Goal: Task Accomplishment & Management: Use online tool/utility

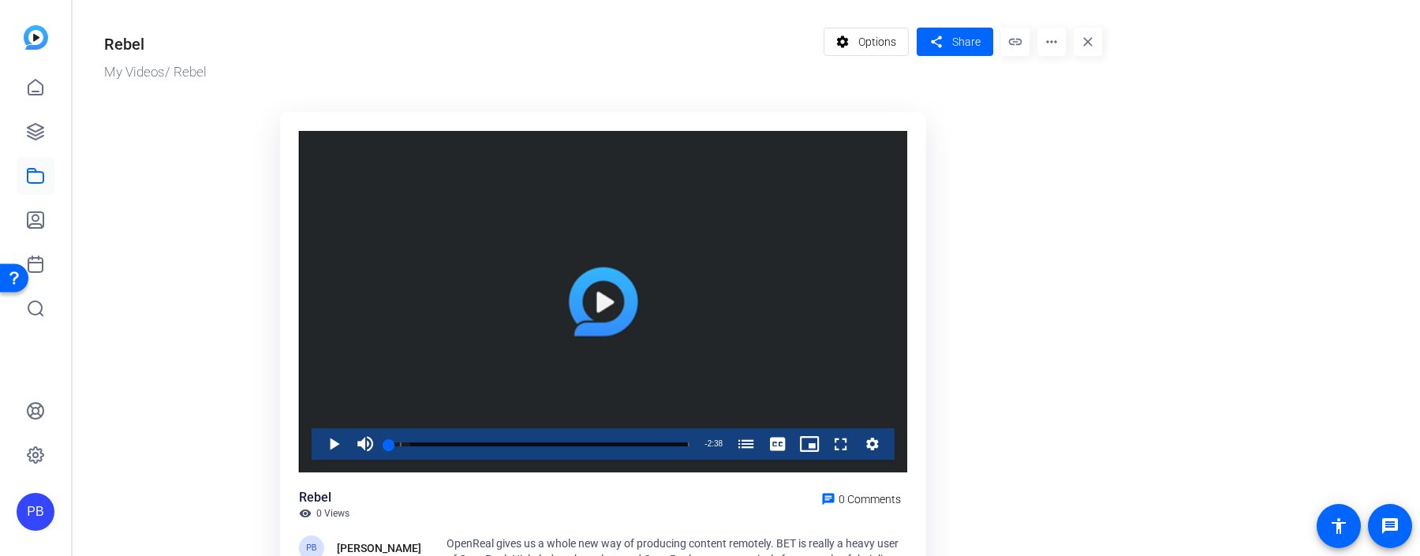
click at [873, 45] on span "Options" at bounding box center [877, 42] width 38 height 30
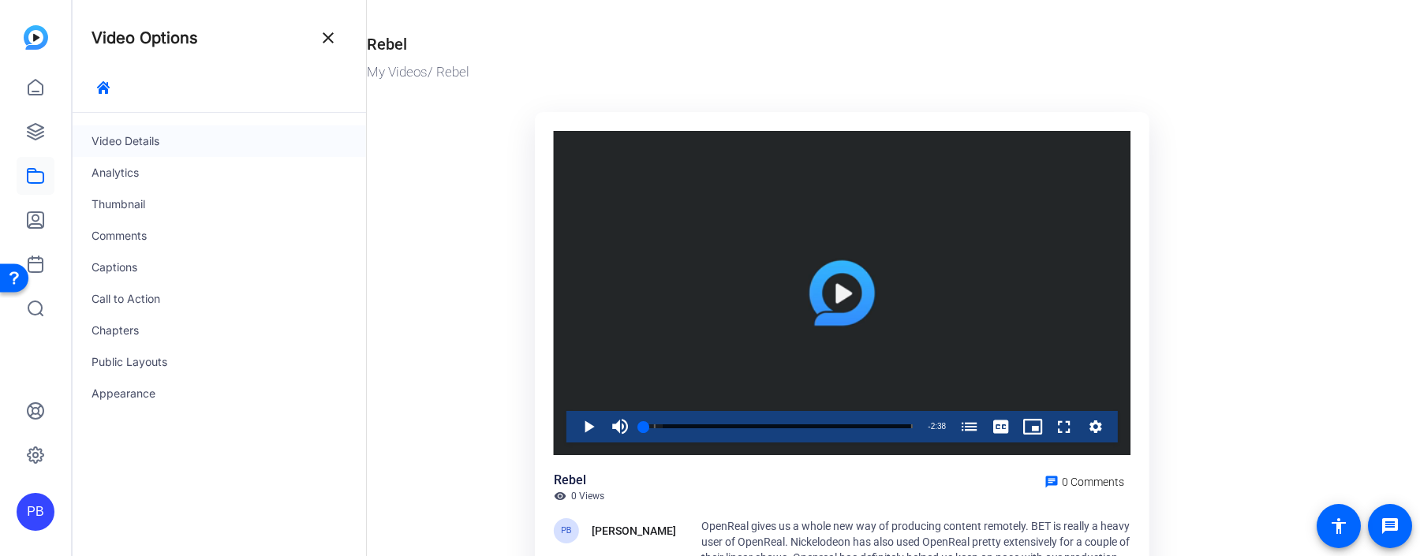
click at [181, 149] on div "Video Details" at bounding box center [220, 141] width 294 height 32
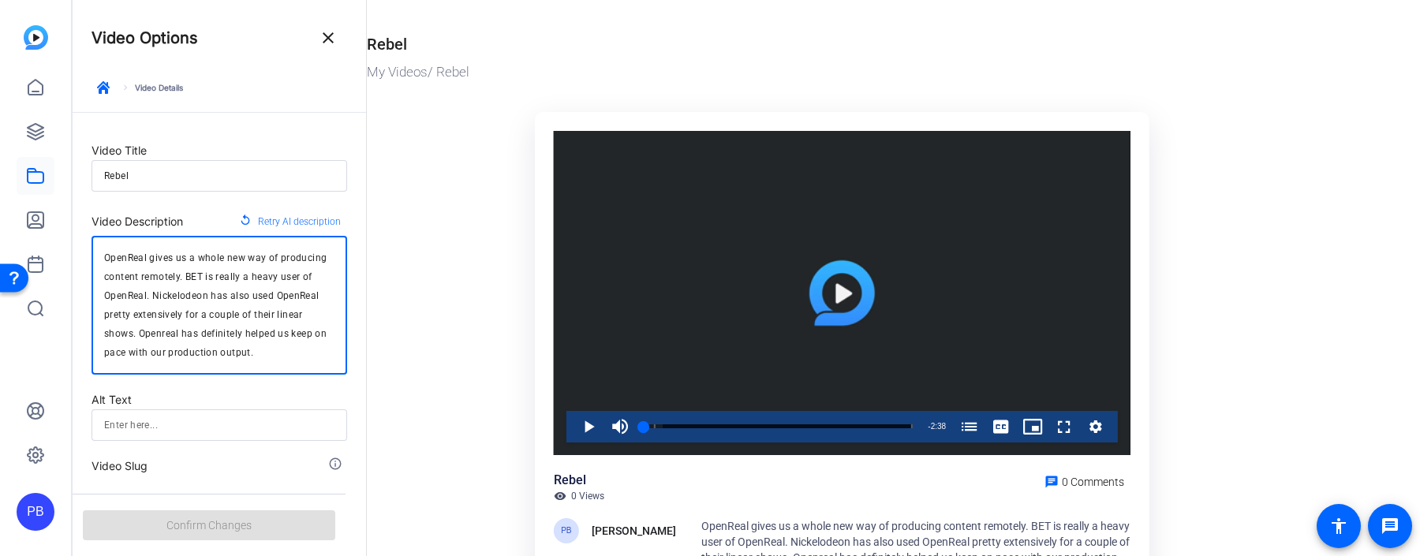
drag, startPoint x: 276, startPoint y: 358, endPoint x: 44, endPoint y: 241, distance: 259.7
click at [44, 242] on mat-sidenav-container "PB Video Options close keyboard_arrow_right Video Details Video Title Rebel Vid…" at bounding box center [710, 278] width 1420 height 556
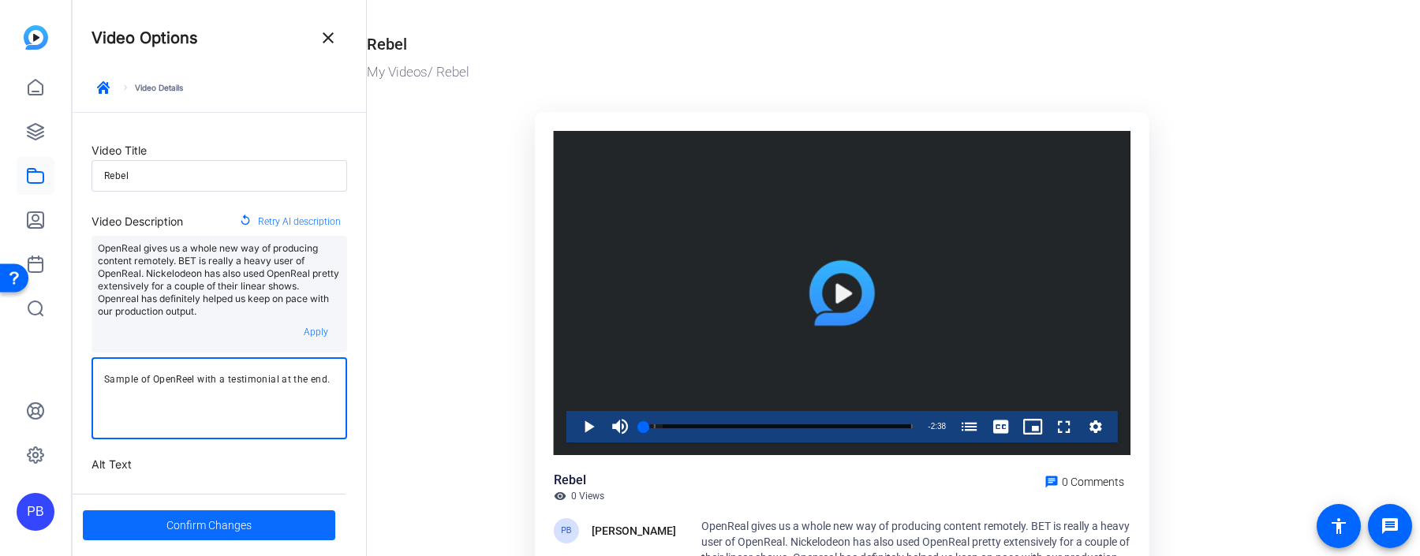
type textarea "Sample of OpenReel with a testimonial at the end."
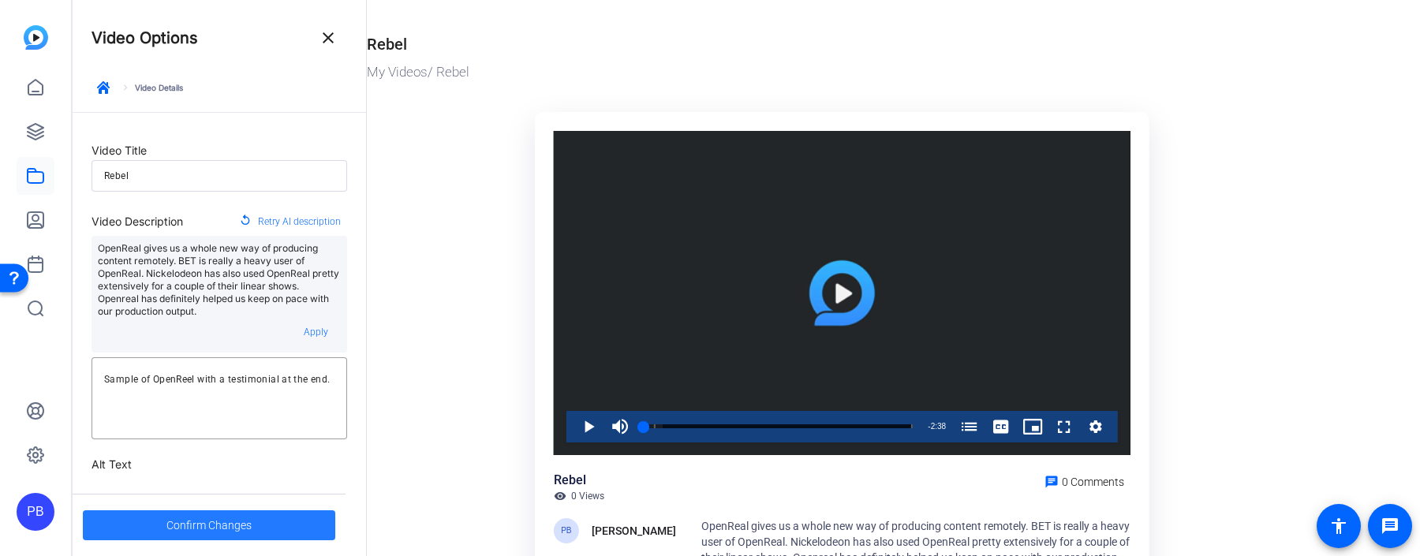
click at [229, 519] on span "Confirm Changes" at bounding box center [208, 525] width 85 height 30
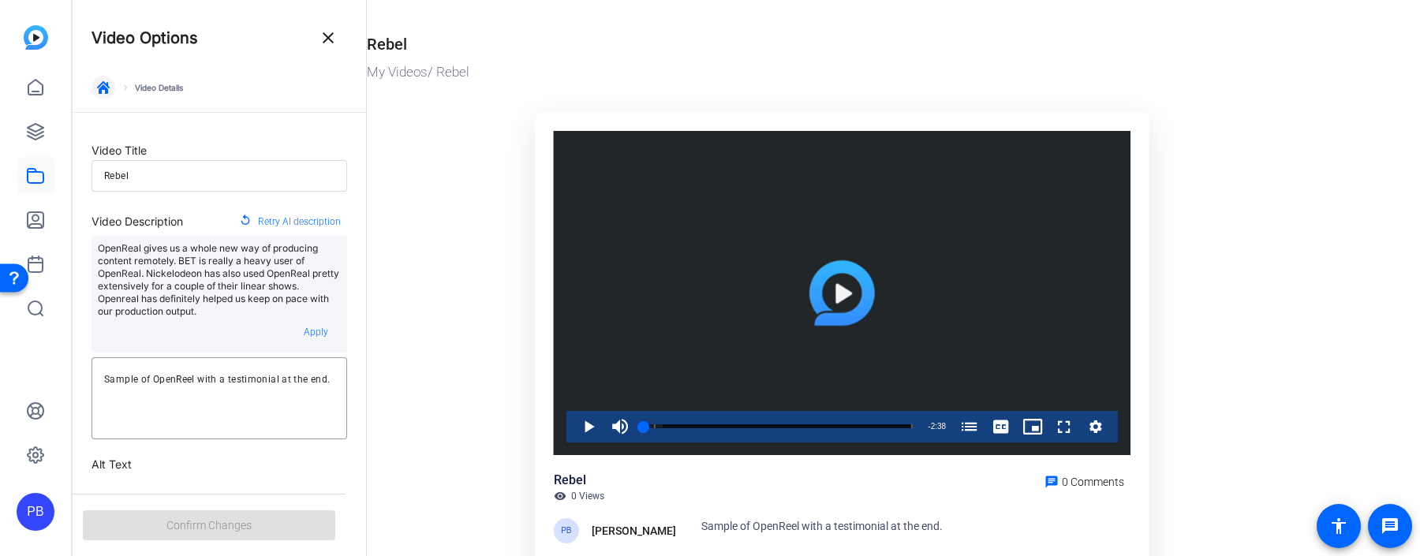
click at [102, 83] on icon "button" at bounding box center [103, 87] width 13 height 13
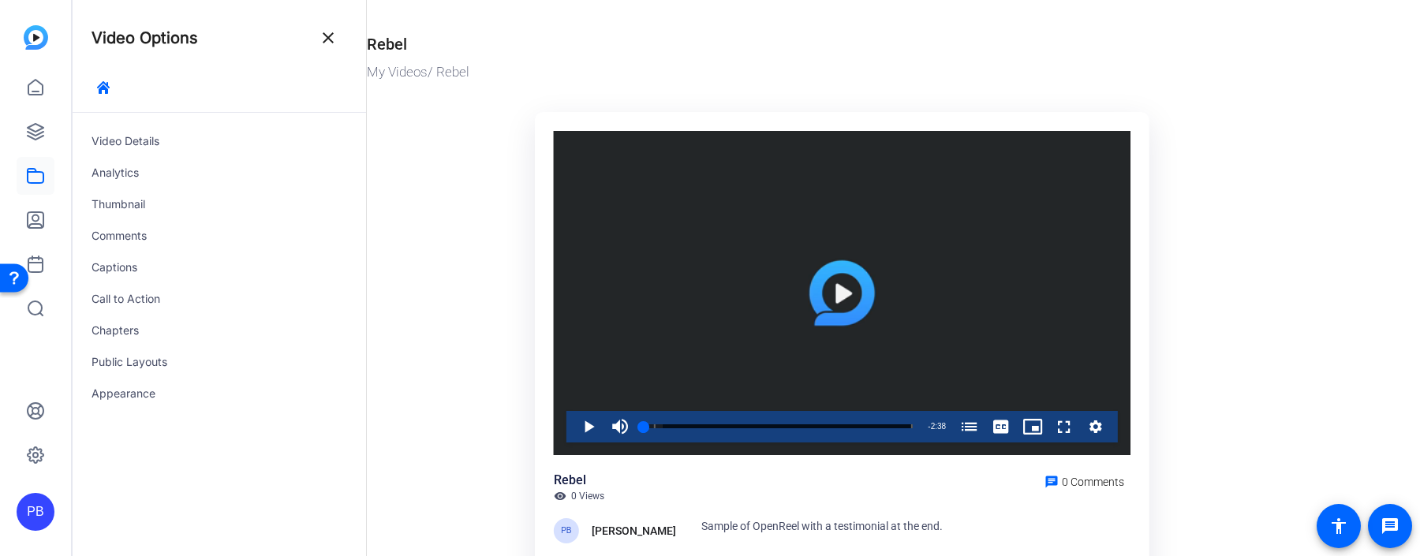
scroll to position [102, 0]
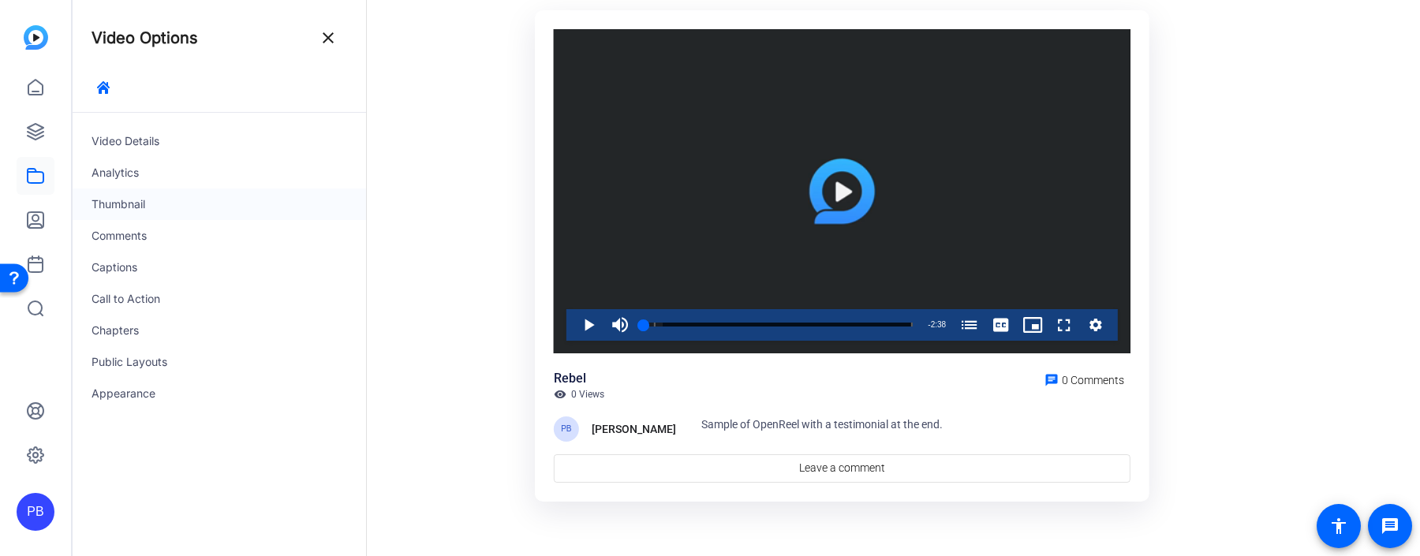
click at [226, 206] on div "Thumbnail" at bounding box center [220, 205] width 294 height 32
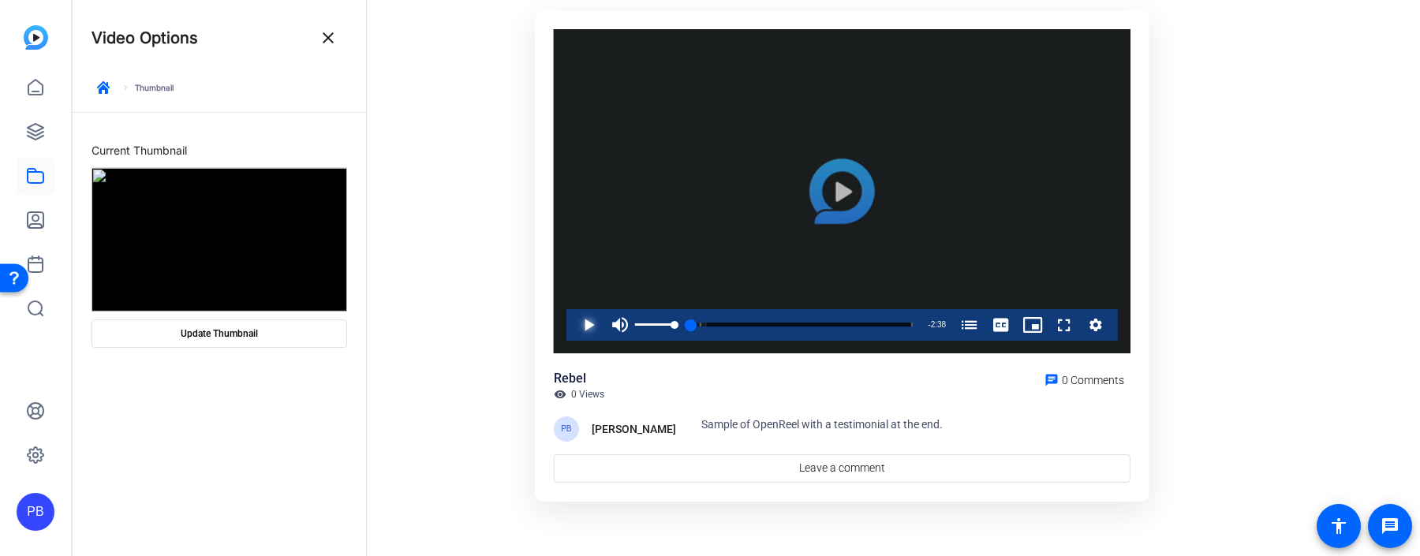
click at [573, 322] on span "Video Player" at bounding box center [573, 325] width 0 height 32
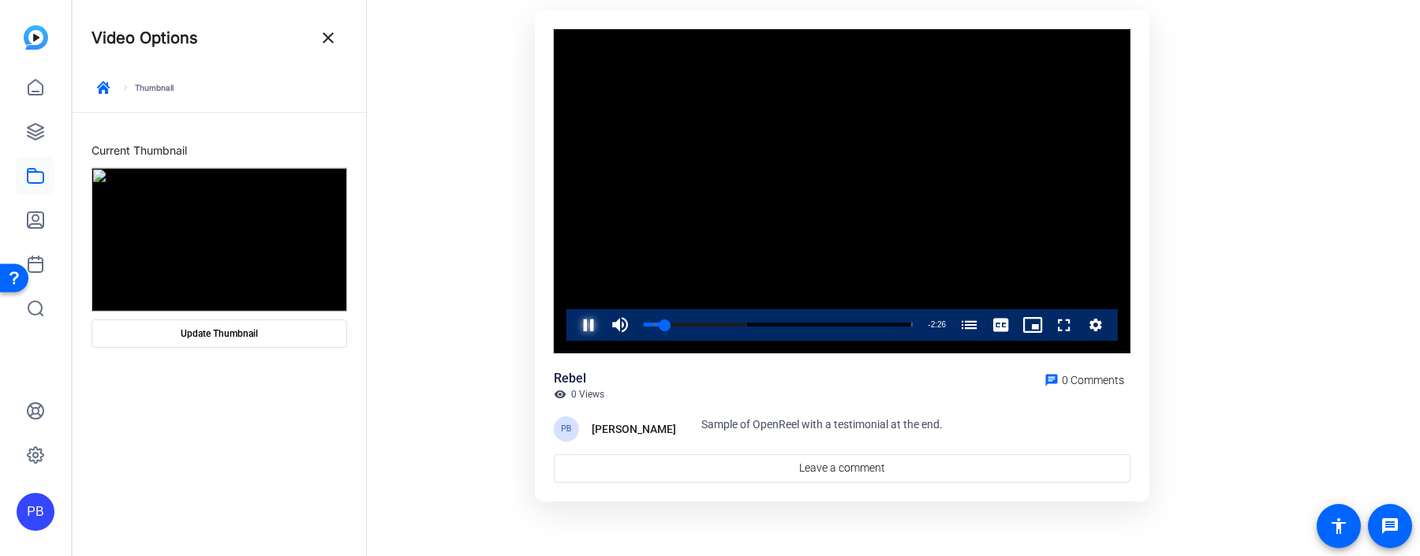
click at [573, 324] on span "Video Player" at bounding box center [573, 325] width 0 height 32
click at [656, 323] on div "0:07" at bounding box center [650, 325] width 13 height 4
click at [204, 344] on span at bounding box center [219, 334] width 254 height 38
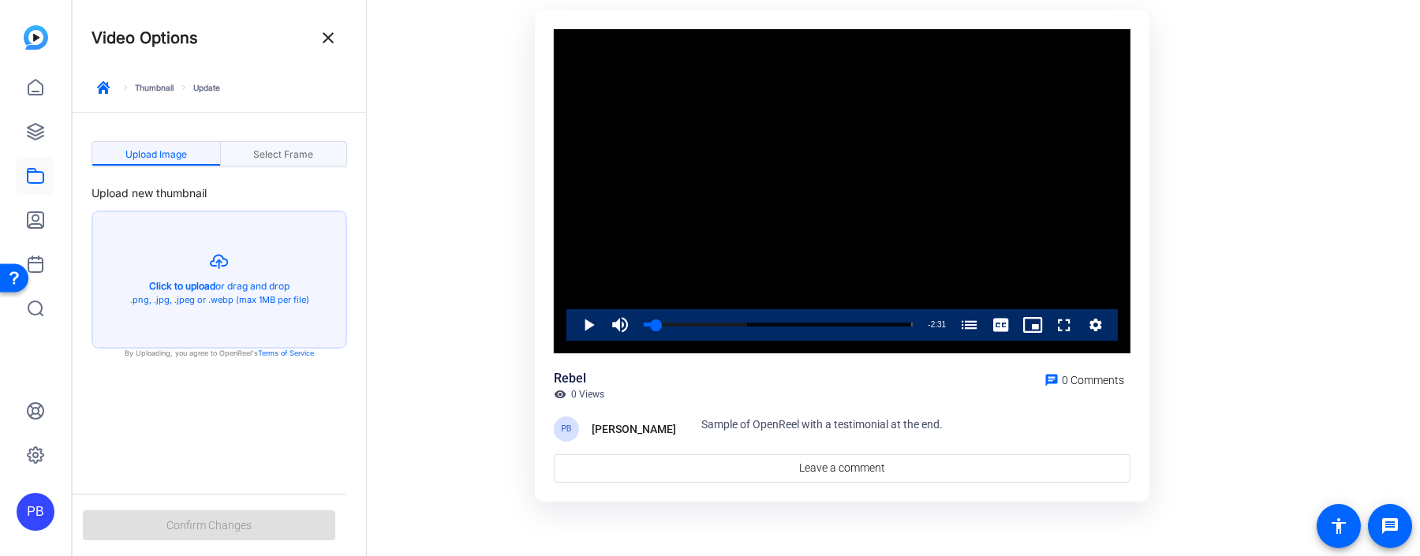
click at [284, 144] on span "Select Frame" at bounding box center [283, 154] width 60 height 25
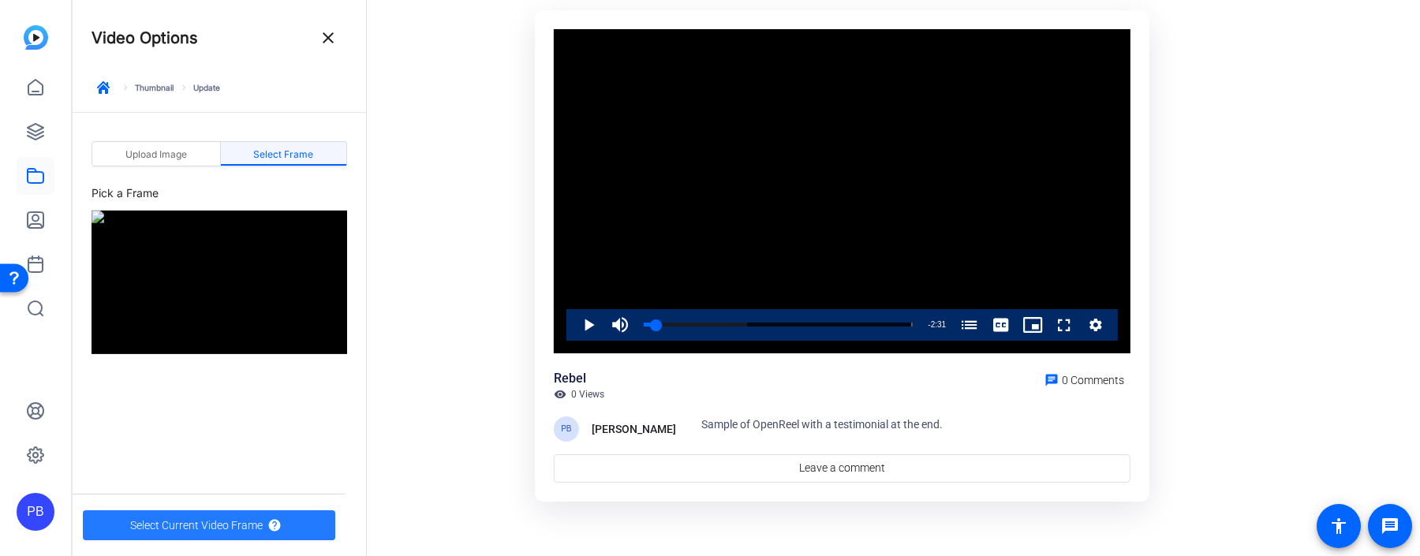
click at [224, 528] on span "Select Current Video Frame" at bounding box center [196, 525] width 133 height 30
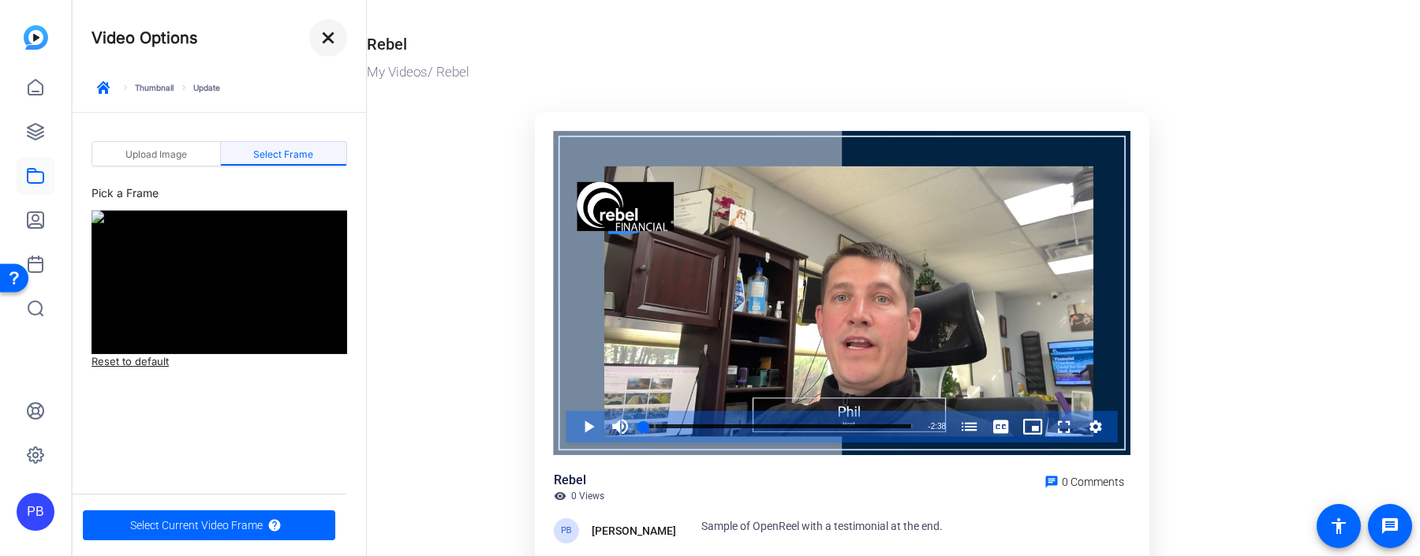
click at [331, 40] on mat-icon "close" at bounding box center [328, 37] width 19 height 19
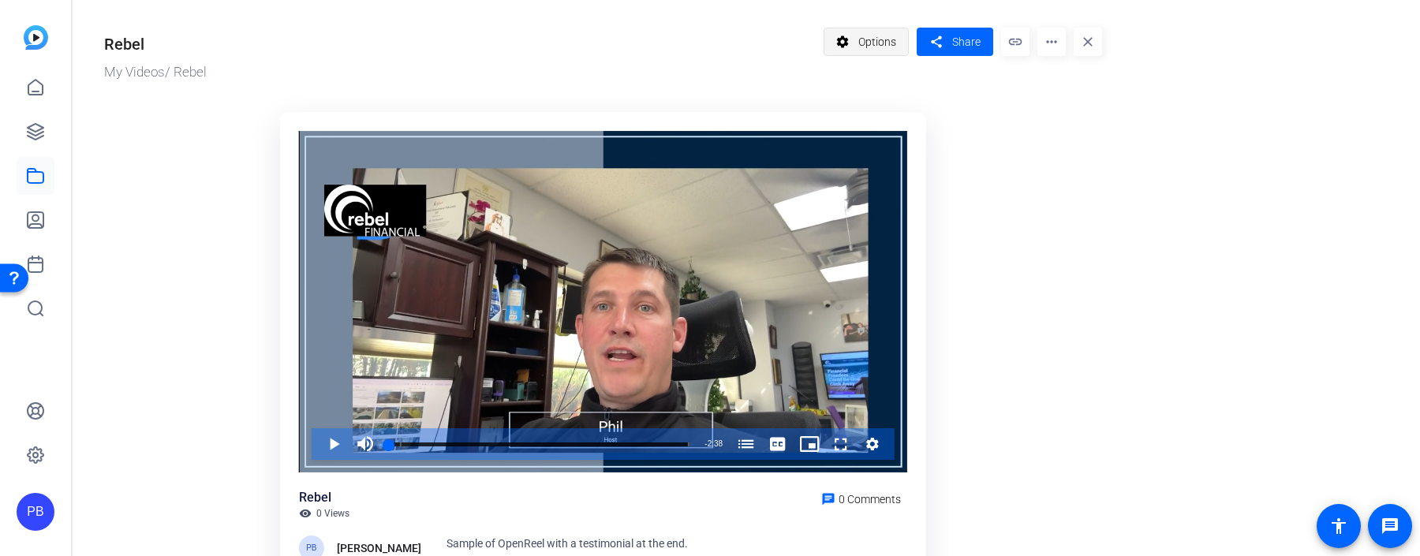
click at [885, 48] on span "Options" at bounding box center [877, 42] width 38 height 30
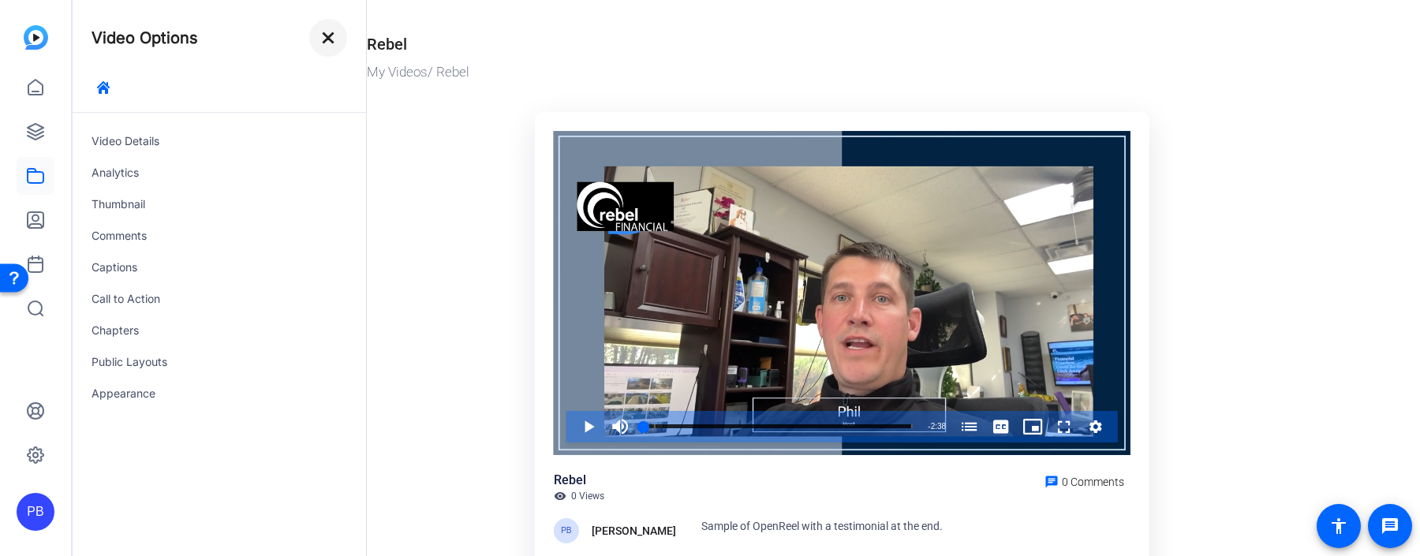
click at [335, 41] on mat-icon "close" at bounding box center [328, 37] width 19 height 19
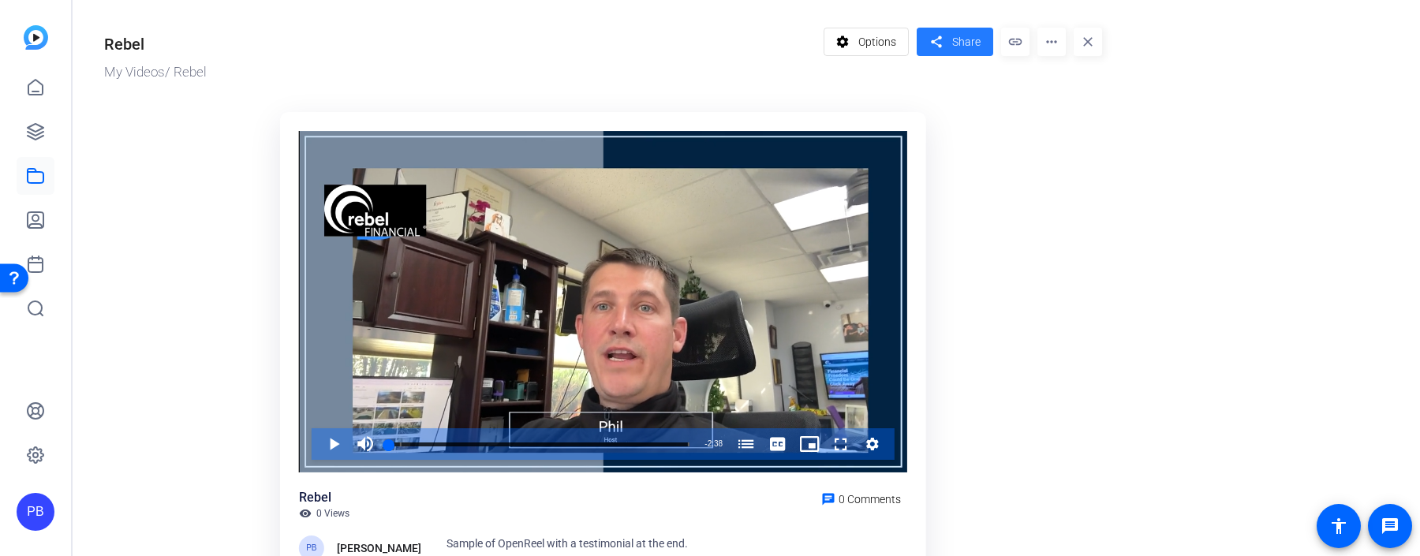
click at [955, 36] on span "Share" at bounding box center [966, 42] width 28 height 17
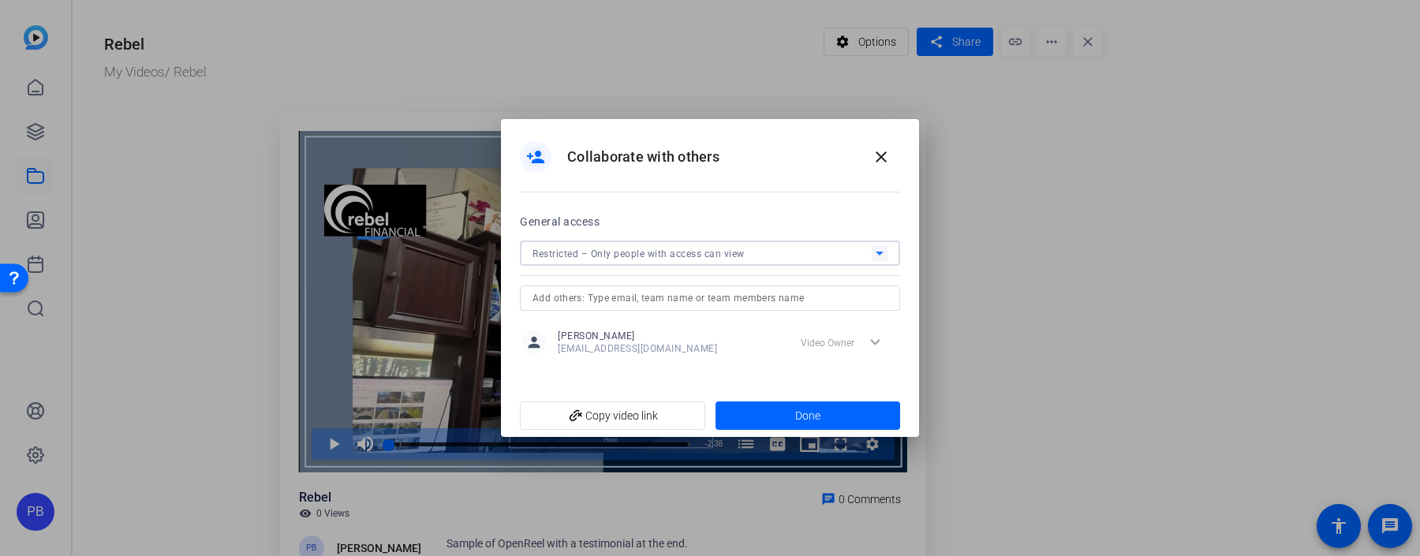
click at [649, 249] on span "Restricted – Only people with access can view" at bounding box center [639, 254] width 212 height 11
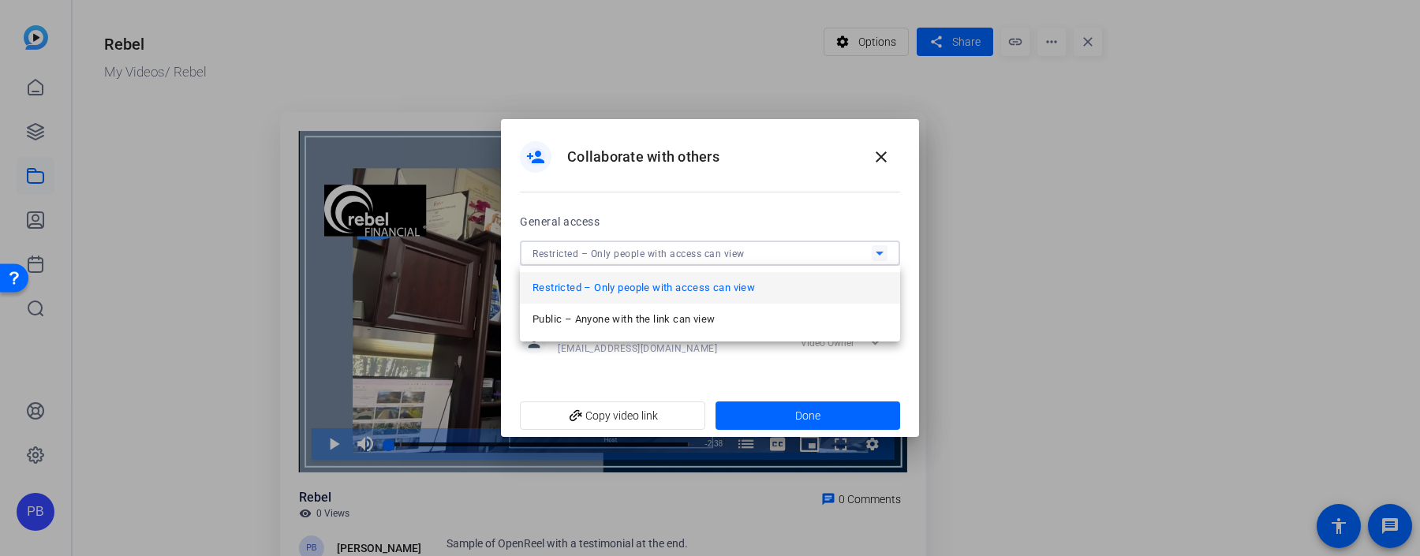
click at [633, 315] on span "Public – Anyone with the link can view" at bounding box center [624, 319] width 182 height 19
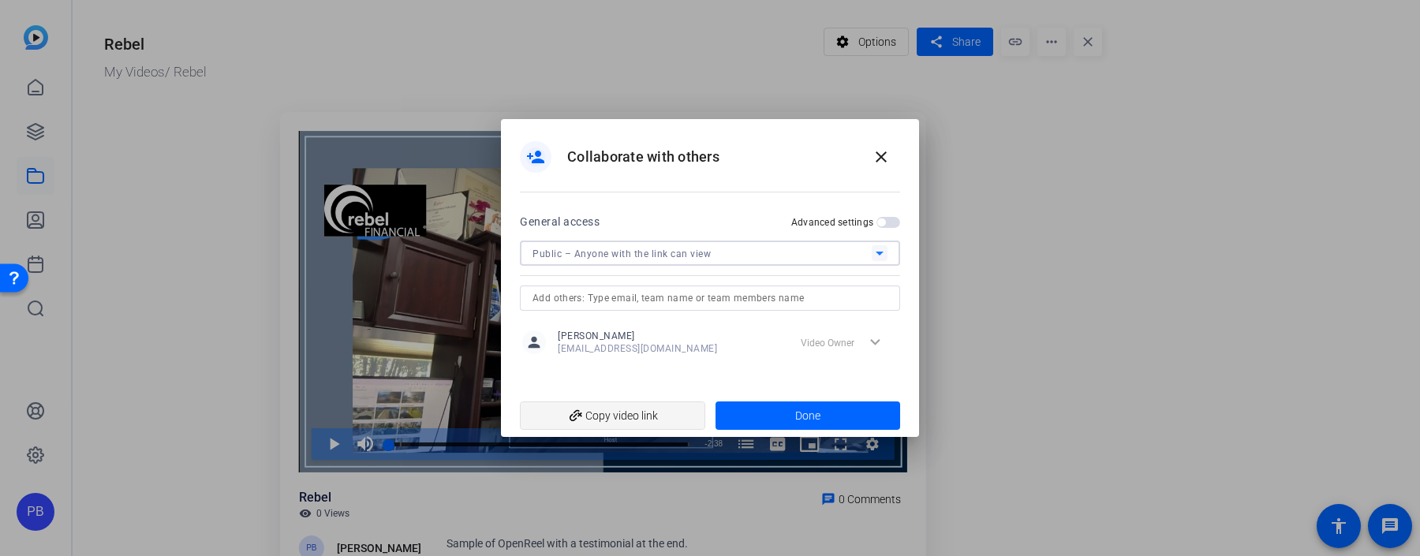
click at [641, 409] on span "add_link Copy video link" at bounding box center [613, 416] width 160 height 30
click at [773, 405] on span at bounding box center [808, 416] width 185 height 38
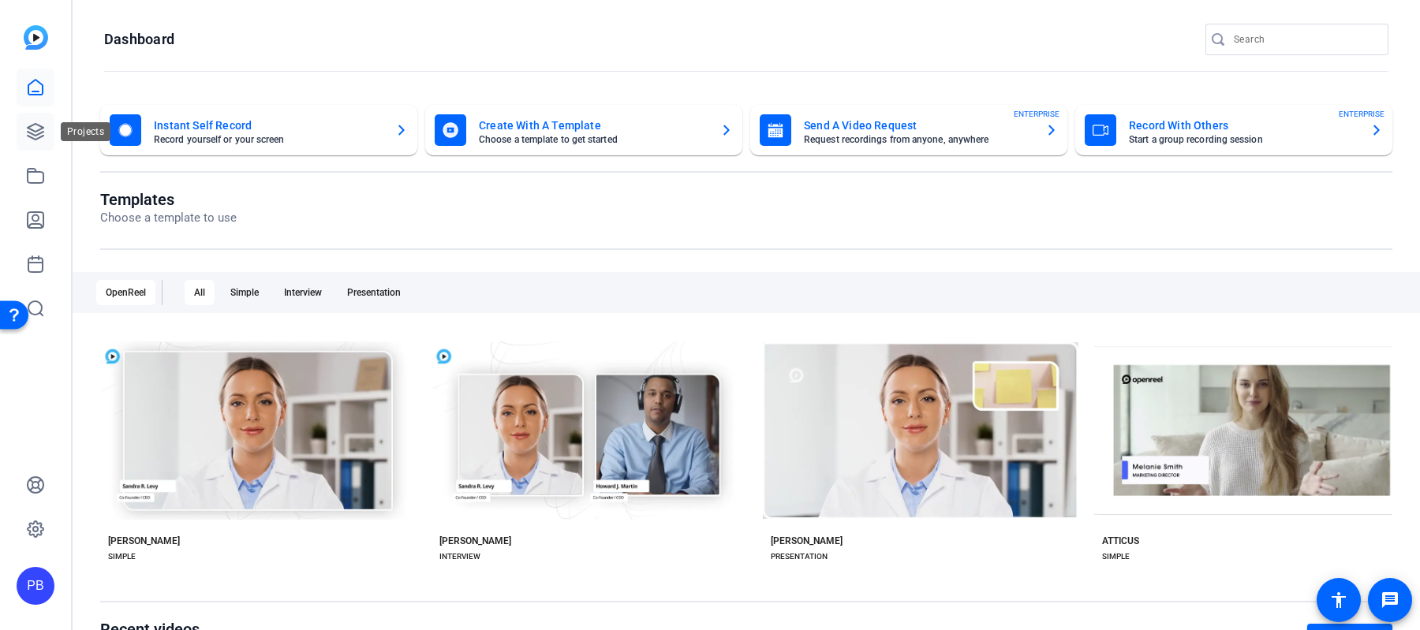
click at [40, 132] on icon at bounding box center [36, 132] width 16 height 16
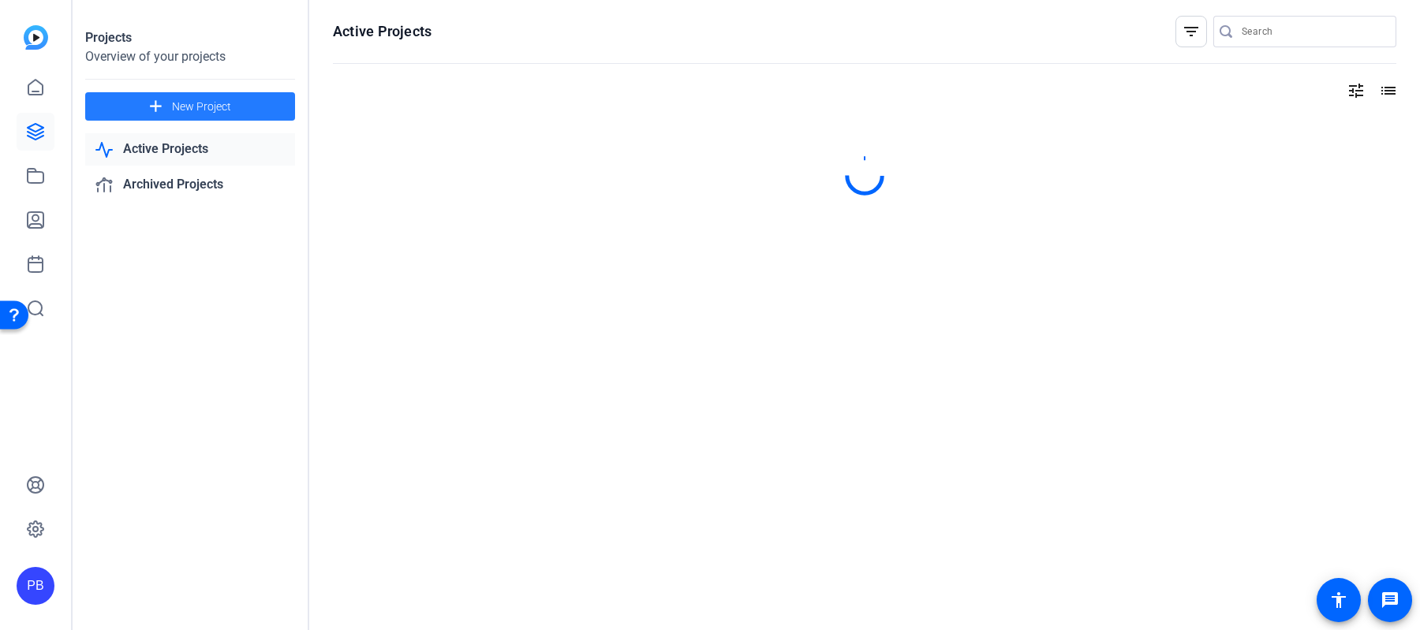
click at [231, 110] on span at bounding box center [190, 107] width 210 height 38
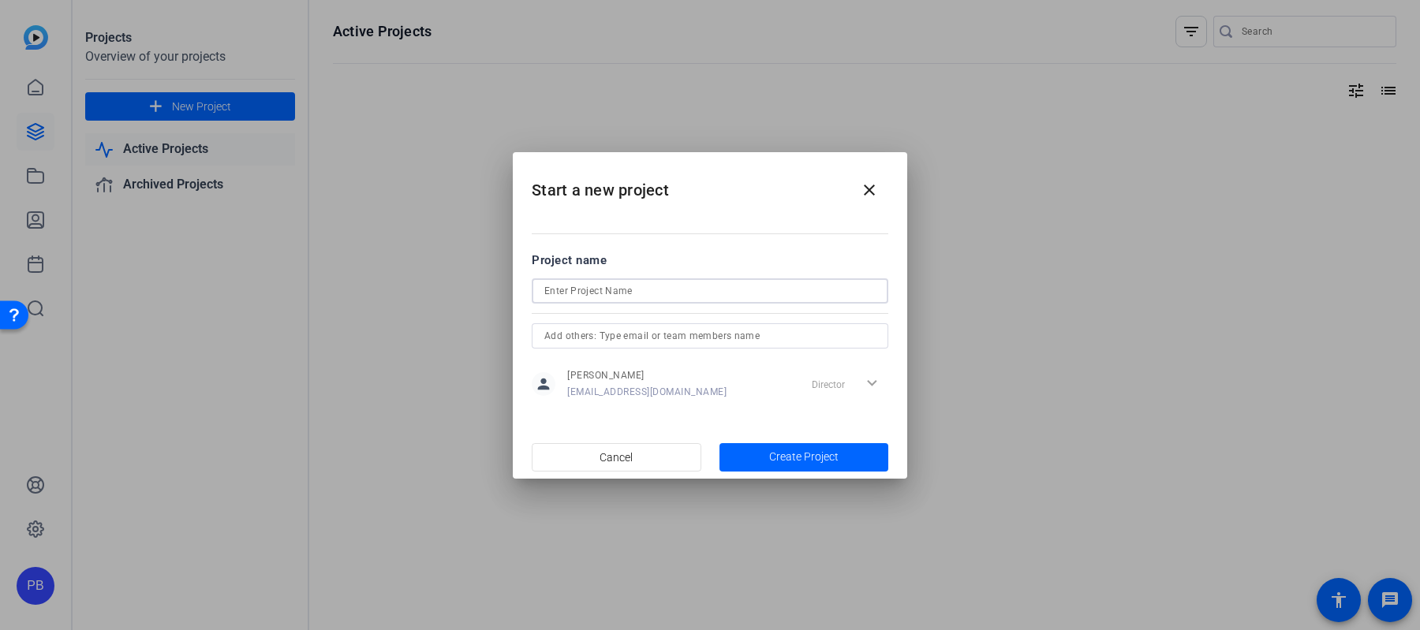
click at [623, 290] on input at bounding box center [709, 291] width 331 height 19
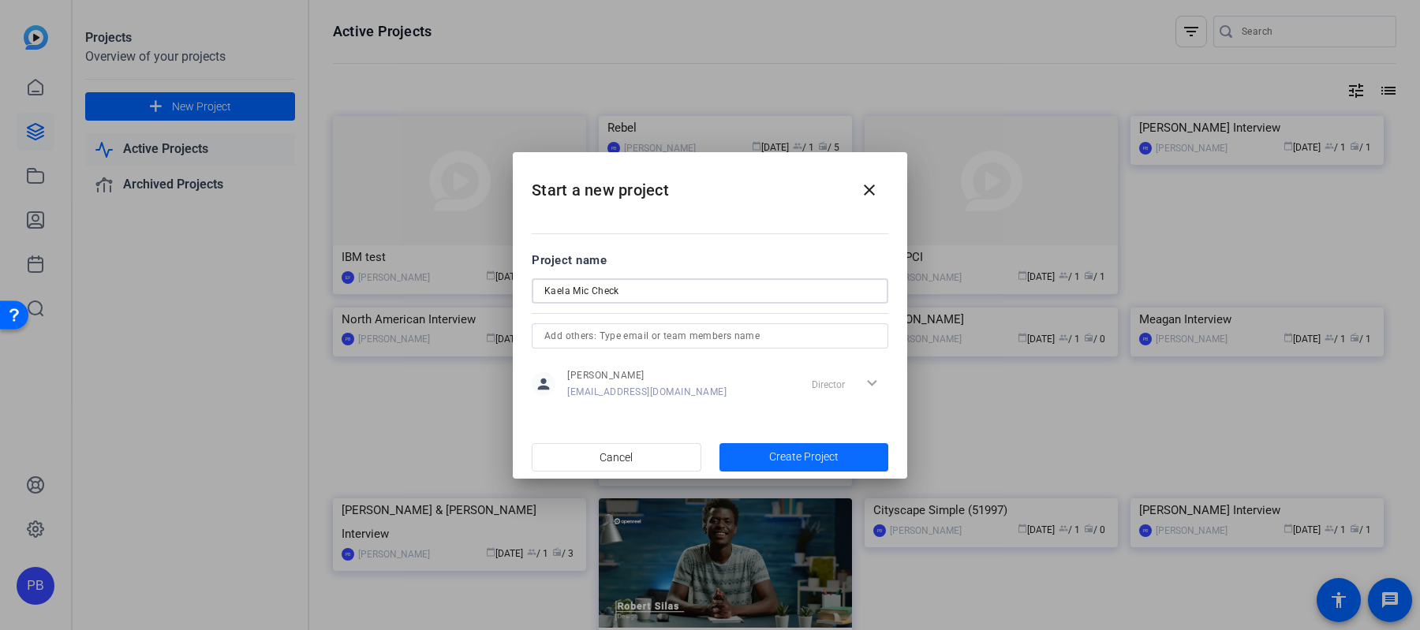
type input "Kaela Mic Check"
click at [798, 449] on span "Create Project" at bounding box center [803, 457] width 69 height 17
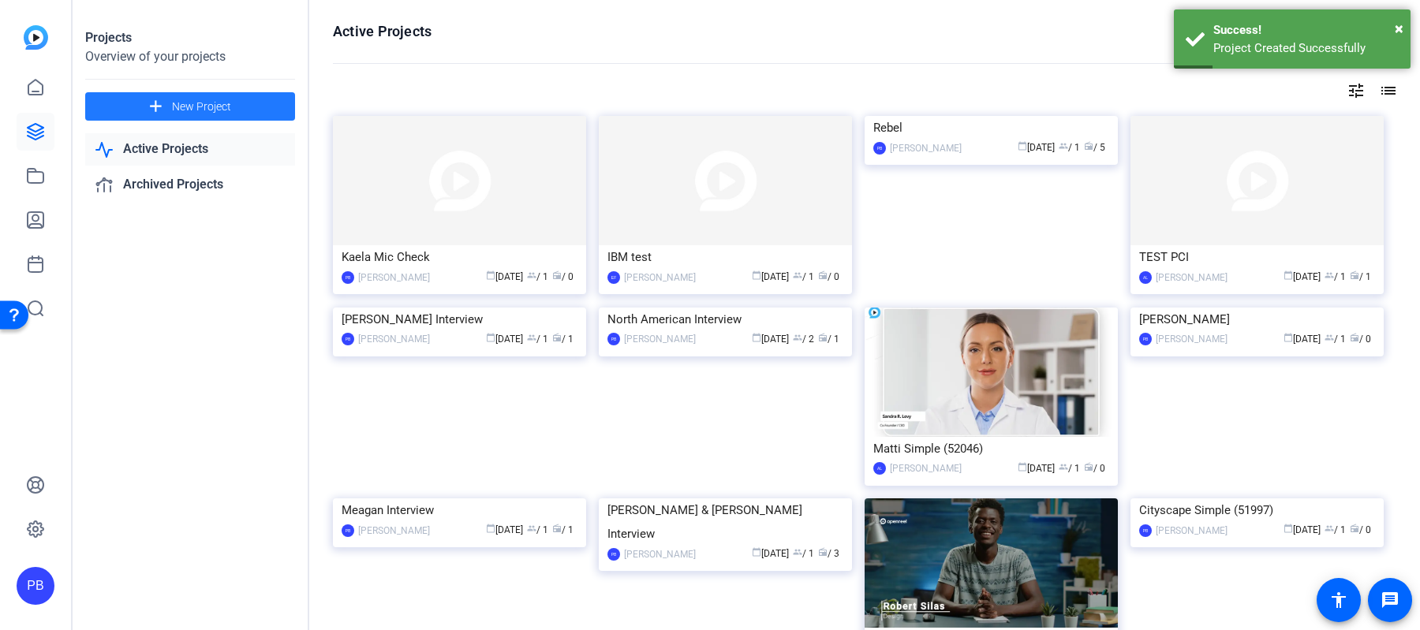
click at [453, 200] on img at bounding box center [459, 180] width 253 height 129
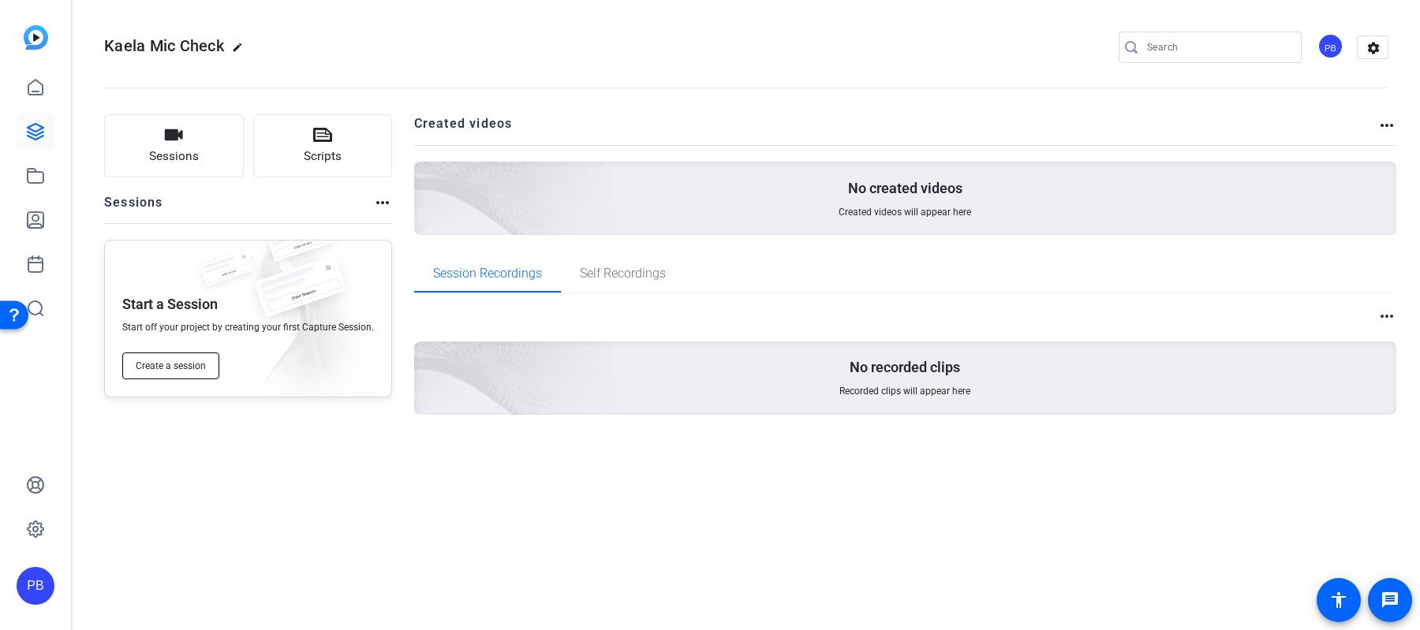
click at [169, 362] on span "Create a session" at bounding box center [171, 366] width 70 height 13
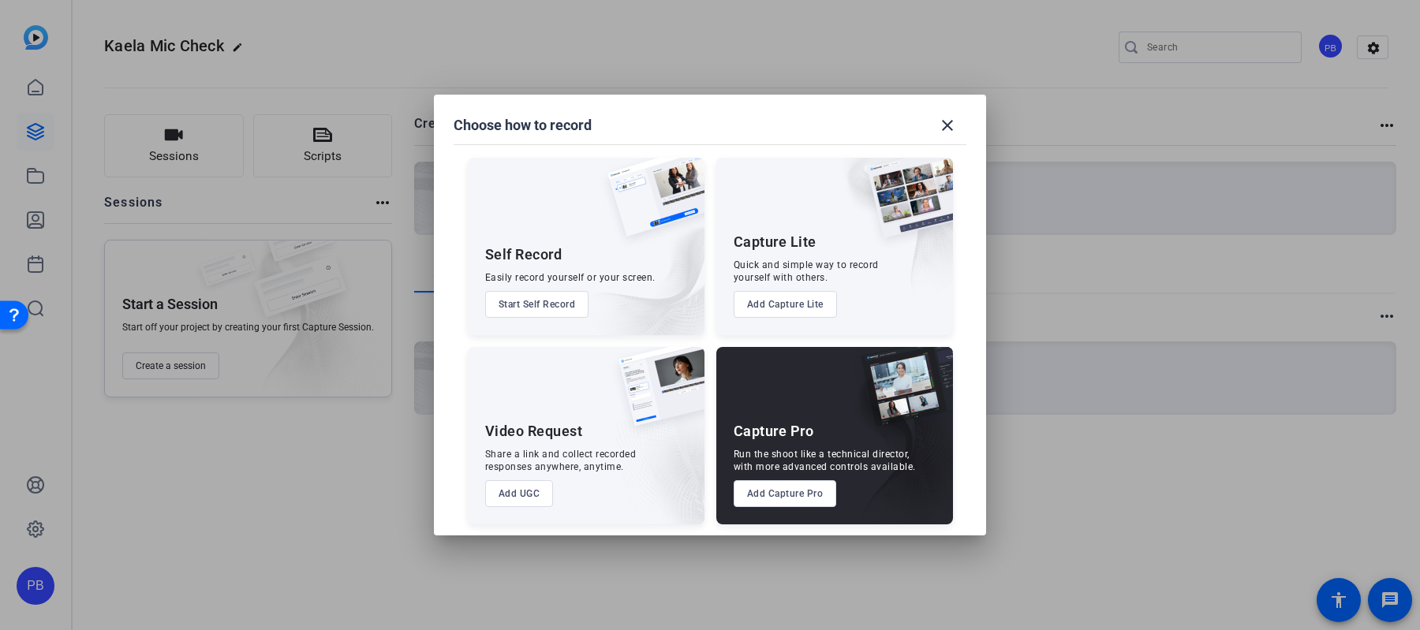
click at [799, 483] on button "Add Capture Pro" at bounding box center [785, 494] width 103 height 27
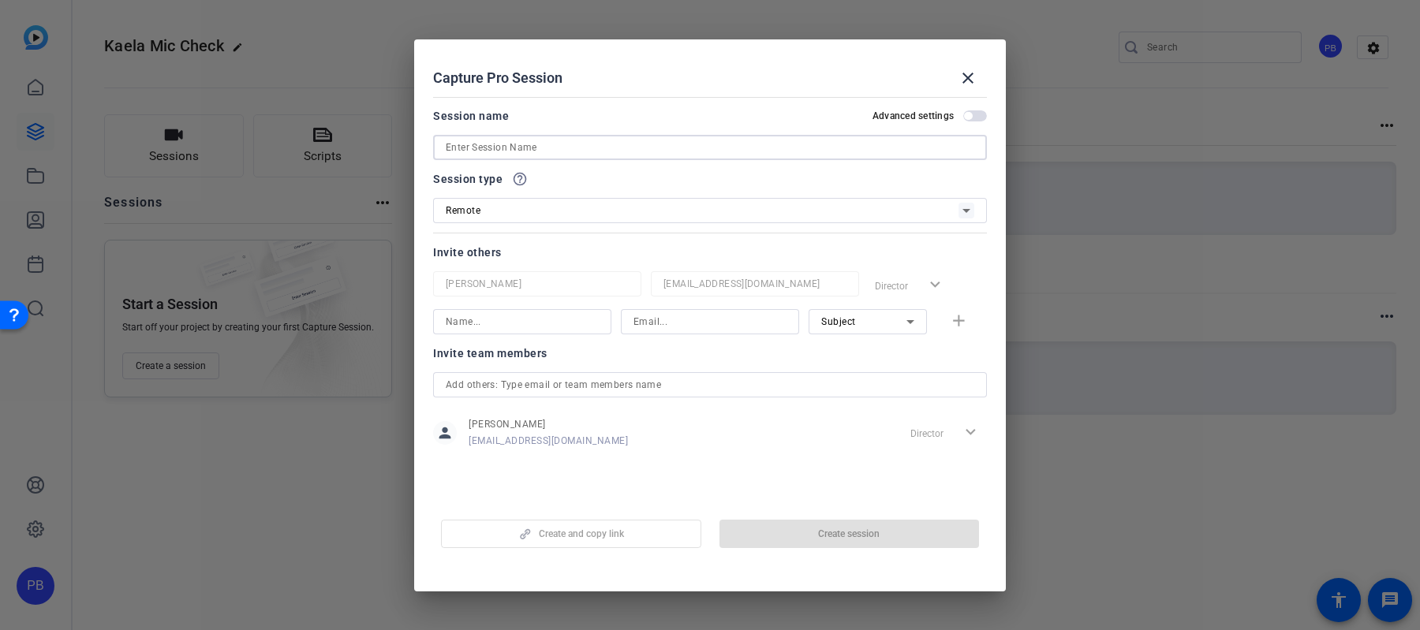
click at [591, 151] on input at bounding box center [710, 147] width 529 height 19
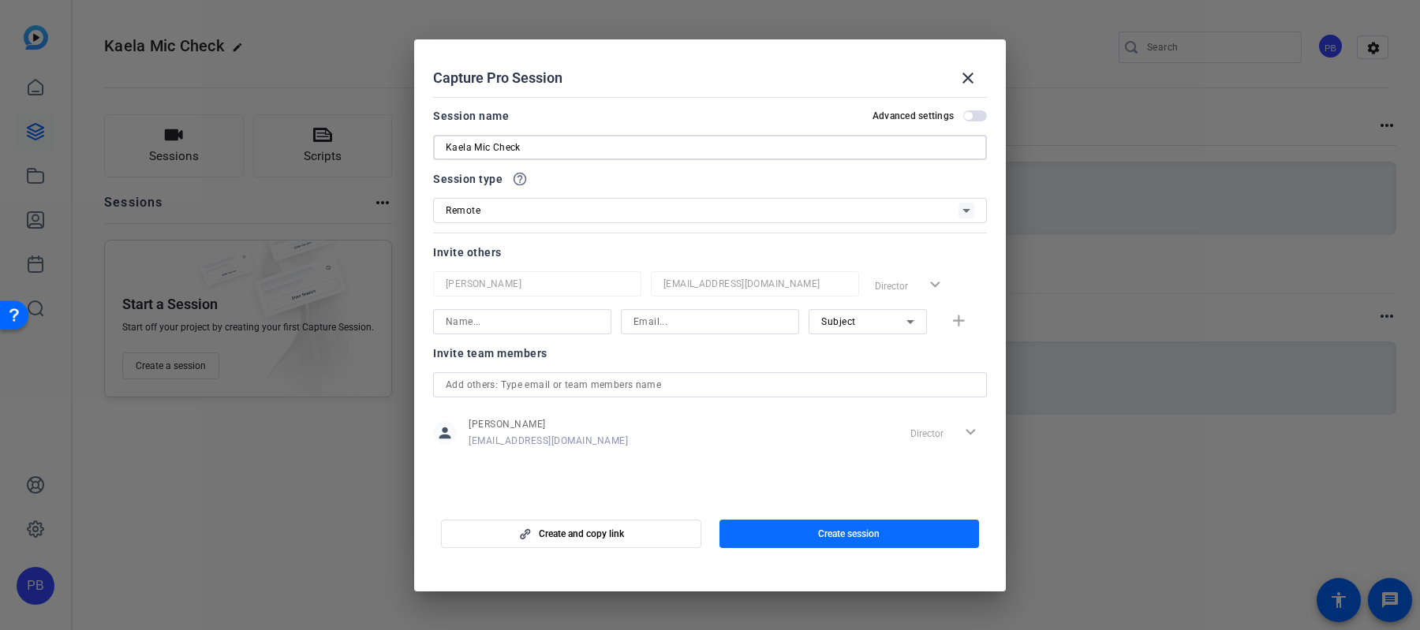
type input "Kaela Mic Check"
click at [877, 528] on span "Create session" at bounding box center [849, 534] width 62 height 13
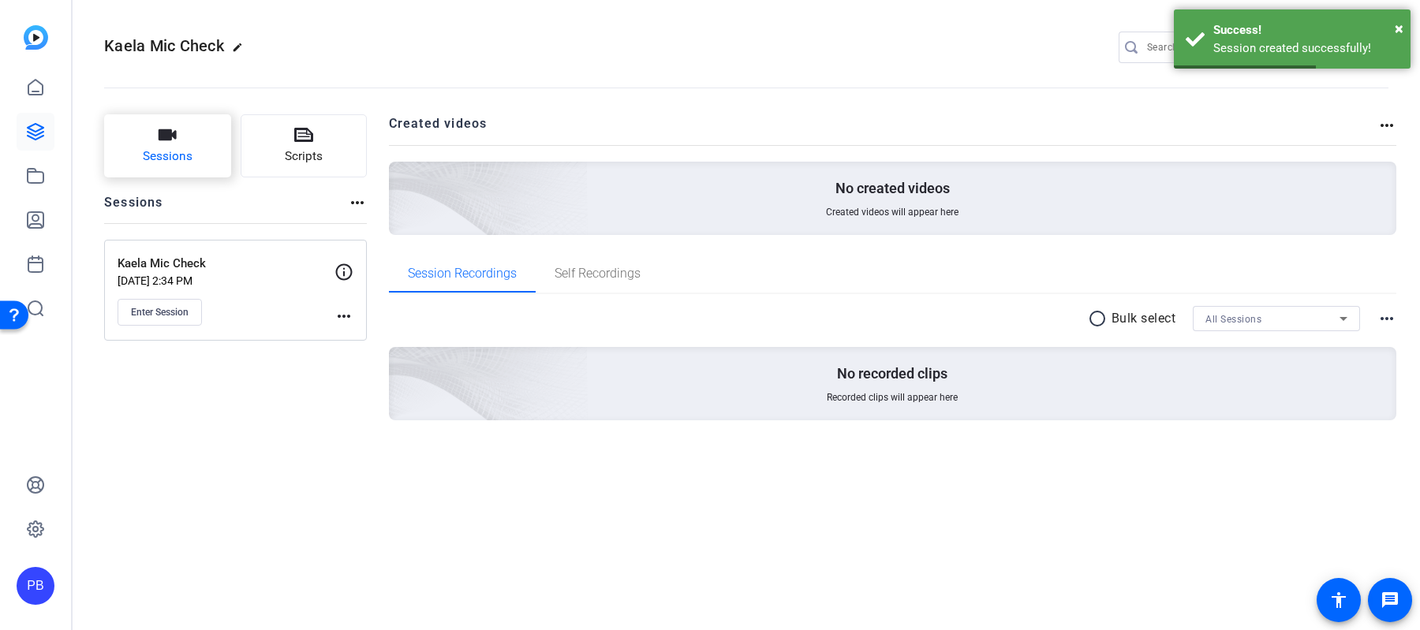
click at [165, 158] on span "Sessions" at bounding box center [168, 157] width 50 height 18
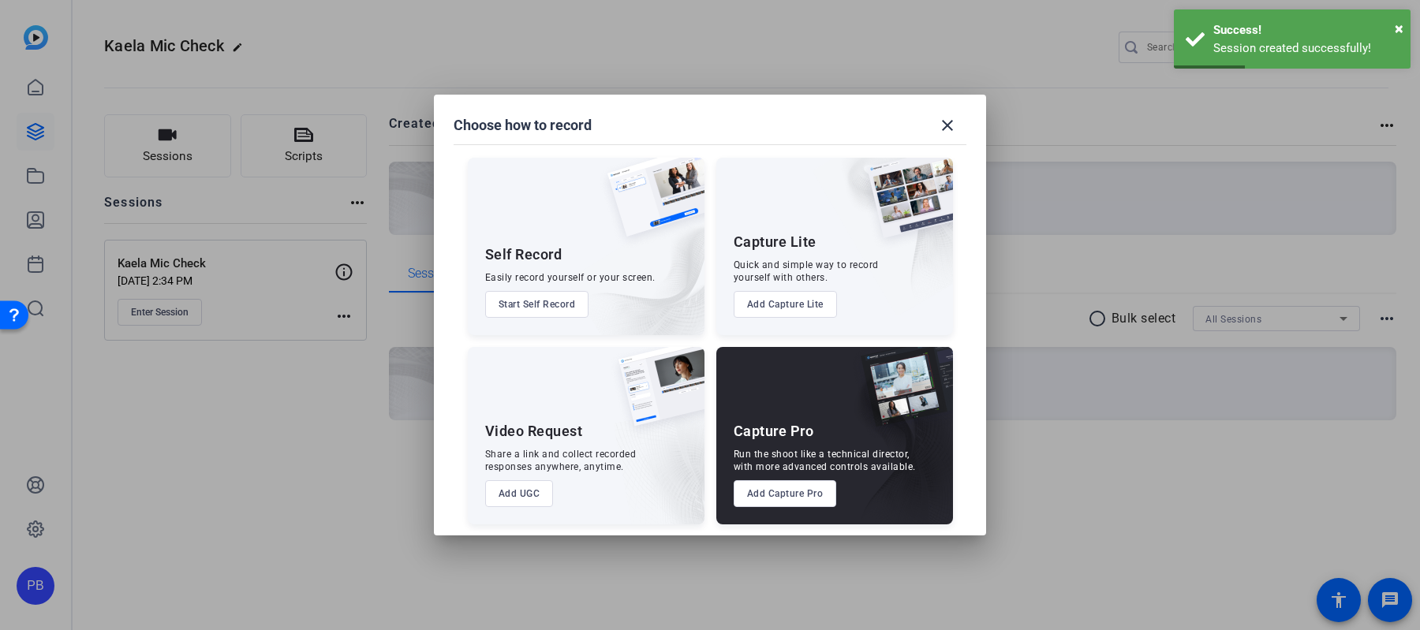
click at [801, 486] on button "Add Capture Pro" at bounding box center [785, 494] width 103 height 27
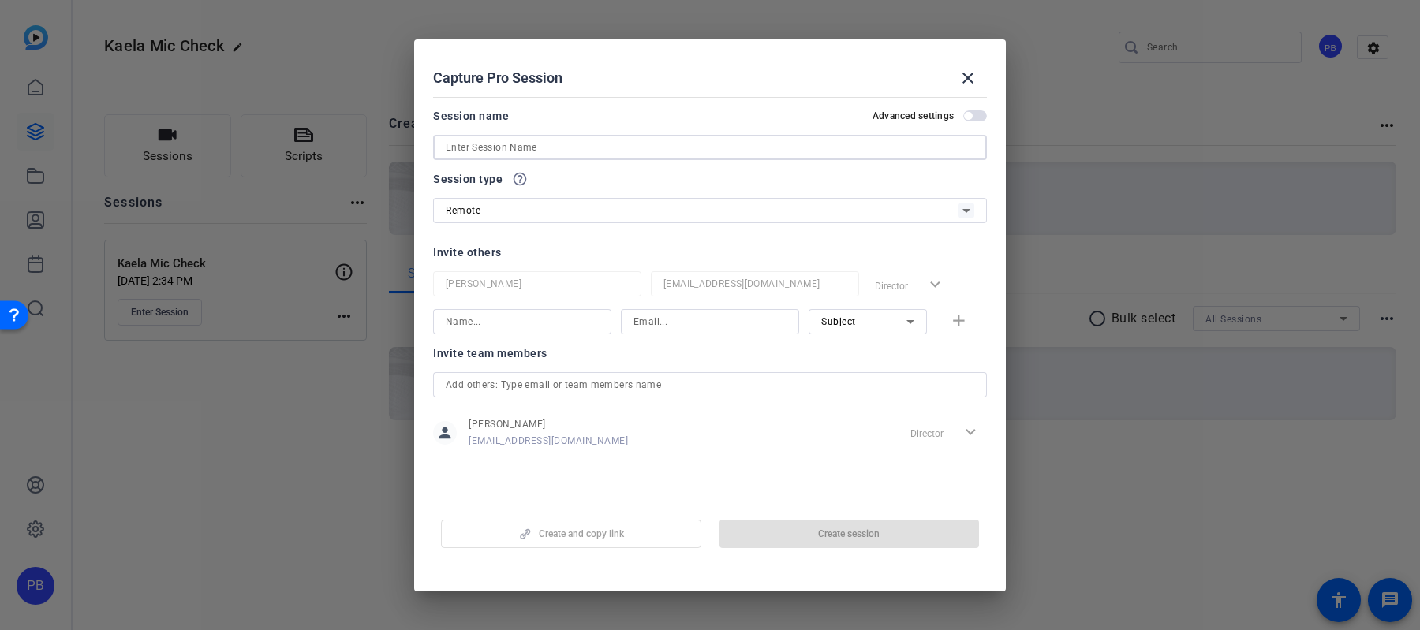
click at [540, 141] on input at bounding box center [710, 147] width 529 height 19
click at [971, 77] on mat-icon "close" at bounding box center [968, 78] width 19 height 19
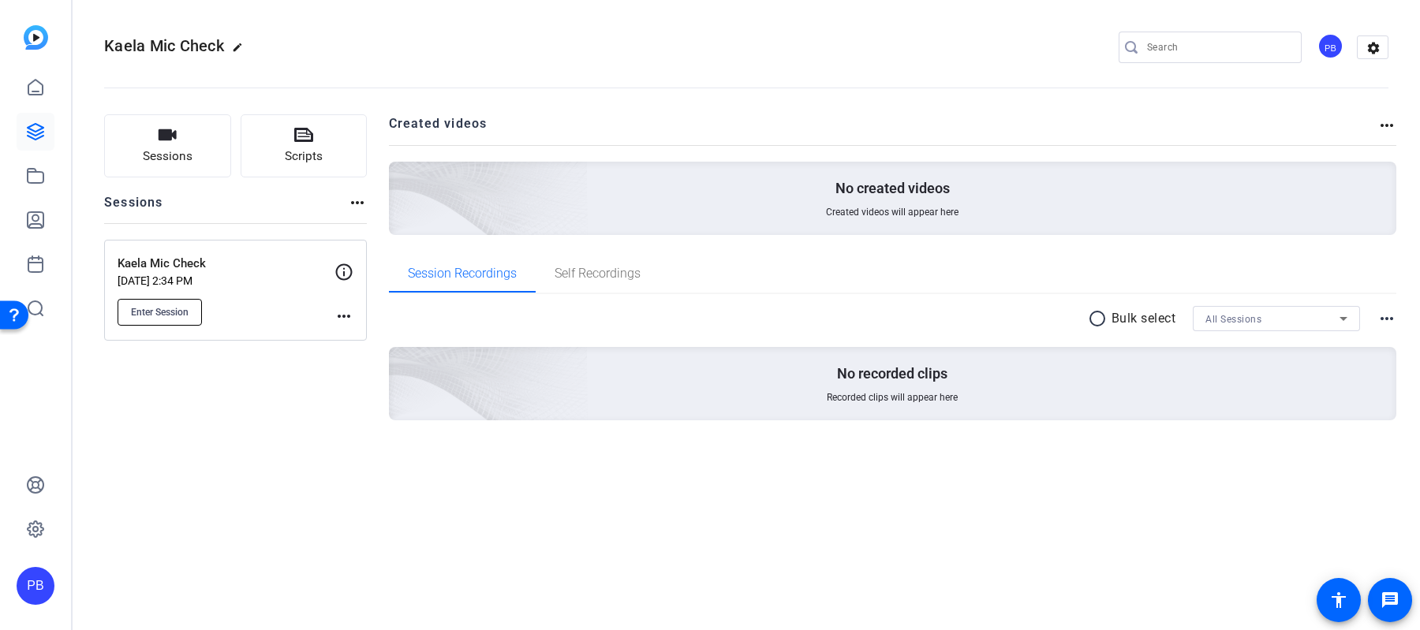
click at [181, 316] on span "Enter Session" at bounding box center [160, 312] width 58 height 13
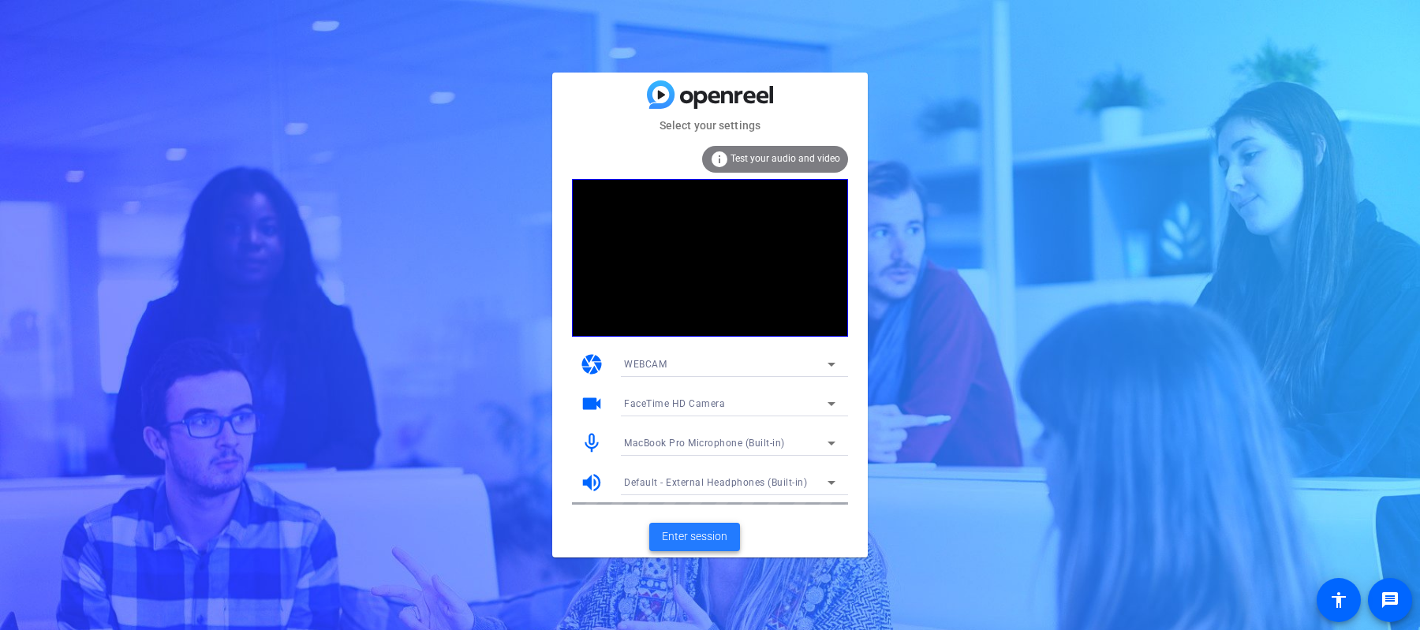
click at [703, 545] on span at bounding box center [694, 537] width 91 height 38
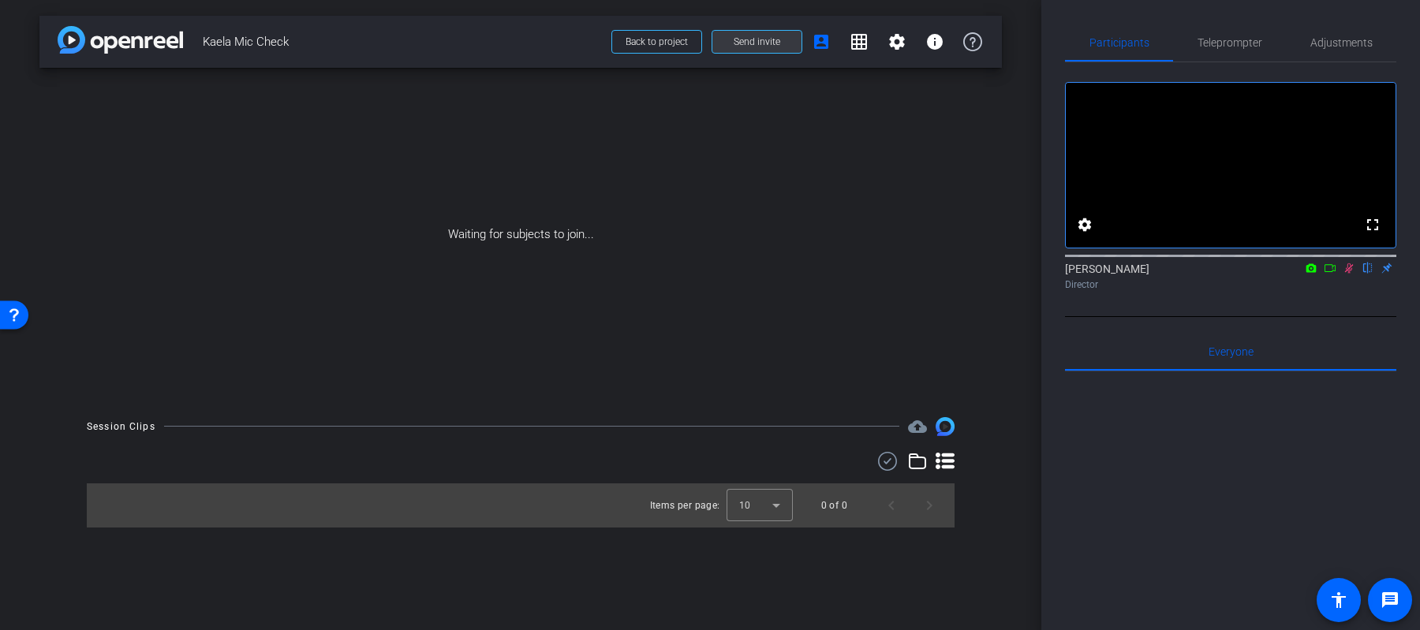
click at [741, 43] on span "Send invite" at bounding box center [757, 42] width 47 height 13
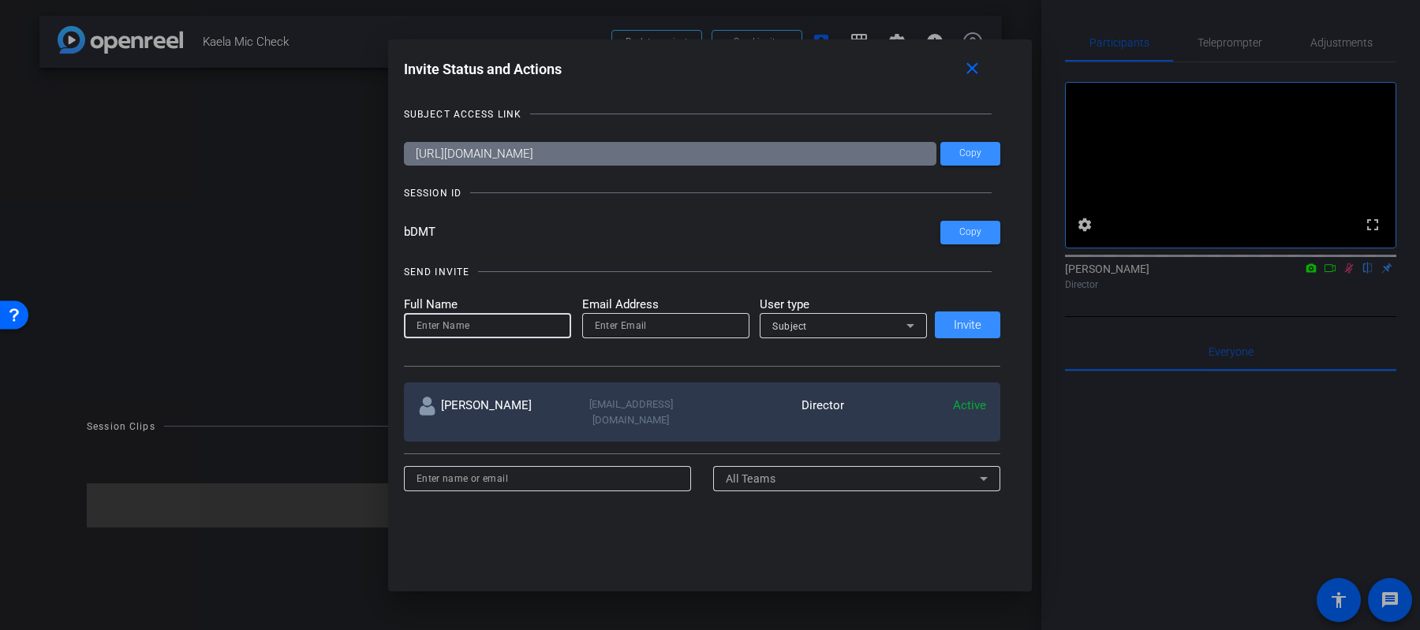
click at [477, 323] on input at bounding box center [488, 325] width 142 height 19
type input "Kerri"
type input "Kerri.Pang@sierraclub.org"
click at [821, 340] on div at bounding box center [843, 346] width 167 height 17
click at [836, 323] on div "Subject" at bounding box center [839, 326] width 134 height 20
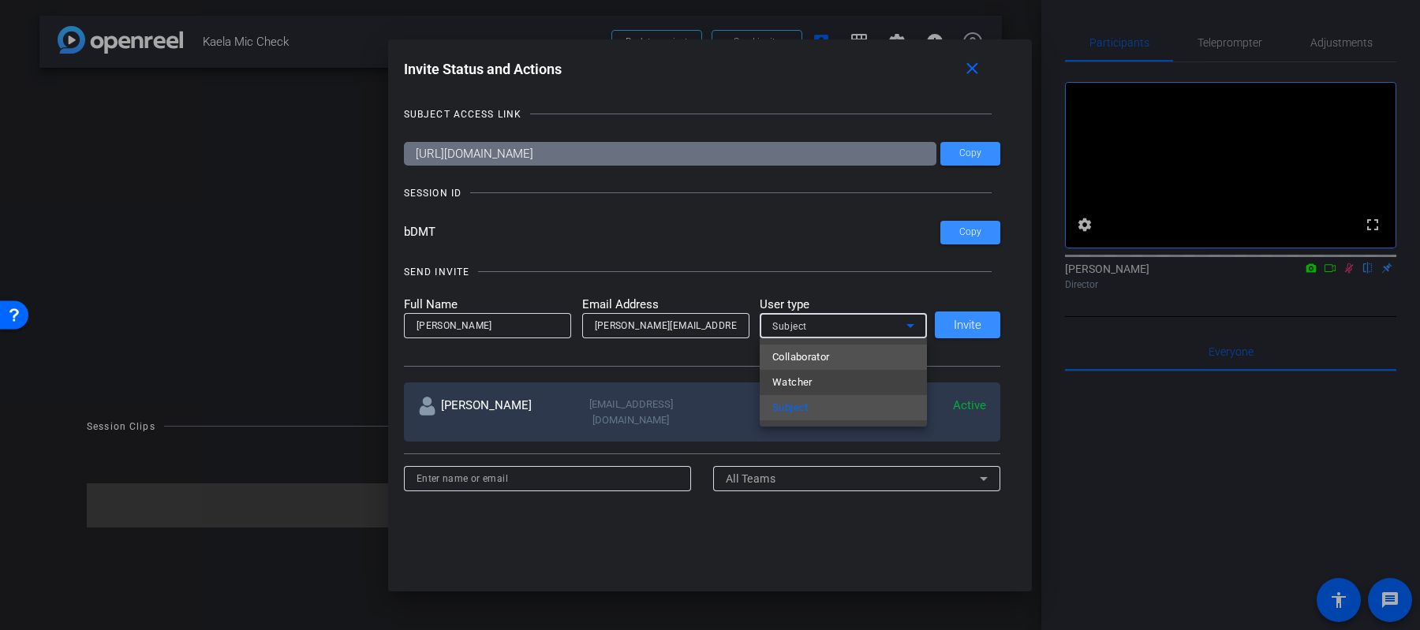
click at [830, 354] on span "Collaborator" at bounding box center [801, 357] width 58 height 19
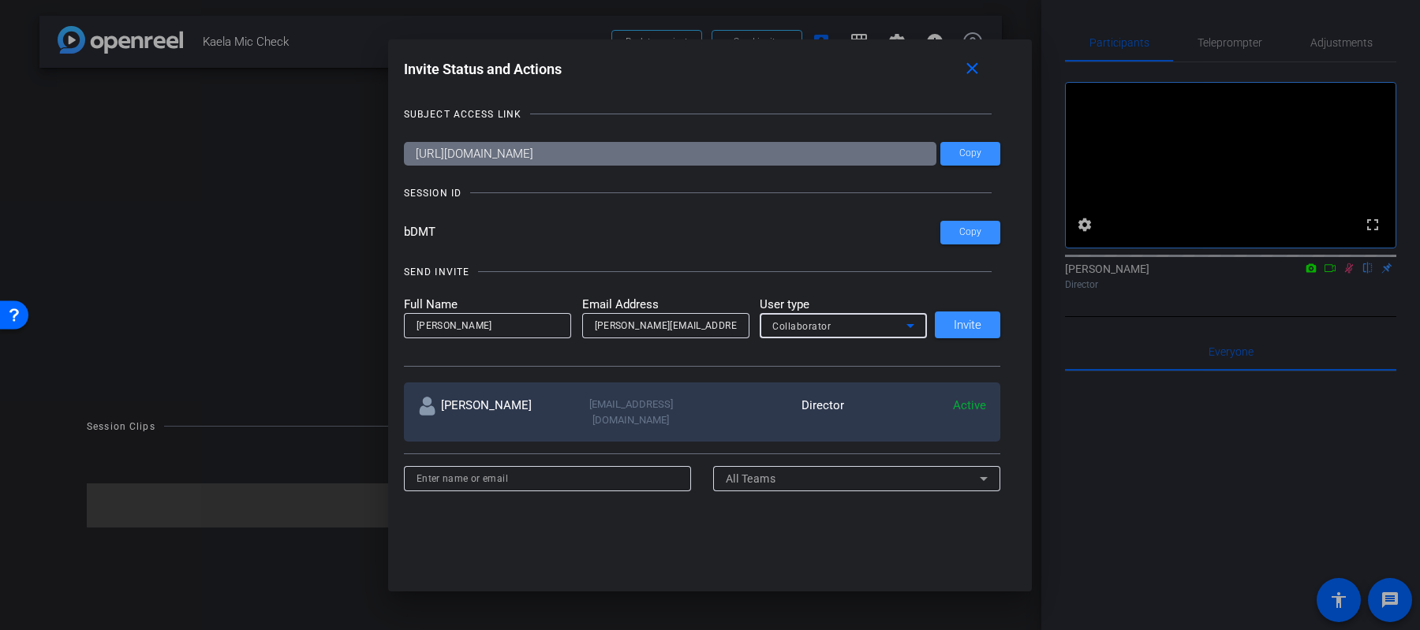
click at [810, 503] on div "Invite Status and Actions close SUBJECT ACCESS LINK https://capture.openreel.co…" at bounding box center [710, 277] width 645 height 477
click at [970, 326] on span "Invite" at bounding box center [968, 326] width 28 height 12
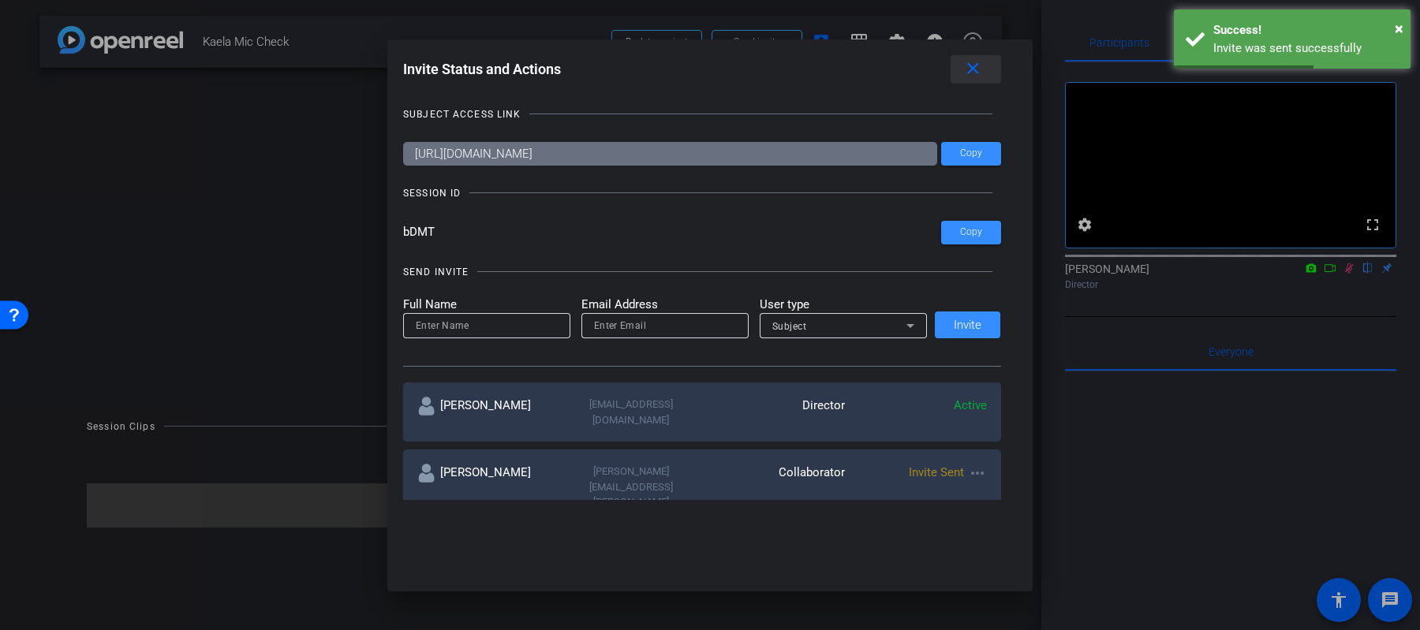
click at [979, 76] on mat-icon "close" at bounding box center [973, 69] width 20 height 20
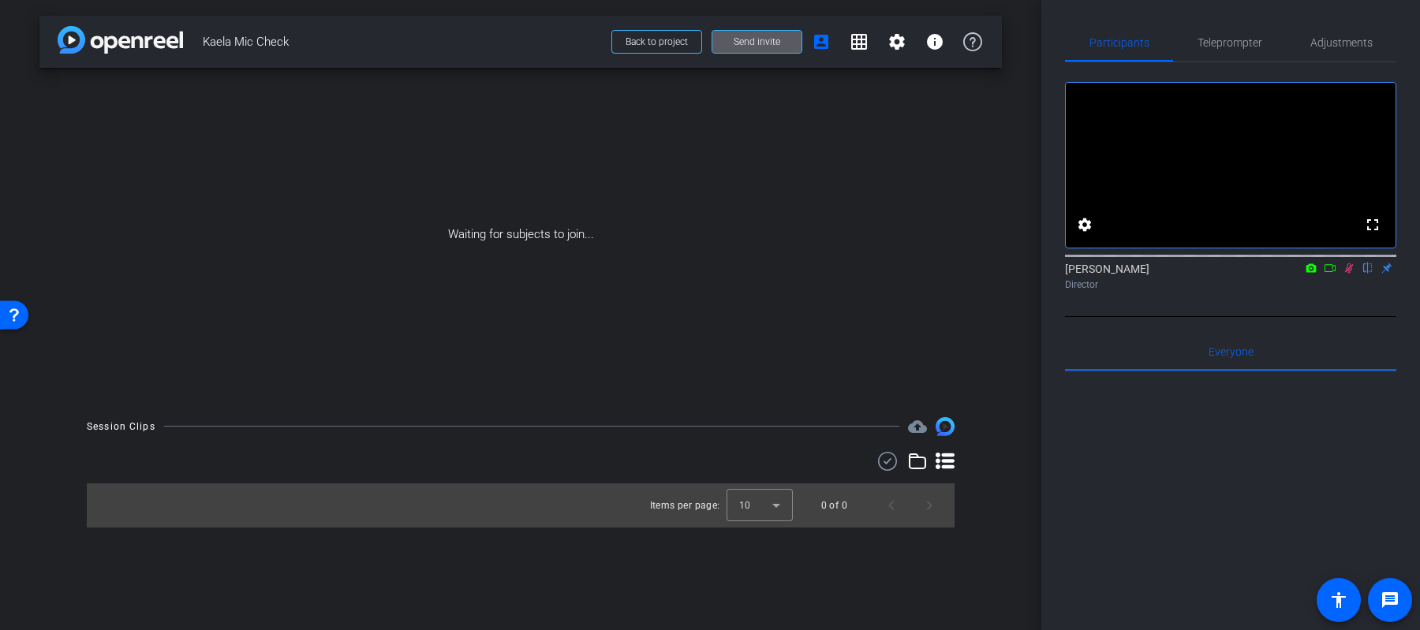
click at [779, 39] on span "Send invite" at bounding box center [757, 42] width 47 height 13
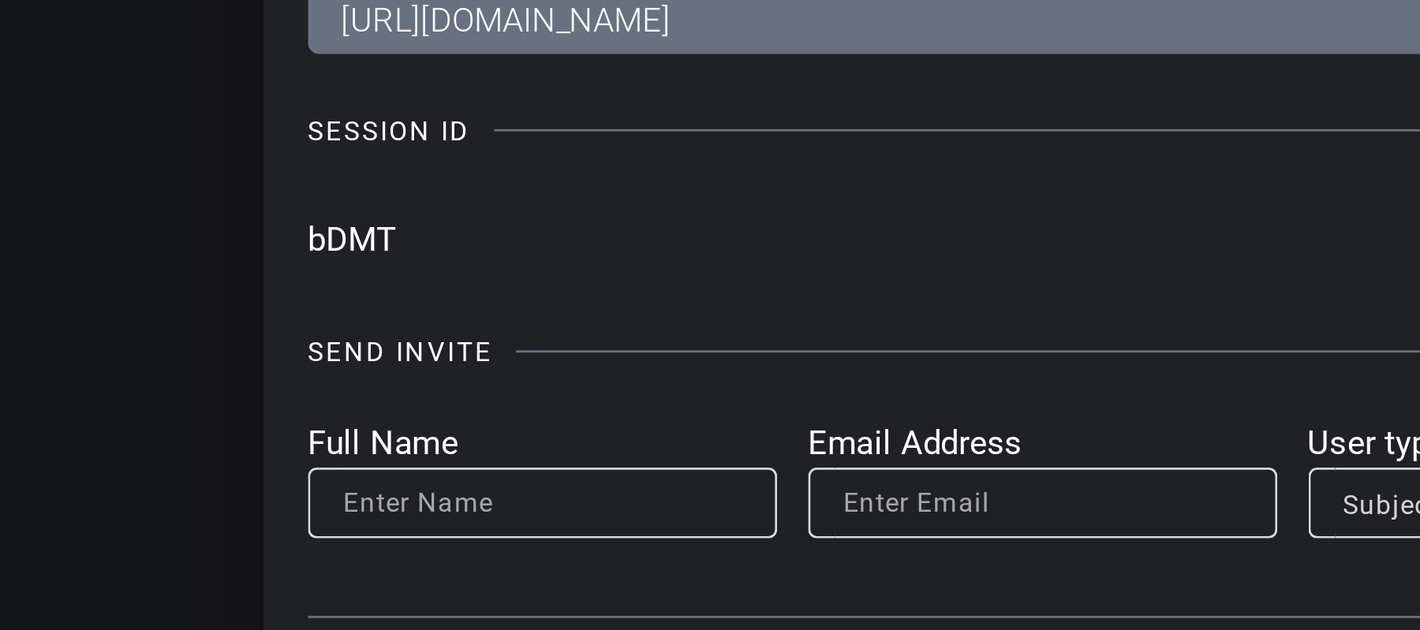
drag, startPoint x: 409, startPoint y: 234, endPoint x: 401, endPoint y: 233, distance: 8.0
click at [401, 233] on div "Invite Status and Actions close SUBJECT ACCESS LINK https://capture.openreel.co…" at bounding box center [709, 277] width 645 height 477
click at [408, 231] on input "bDMT" at bounding box center [672, 233] width 538 height 24
drag, startPoint x: 409, startPoint y: 232, endPoint x: 445, endPoint y: 233, distance: 35.5
click at [445, 233] on input "bDMT" at bounding box center [672, 233] width 538 height 24
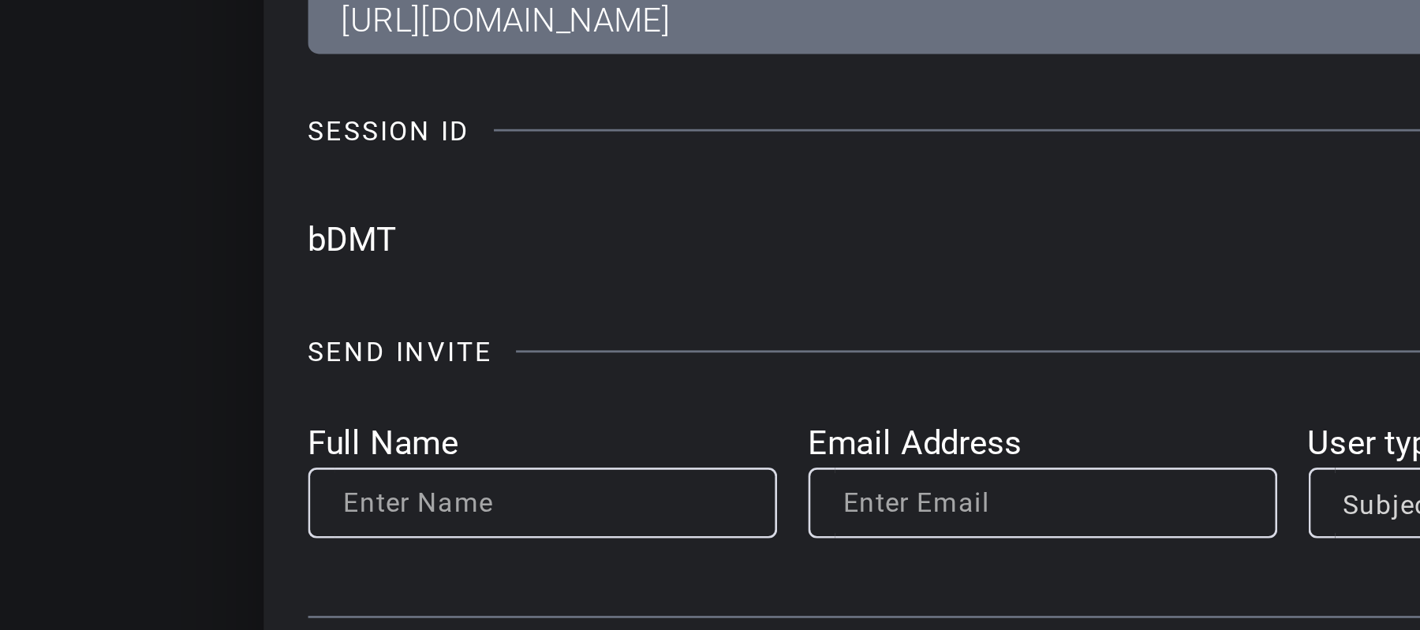
click at [445, 233] on input "bDMT" at bounding box center [672, 233] width 538 height 24
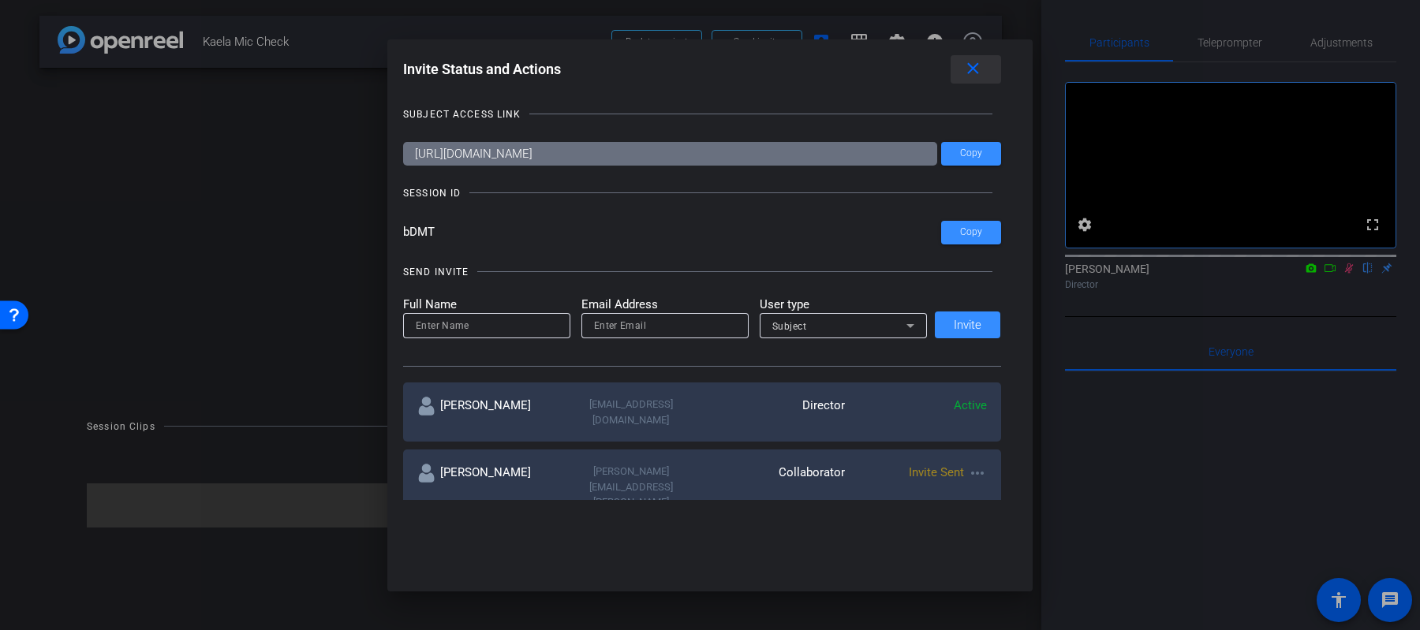
click at [975, 72] on mat-icon "close" at bounding box center [973, 69] width 20 height 20
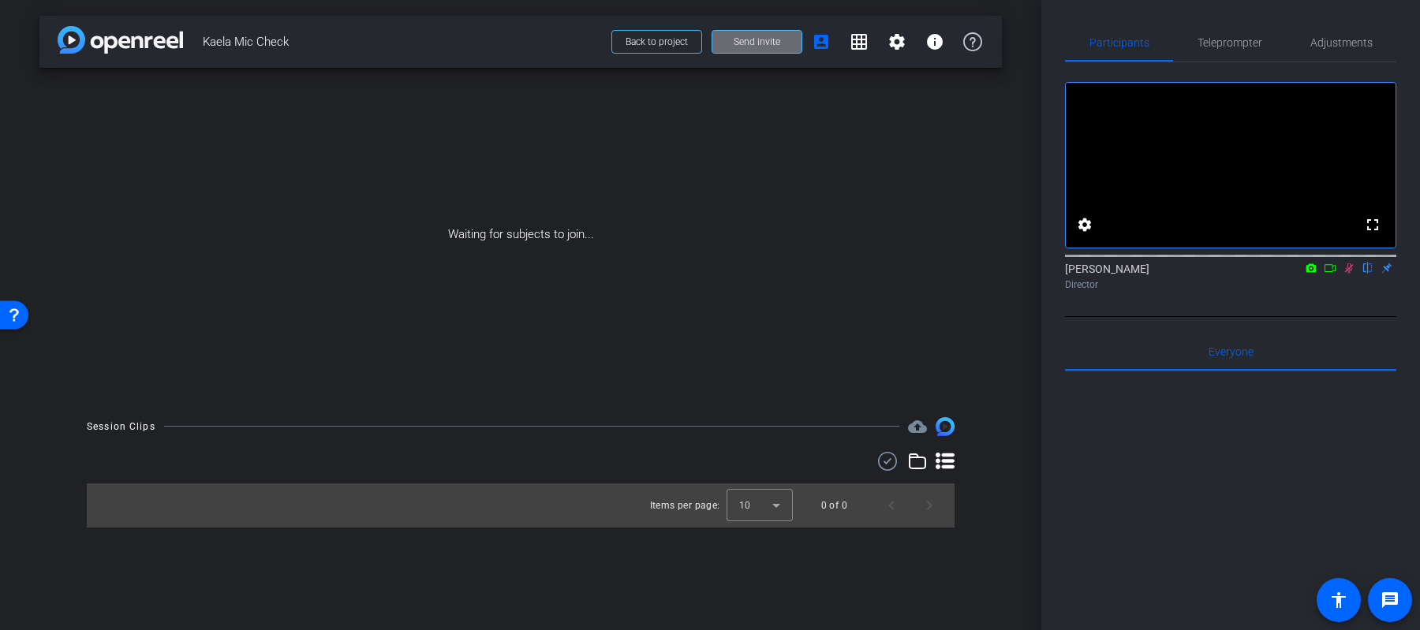
click at [776, 49] on span at bounding box center [756, 42] width 89 height 38
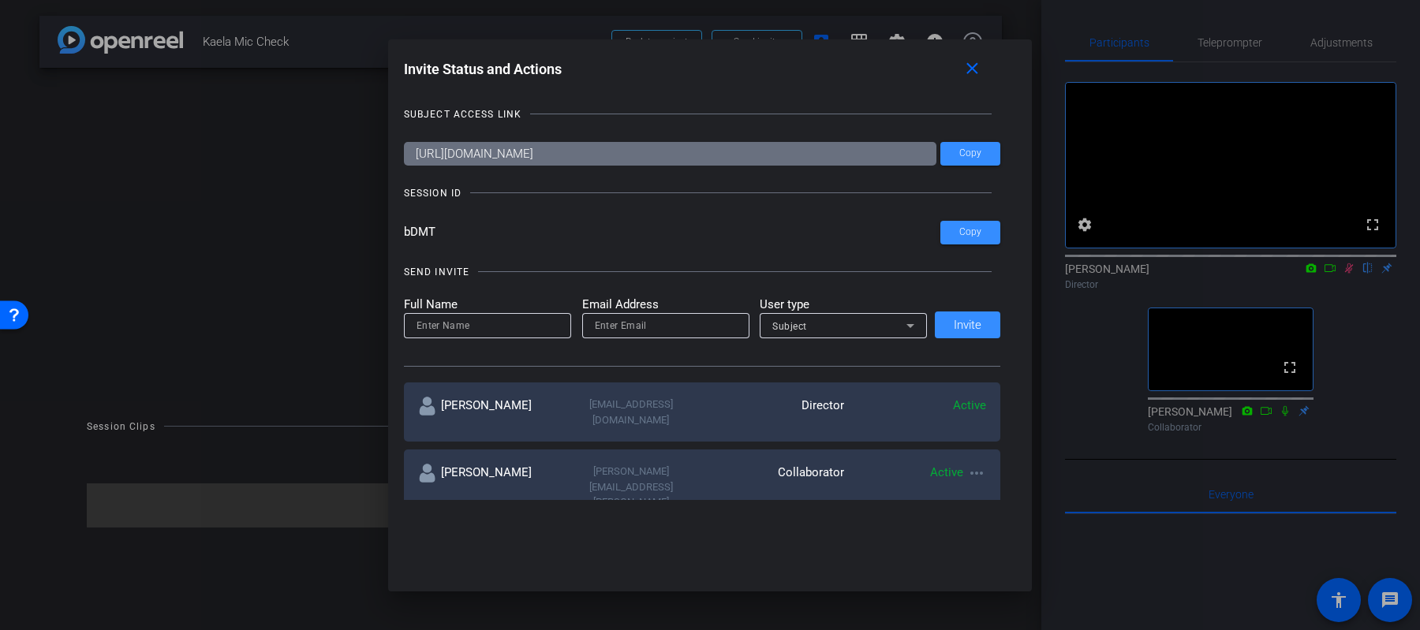
click at [1348, 288] on div at bounding box center [710, 315] width 1420 height 630
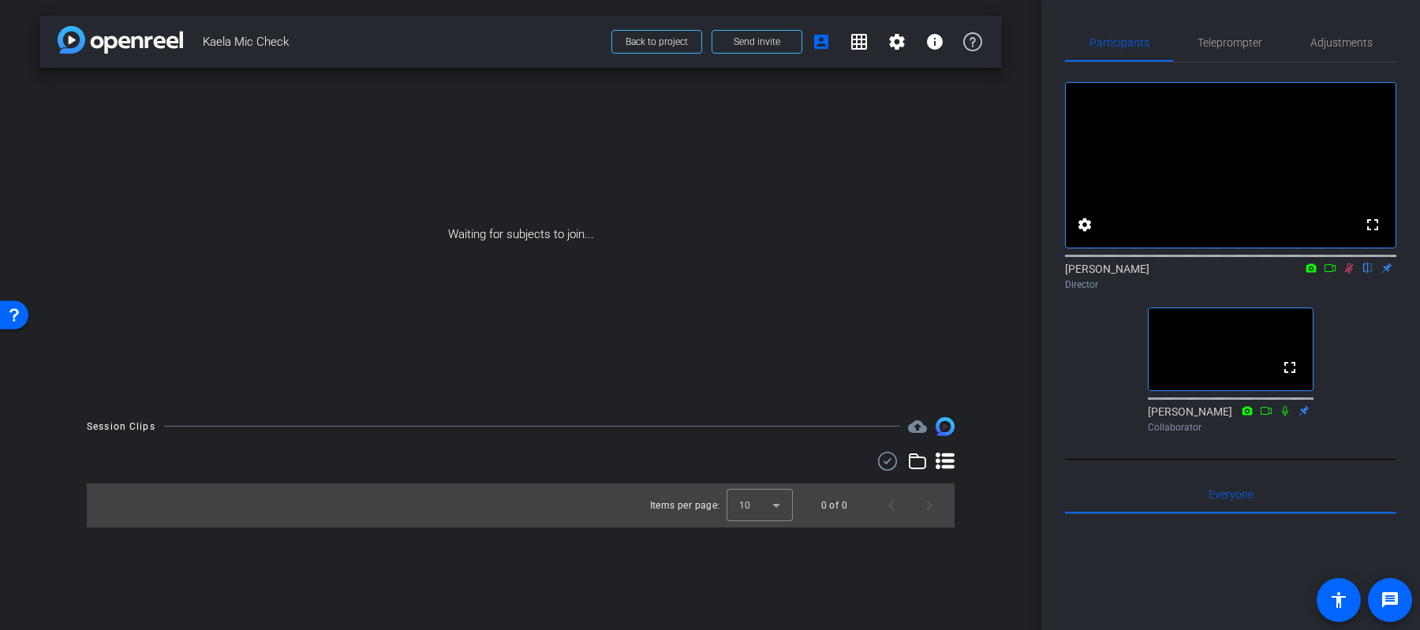
click at [1348, 274] on icon at bounding box center [1349, 269] width 9 height 10
click at [747, 37] on span "Send invite" at bounding box center [757, 42] width 47 height 13
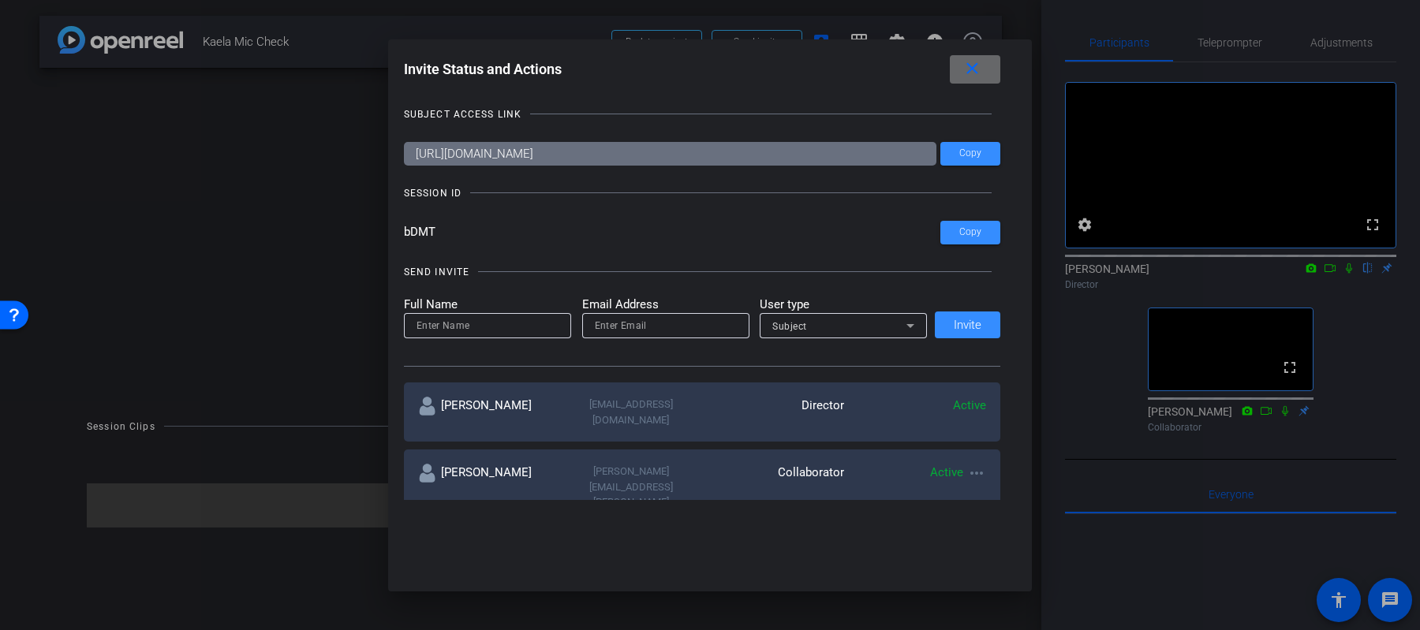
click at [979, 77] on mat-icon "close" at bounding box center [973, 69] width 20 height 20
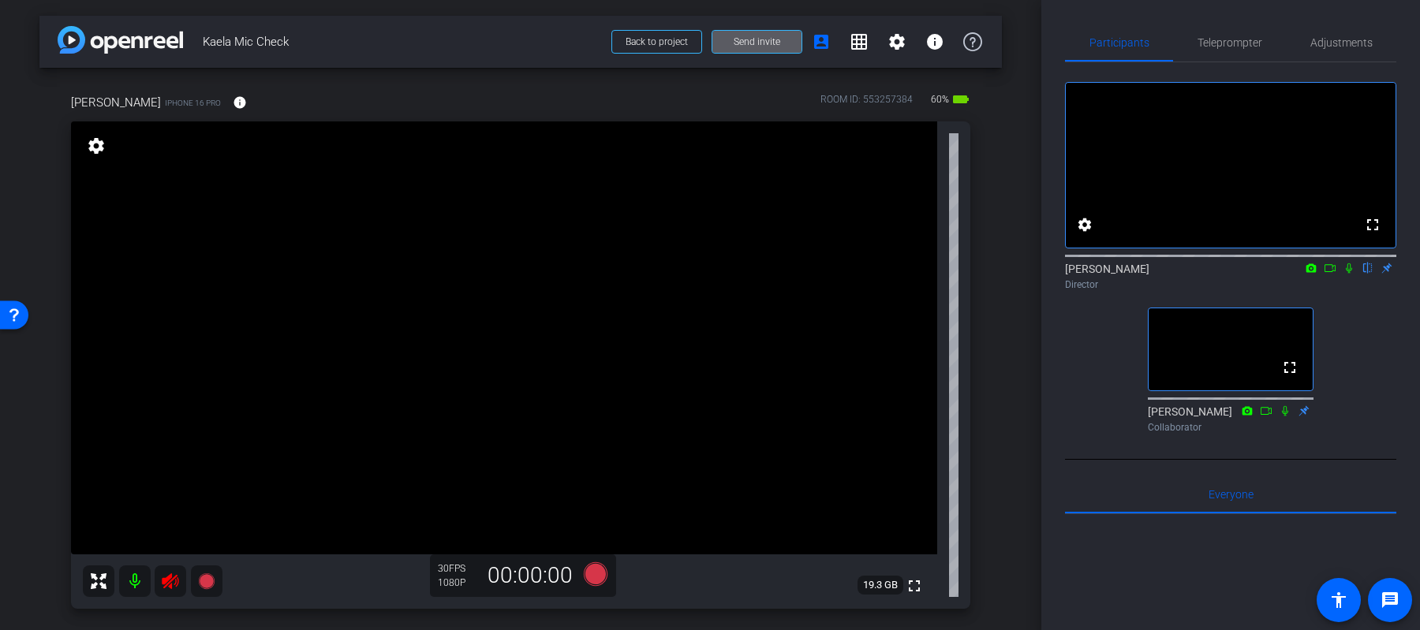
click at [172, 580] on icon at bounding box center [170, 582] width 17 height 16
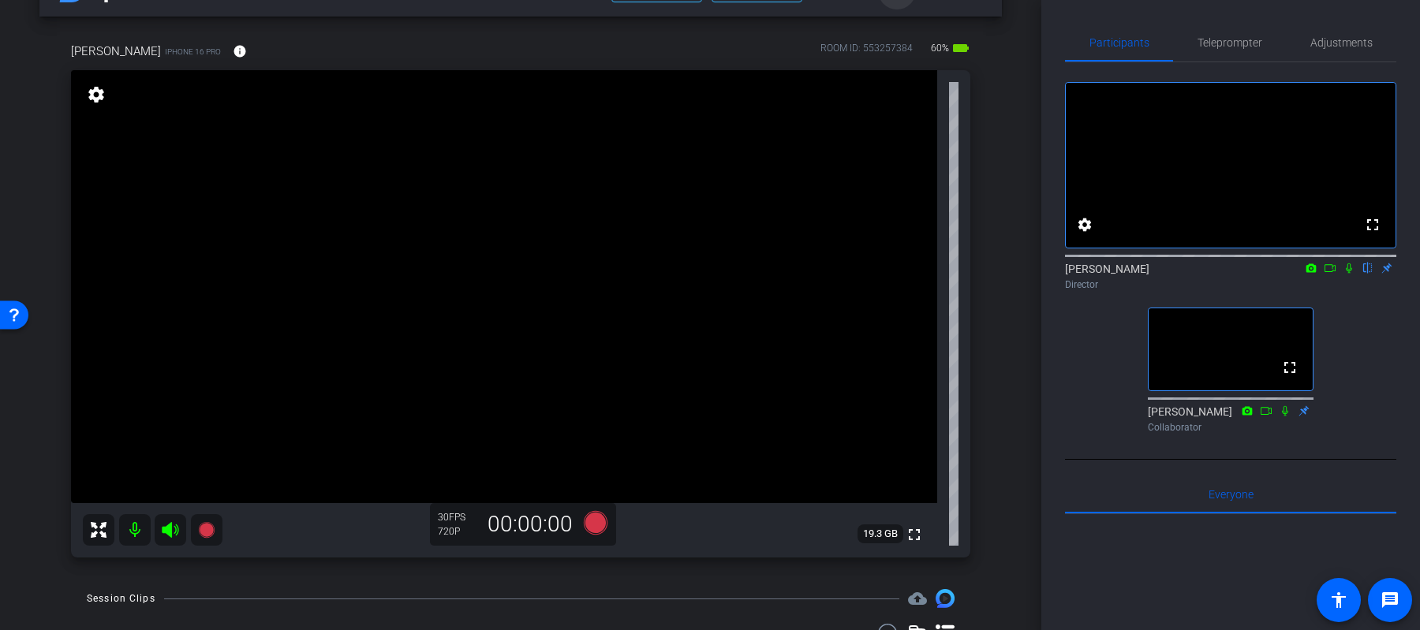
scroll to position [59, 0]
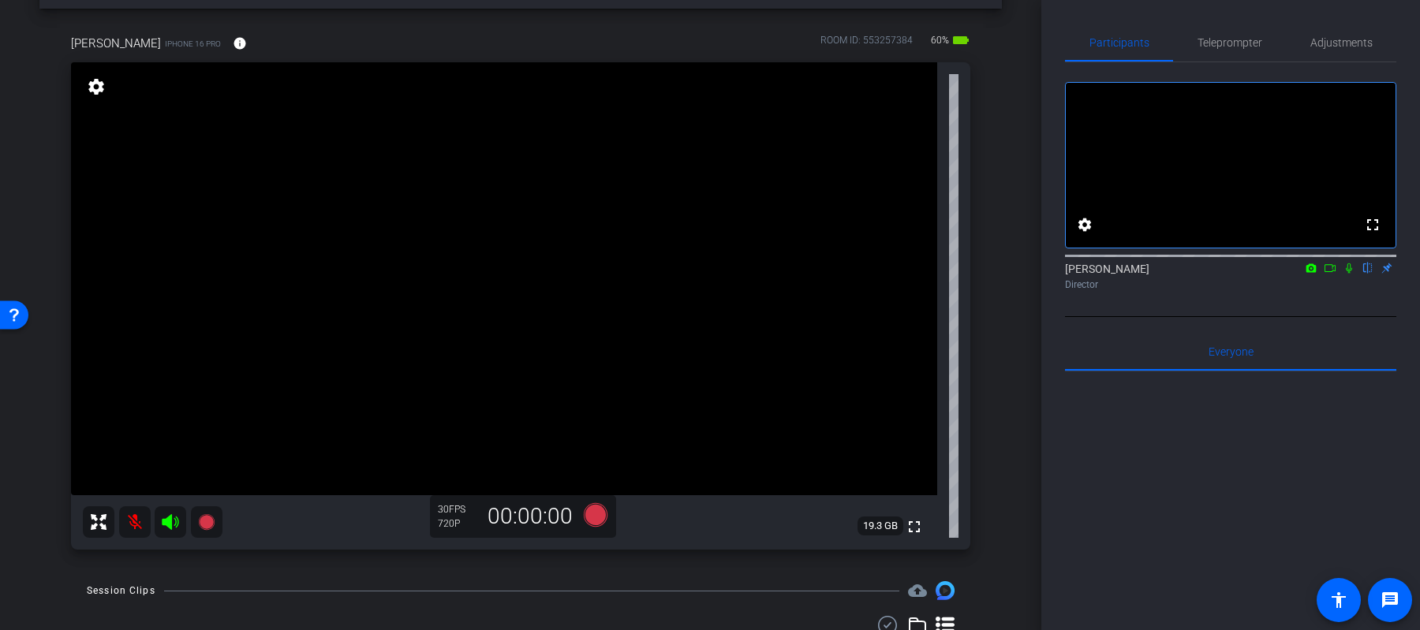
click at [123, 518] on mat-icon at bounding box center [135, 523] width 32 height 32
click at [1385, 24] on div "Adjustments" at bounding box center [1341, 43] width 110 height 38
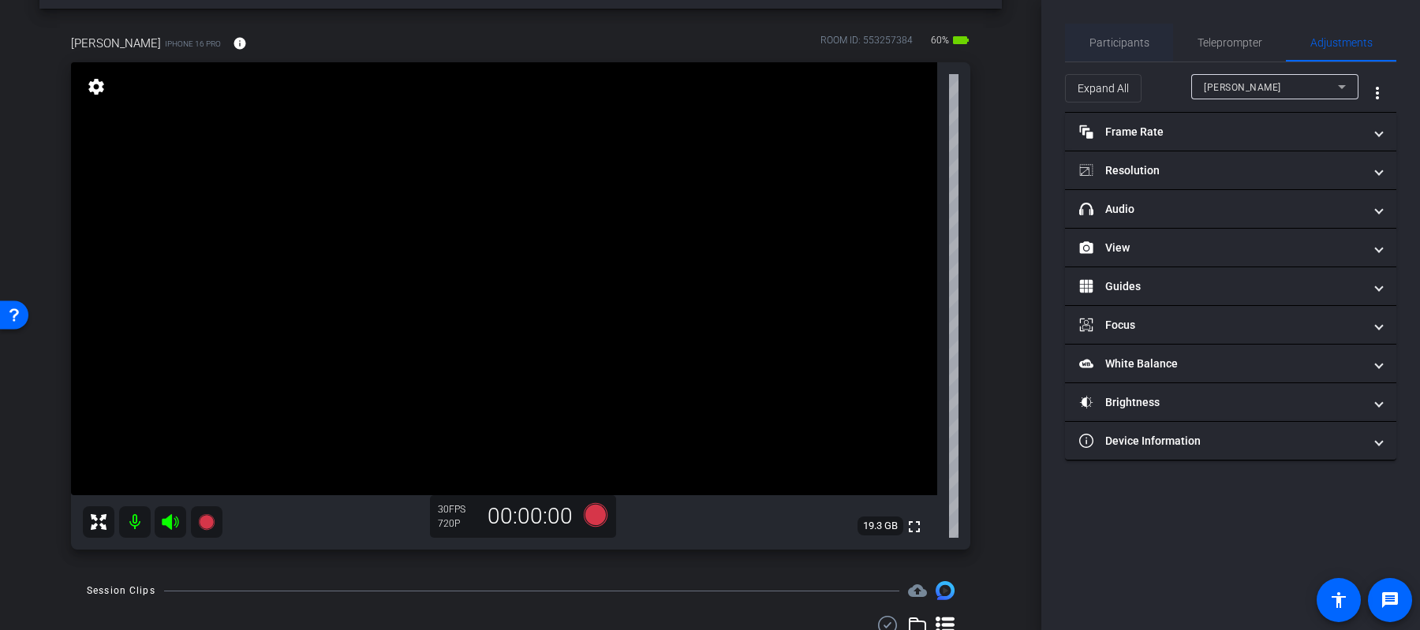
click at [1169, 30] on div "Participants" at bounding box center [1119, 43] width 108 height 38
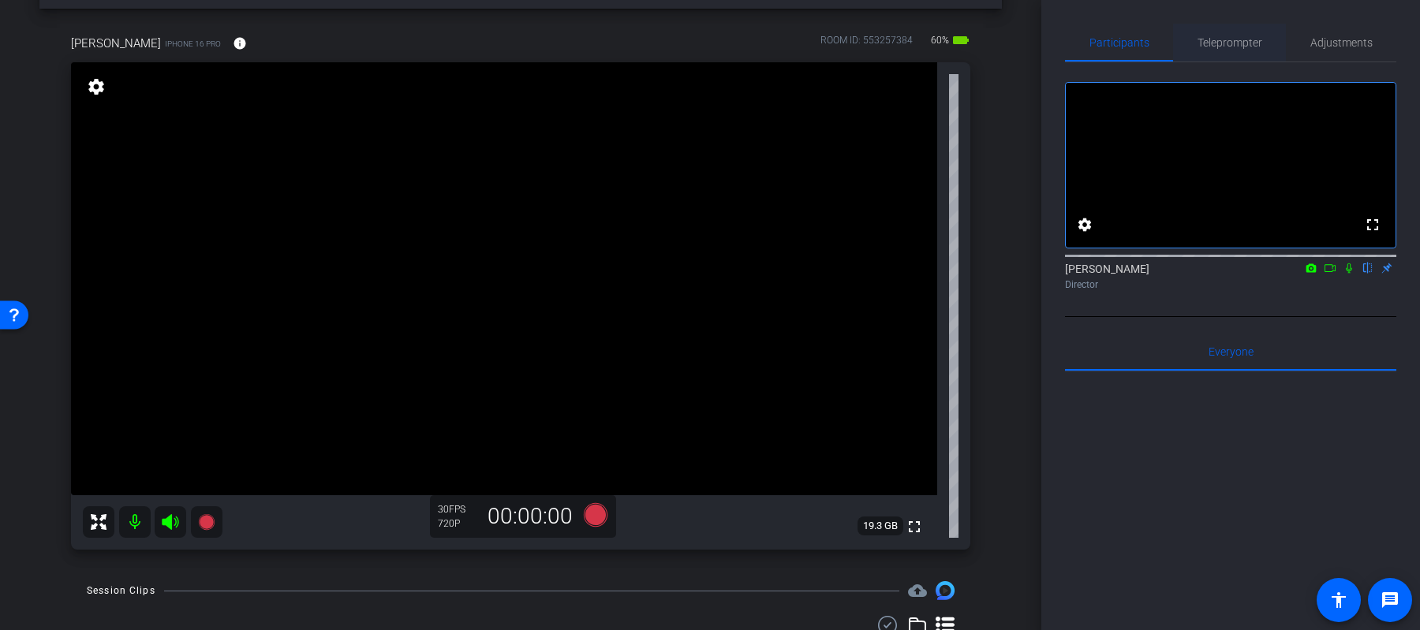
click at [1206, 41] on span "Teleprompter" at bounding box center [1230, 42] width 65 height 11
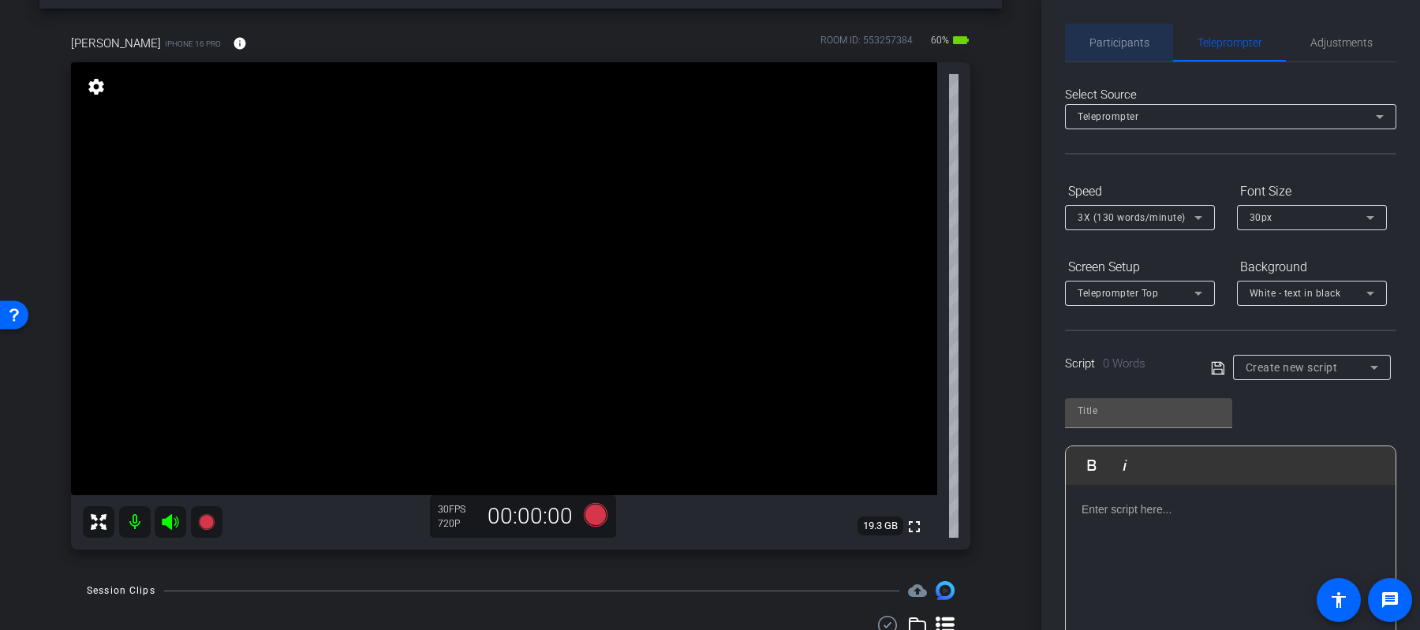
click at [1140, 41] on span "Participants" at bounding box center [1120, 42] width 60 height 11
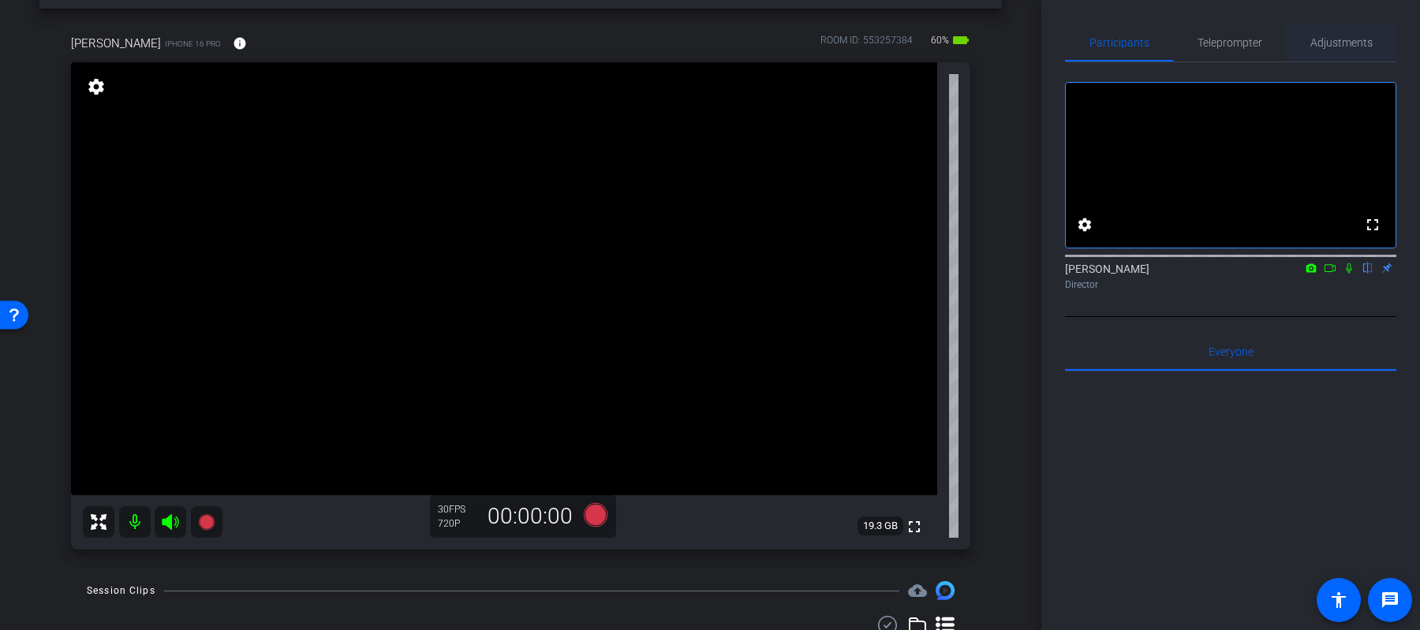
click at [1362, 54] on span "Adjustments" at bounding box center [1342, 43] width 62 height 38
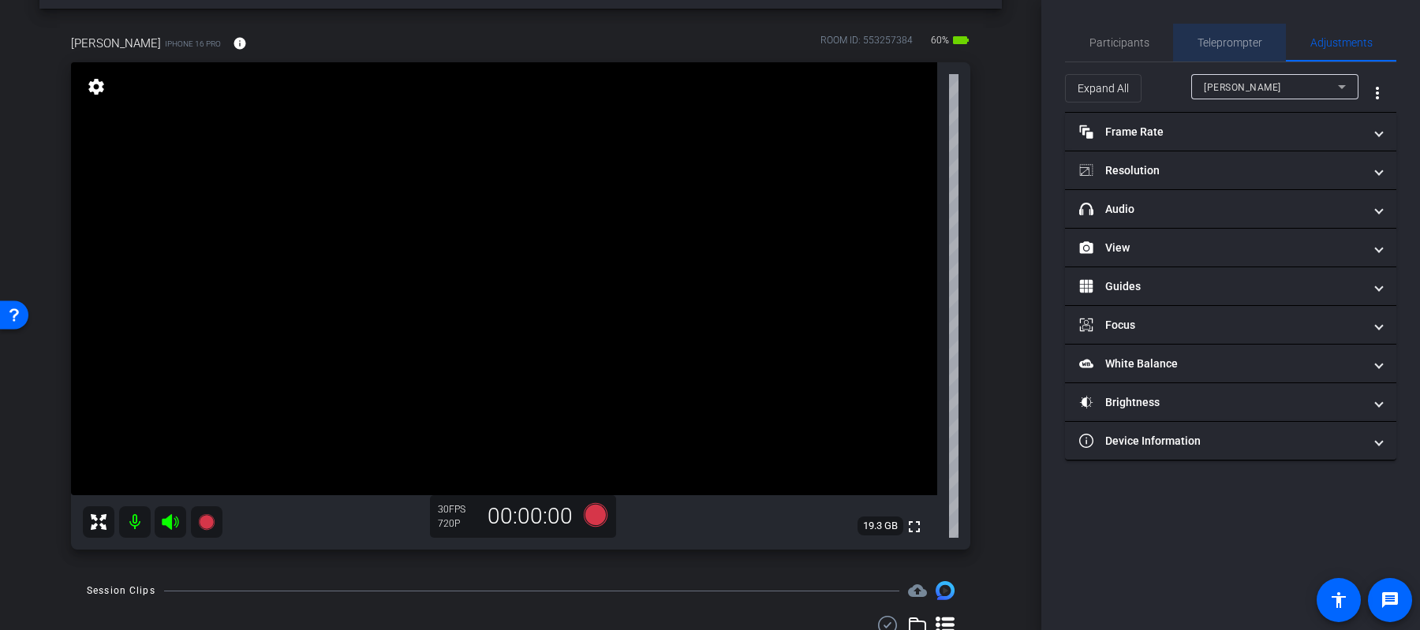
click at [1239, 57] on span "Teleprompter" at bounding box center [1230, 43] width 65 height 38
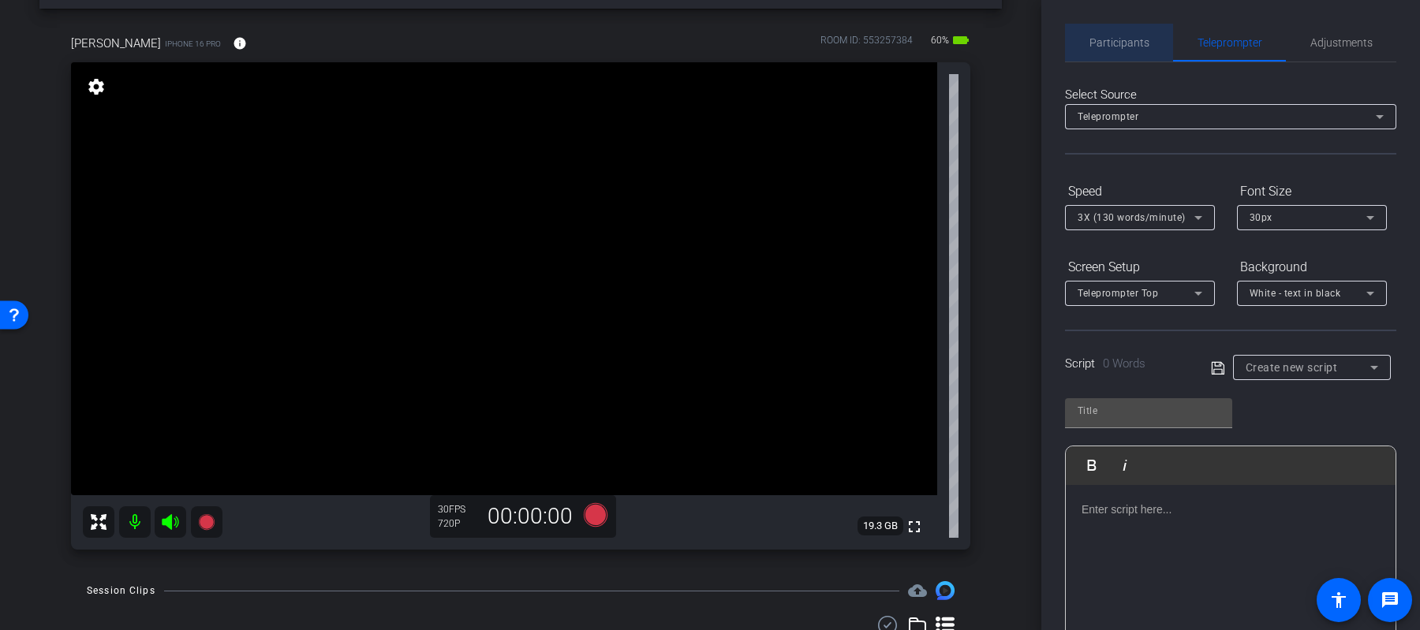
click at [1167, 49] on div "Participants" at bounding box center [1119, 43] width 108 height 38
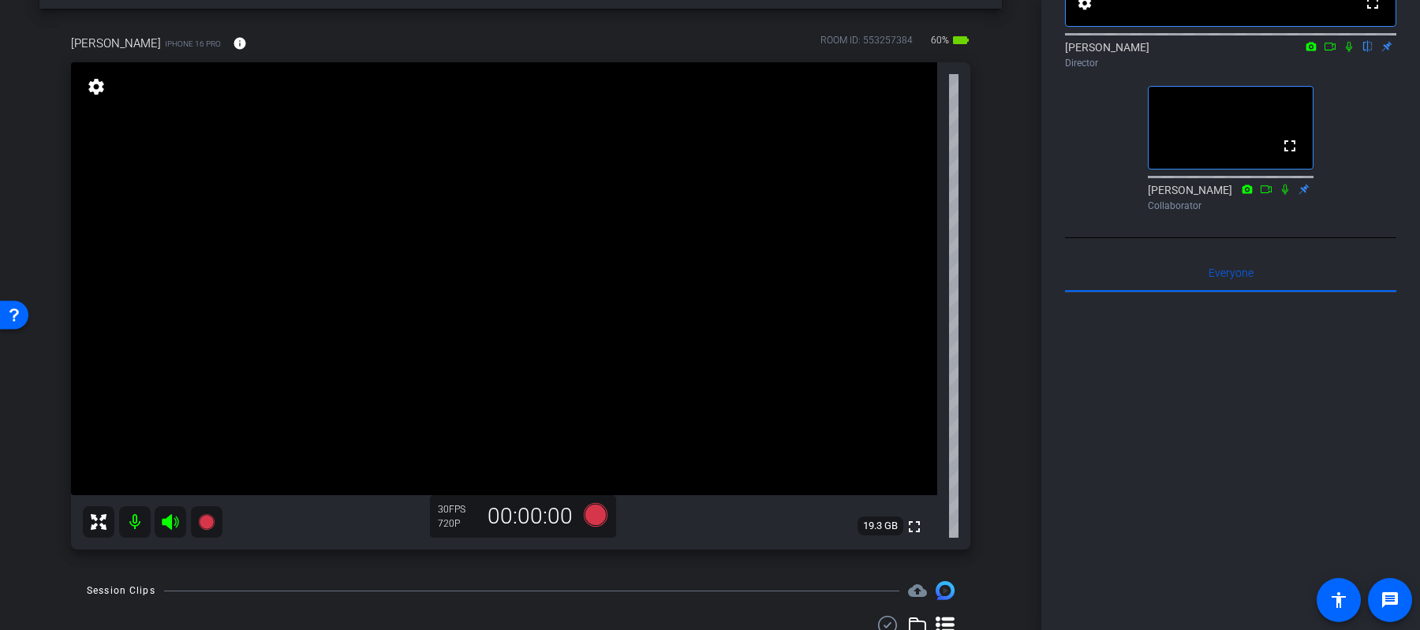
scroll to position [0, 0]
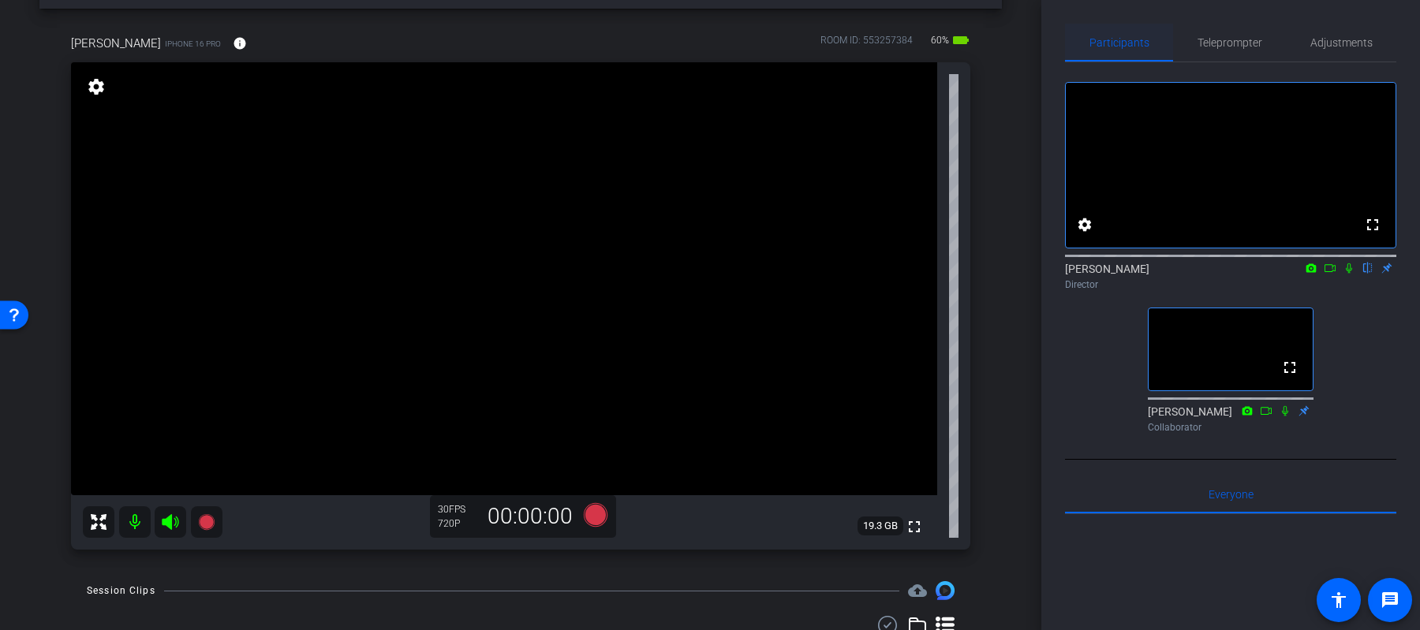
click at [1116, 50] on span "Participants" at bounding box center [1120, 43] width 60 height 38
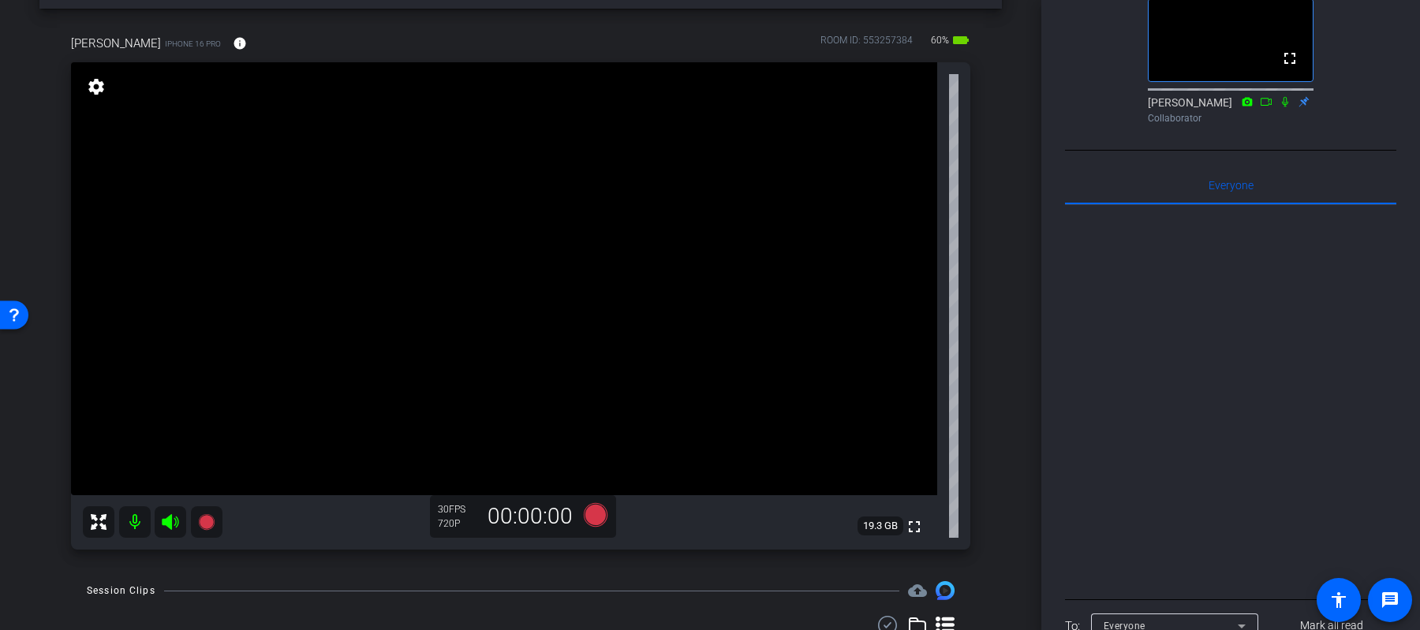
scroll to position [421, 0]
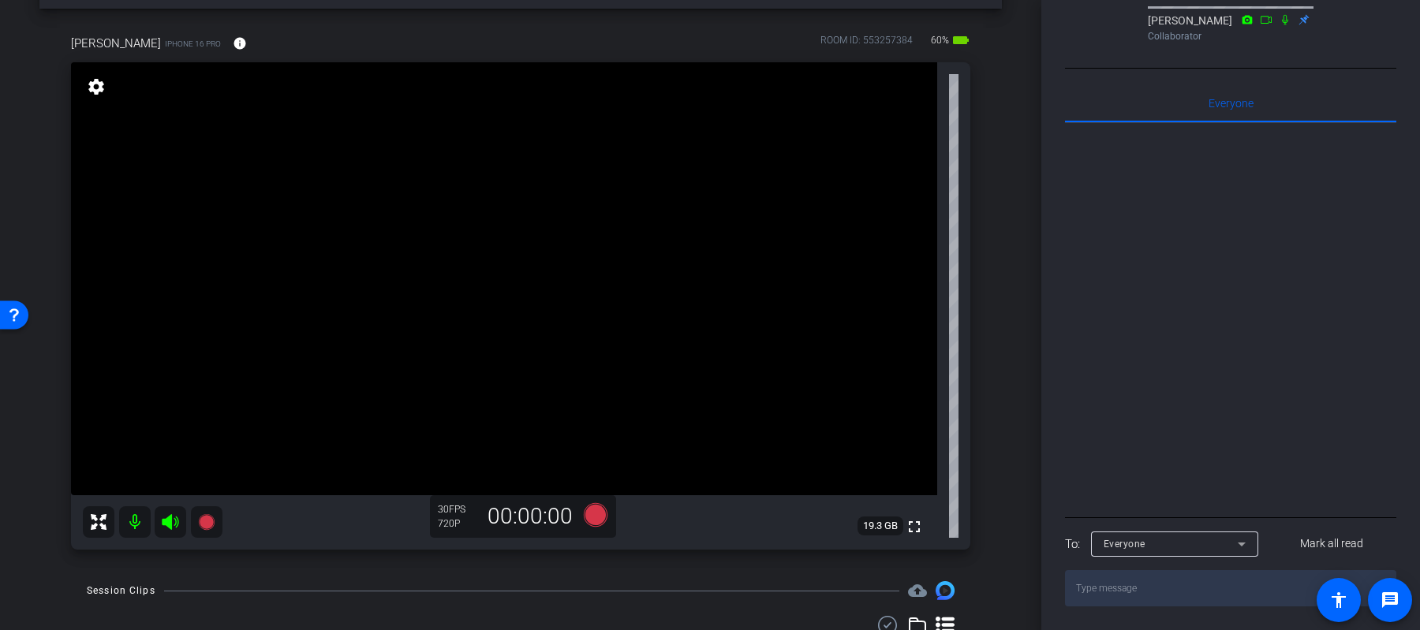
click at [1159, 588] on textarea at bounding box center [1230, 588] width 331 height 36
type textarea "hey"
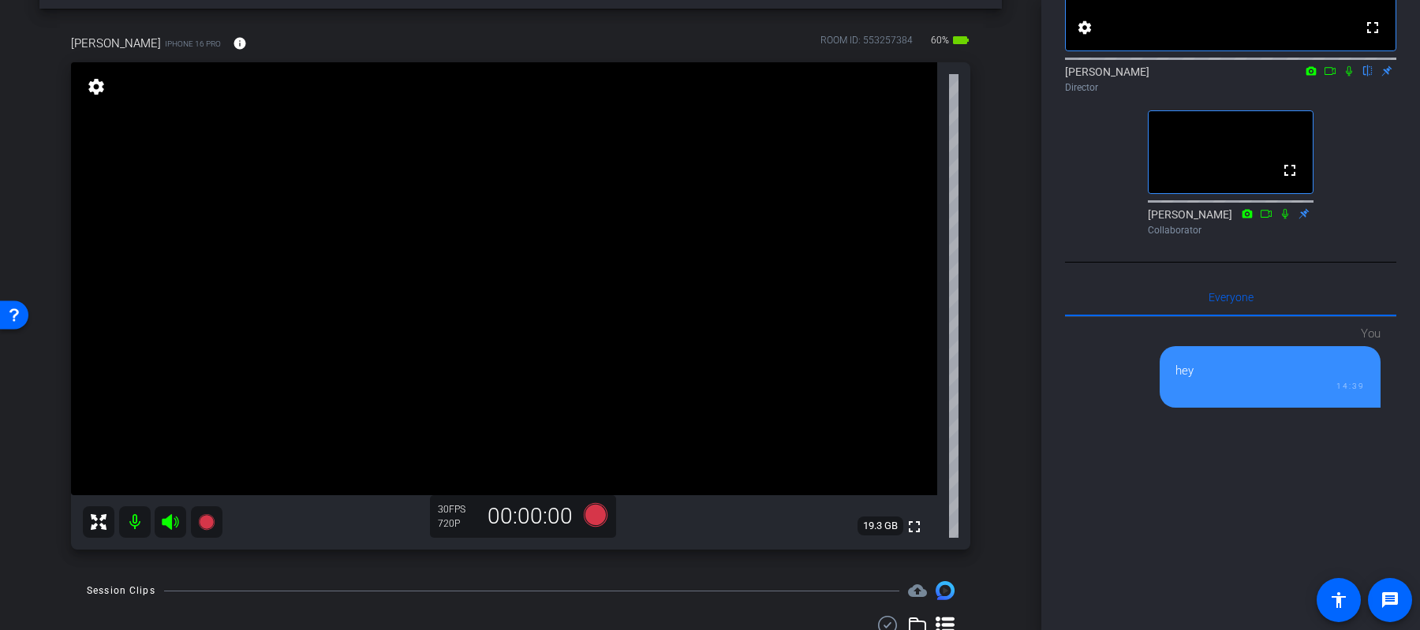
scroll to position [0, 0]
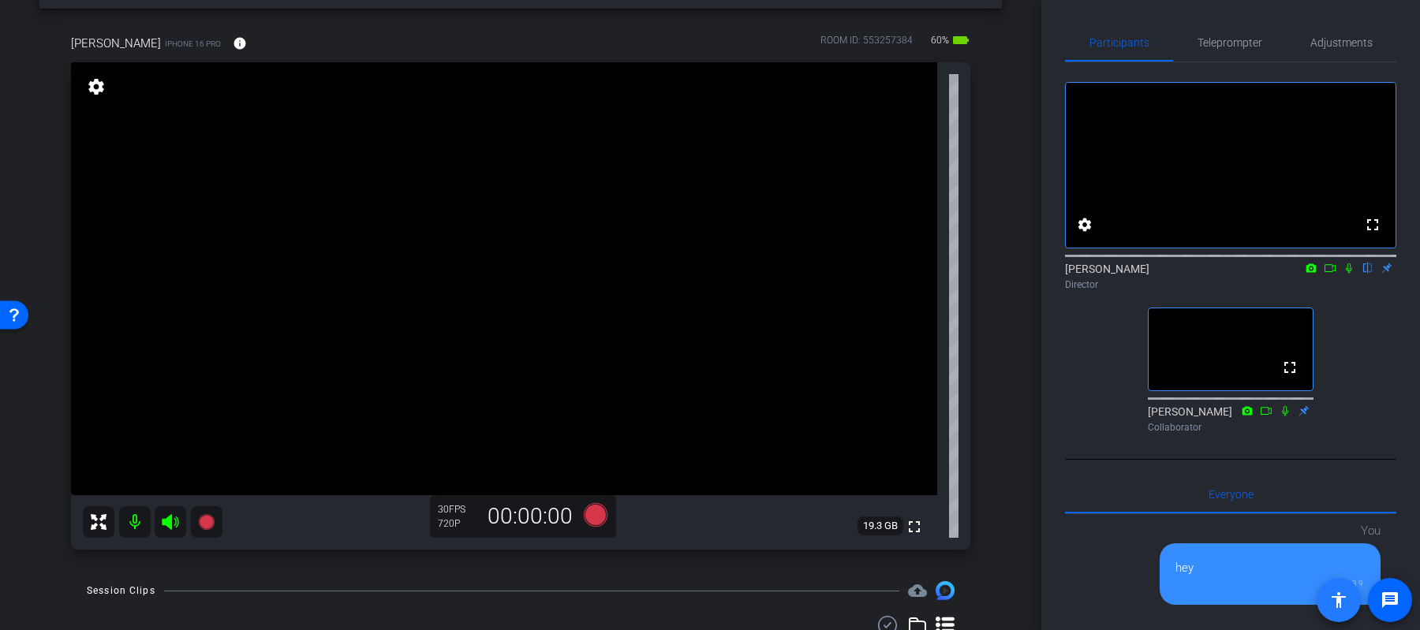
click at [1348, 608] on mat-icon "accessibility" at bounding box center [1338, 600] width 19 height 19
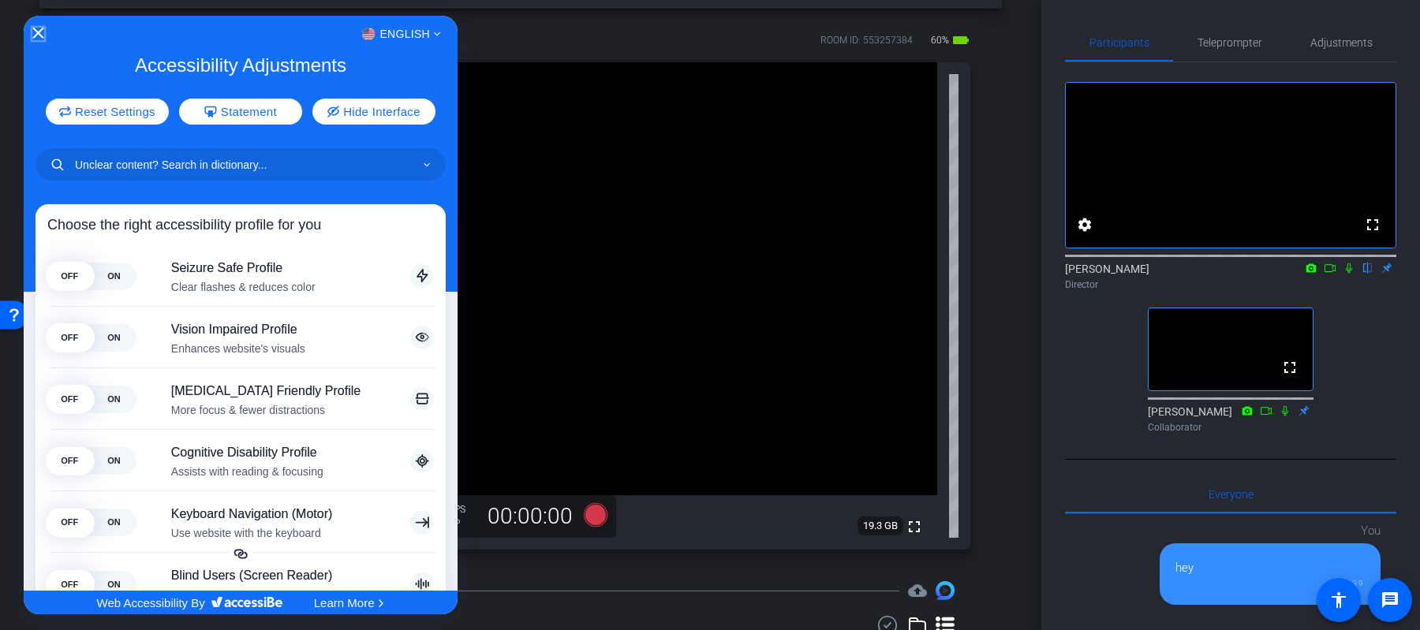
click at [38, 35] on icon "Close Accessibility Interface" at bounding box center [37, 33] width 11 height 11
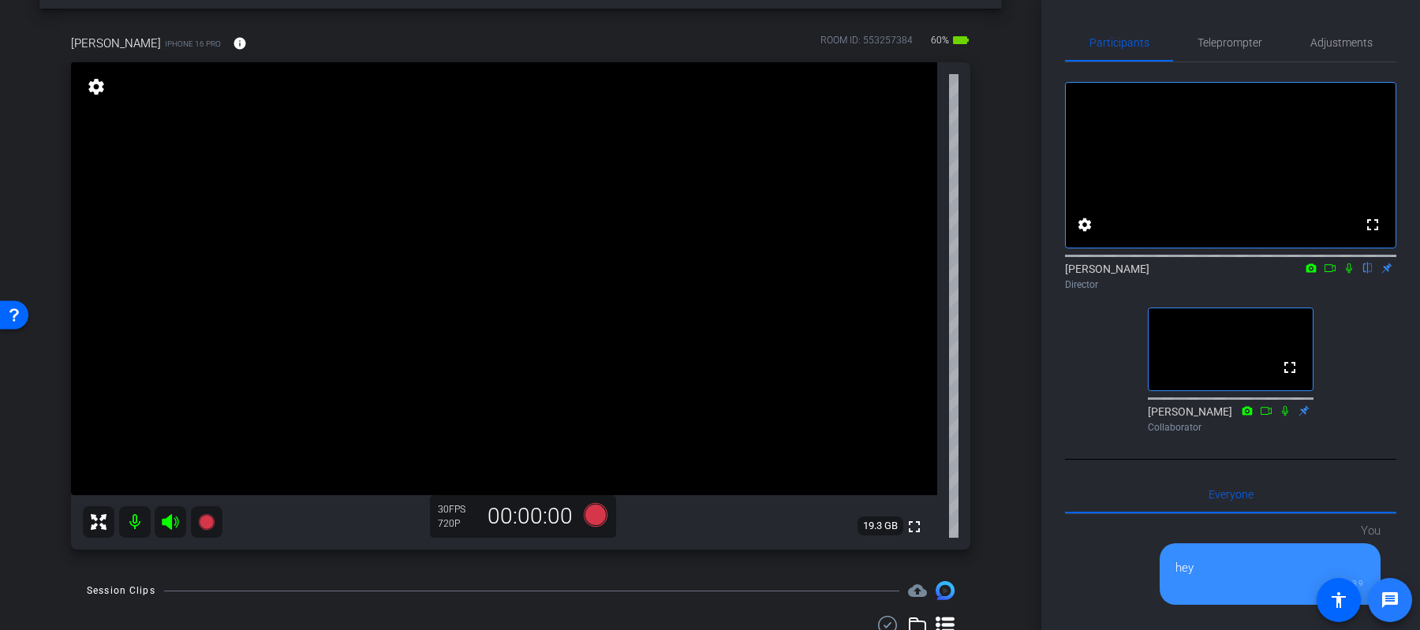
click at [1389, 604] on mat-icon "message" at bounding box center [1390, 600] width 19 height 19
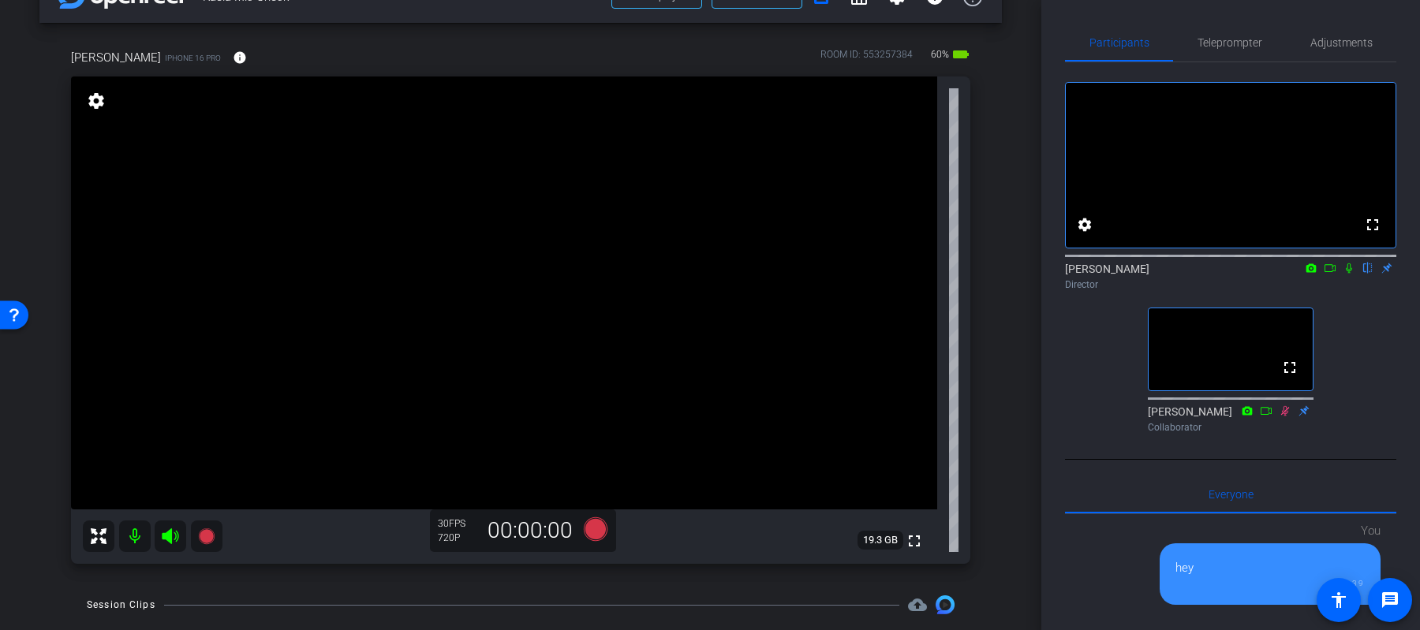
scroll to position [56, 0]
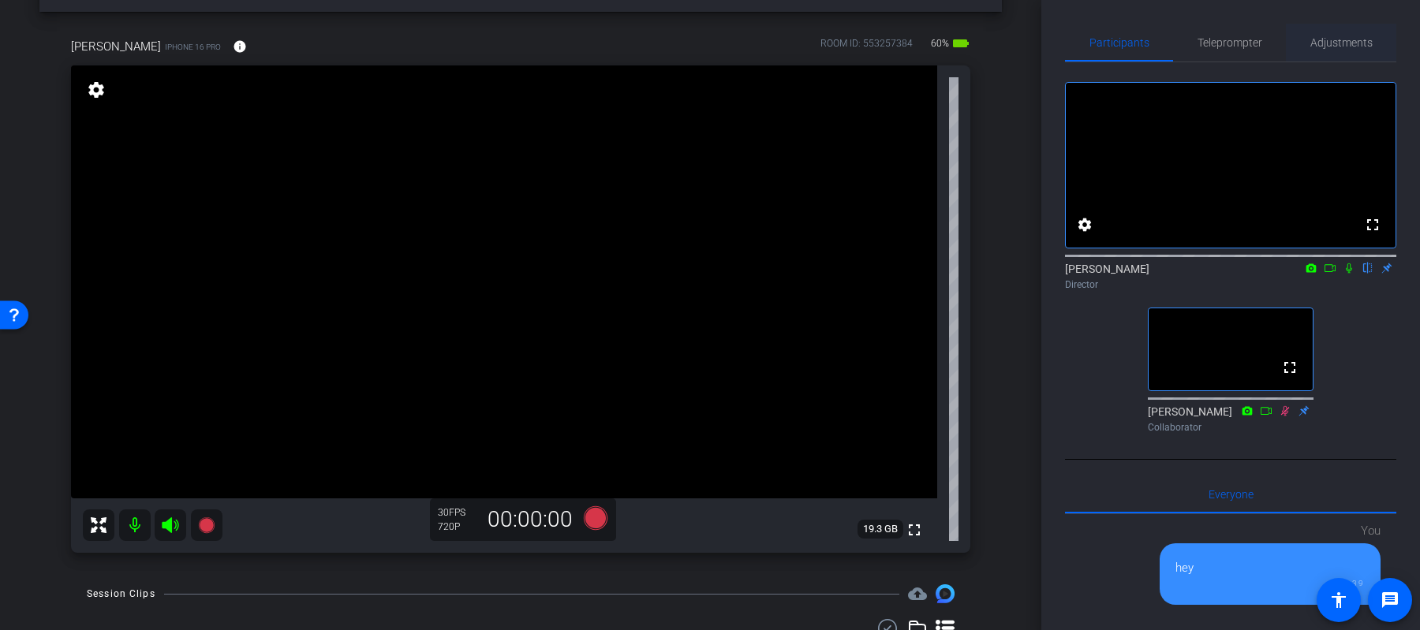
click at [1329, 26] on span "Adjustments" at bounding box center [1342, 43] width 62 height 38
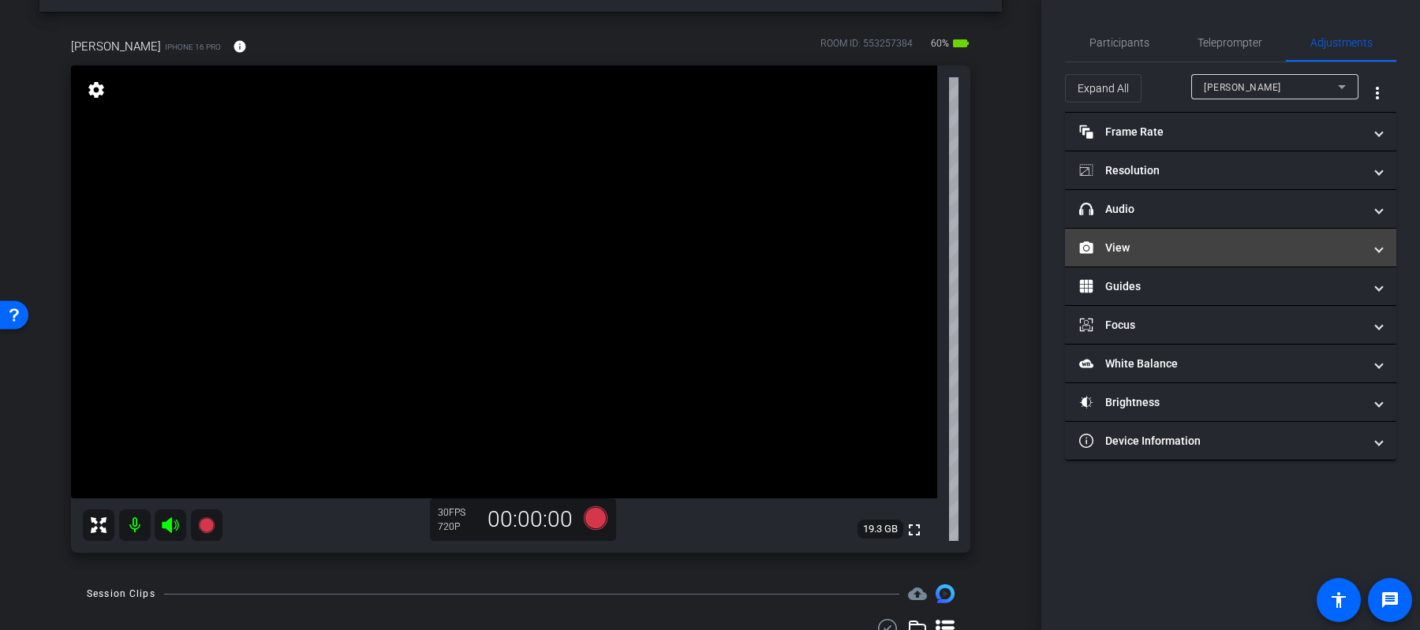
click at [1177, 237] on mat-expansion-panel-header "View" at bounding box center [1230, 248] width 331 height 38
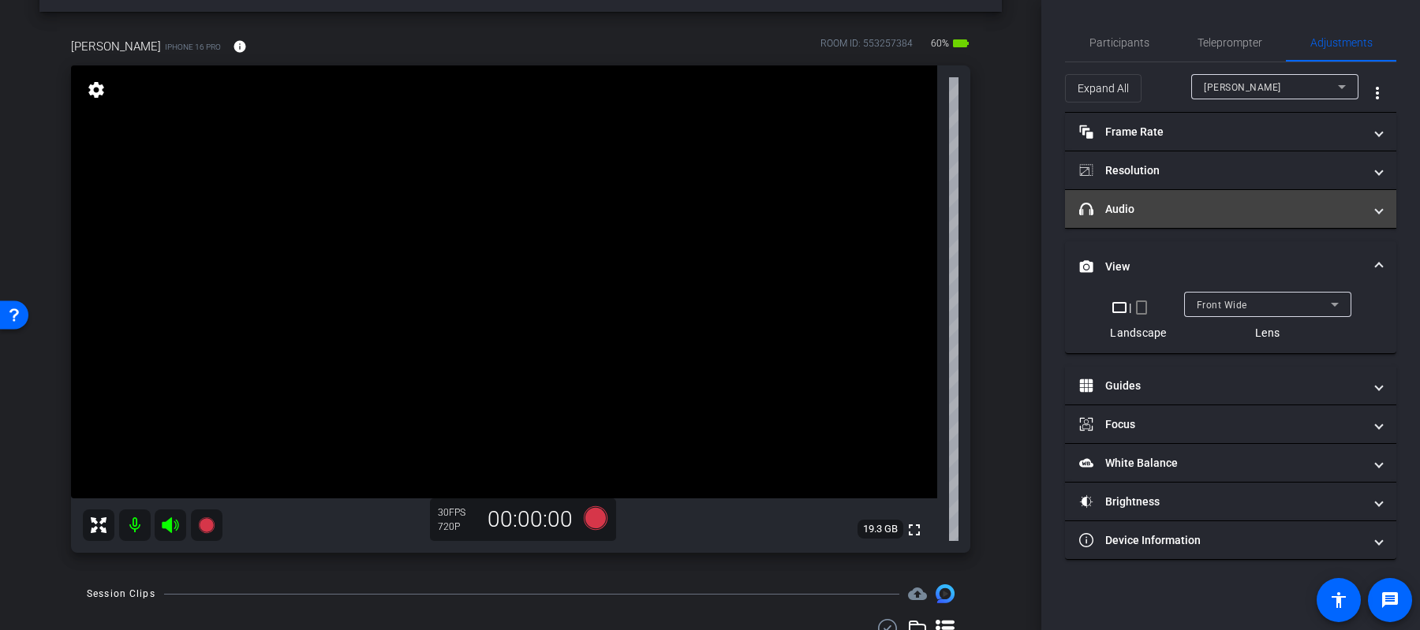
click at [1179, 211] on mat-panel-title "headphone icon Audio" at bounding box center [1221, 209] width 284 height 17
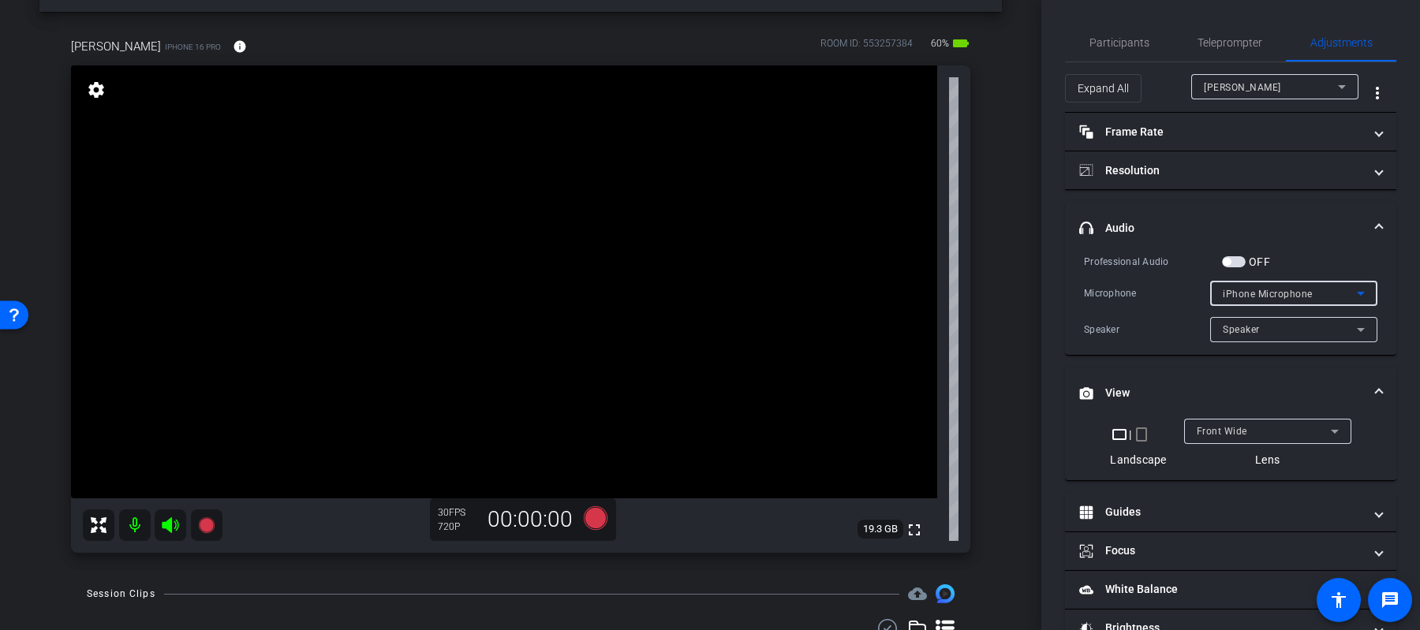
click at [1263, 284] on div "iPhone Microphone" at bounding box center [1290, 294] width 134 height 20
click at [1288, 237] on div at bounding box center [710, 315] width 1420 height 630
click at [1264, 327] on div "Speaker" at bounding box center [1290, 330] width 134 height 20
click at [1263, 327] on div at bounding box center [710, 315] width 1420 height 630
click at [1242, 260] on span "button" at bounding box center [1234, 261] width 24 height 11
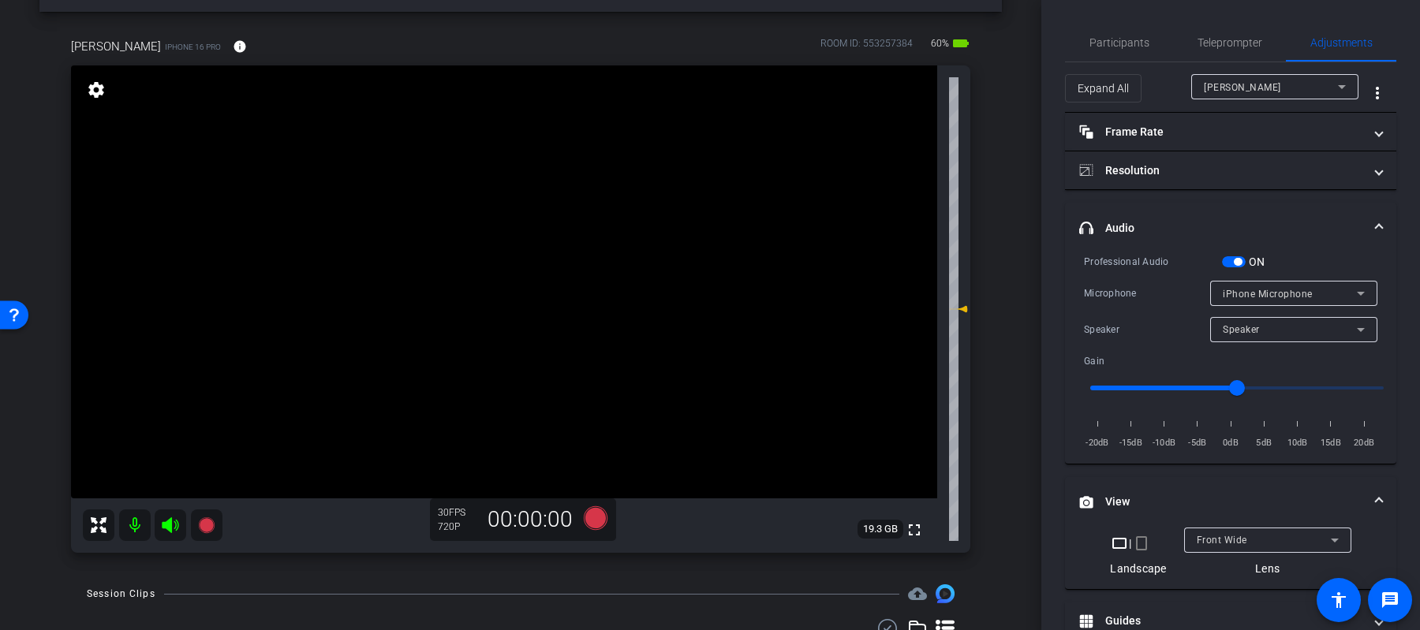
click at [1258, 295] on span "iPhone Microphone" at bounding box center [1268, 294] width 90 height 11
click at [1258, 347] on span "Wireless MICRO" at bounding box center [1261, 349] width 77 height 19
click at [1258, 329] on span "Speaker" at bounding box center [1241, 329] width 37 height 11
click at [1305, 256] on div at bounding box center [710, 315] width 1420 height 630
click at [1225, 66] on div "Expand All Kaela Jeffers more_vert" at bounding box center [1230, 87] width 331 height 50
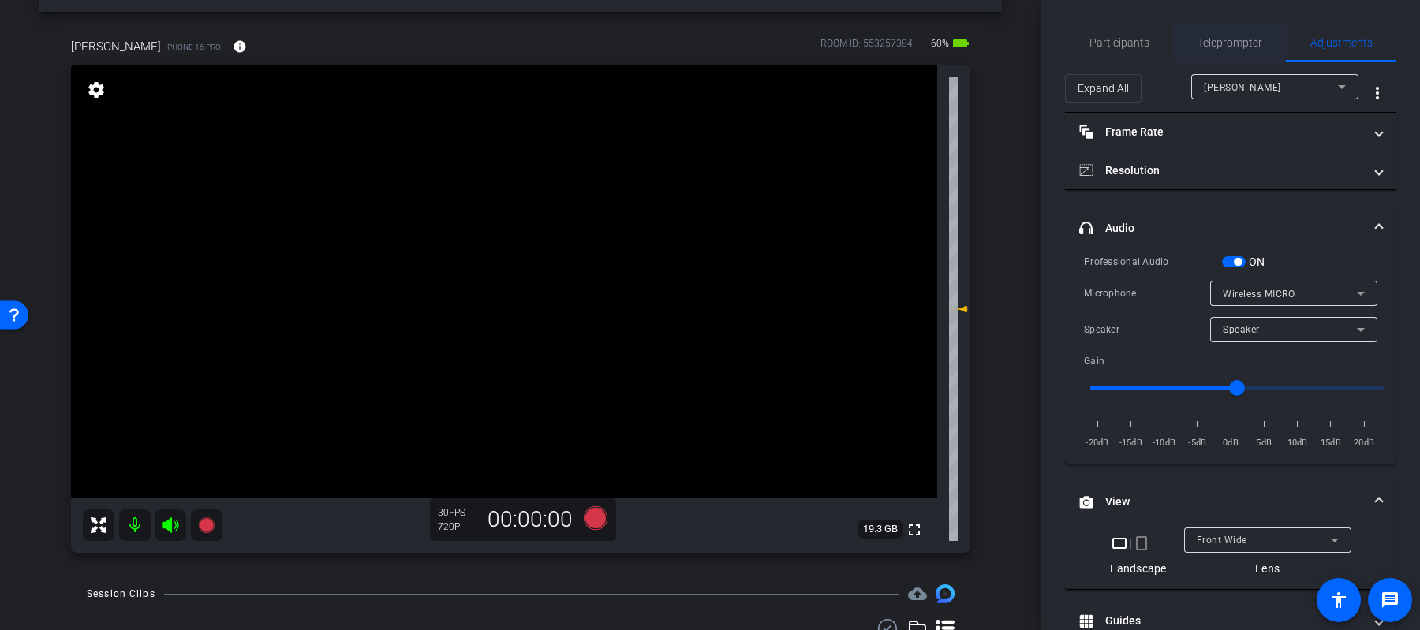
click at [1225, 54] on span "Teleprompter" at bounding box center [1230, 43] width 65 height 38
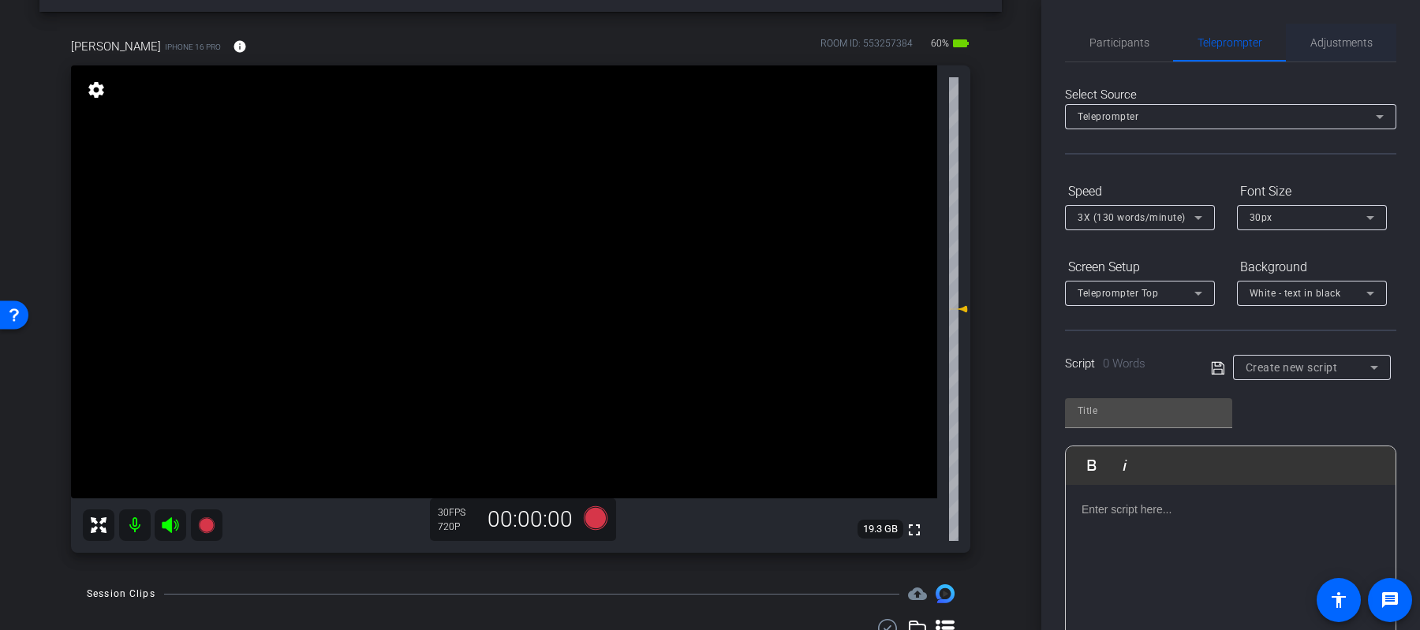
click at [1316, 56] on span "Adjustments" at bounding box center [1342, 43] width 62 height 38
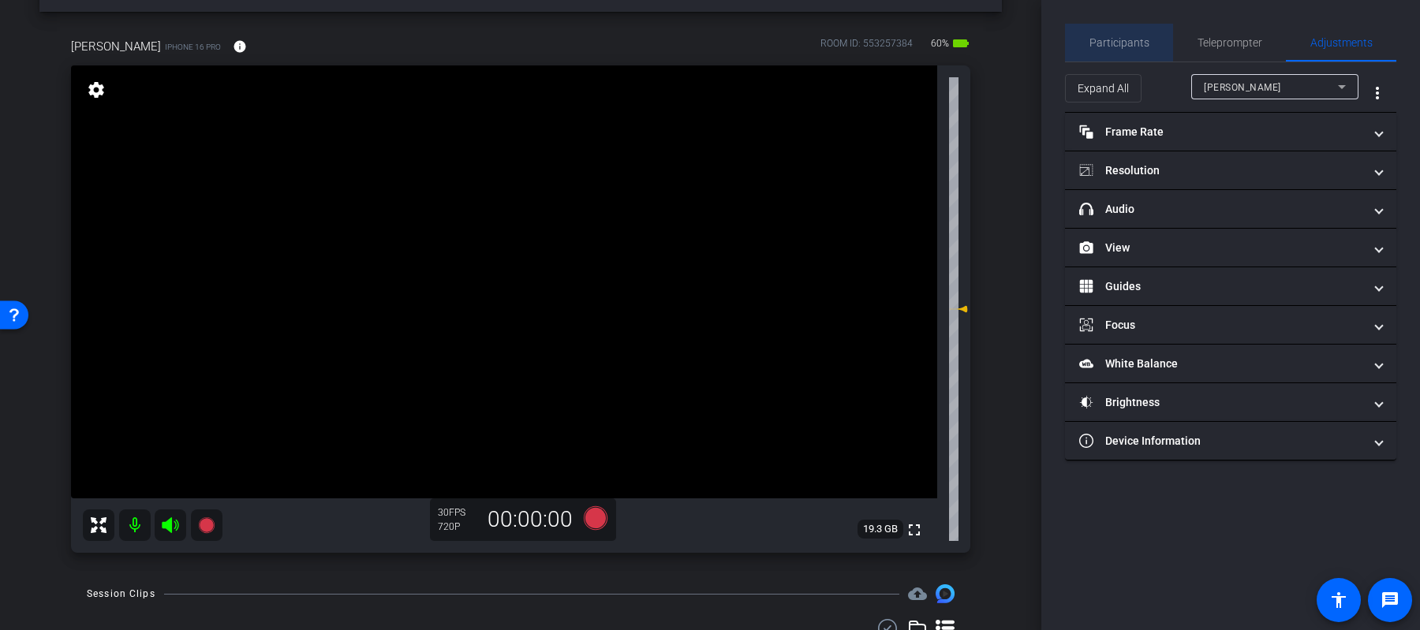
click at [1143, 58] on span "Participants" at bounding box center [1120, 43] width 60 height 38
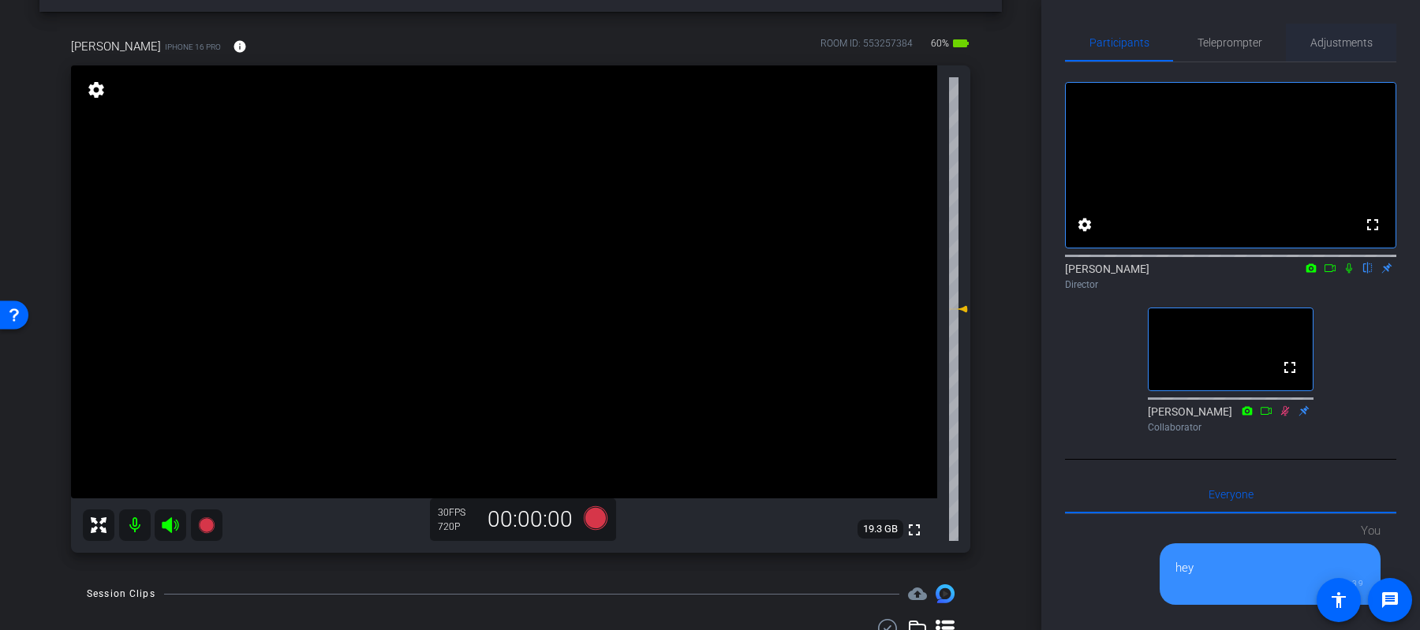
click at [1322, 43] on span "Adjustments" at bounding box center [1342, 42] width 62 height 11
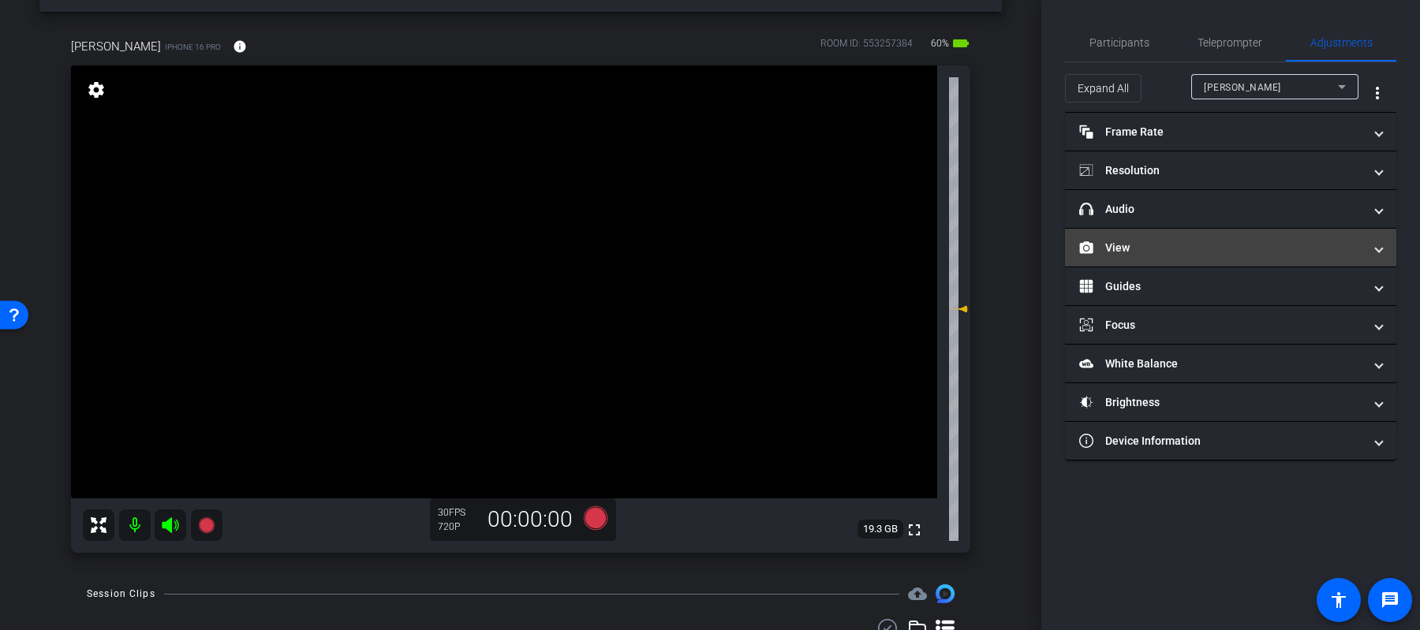
click at [1156, 245] on mat-panel-title "View" at bounding box center [1221, 248] width 284 height 17
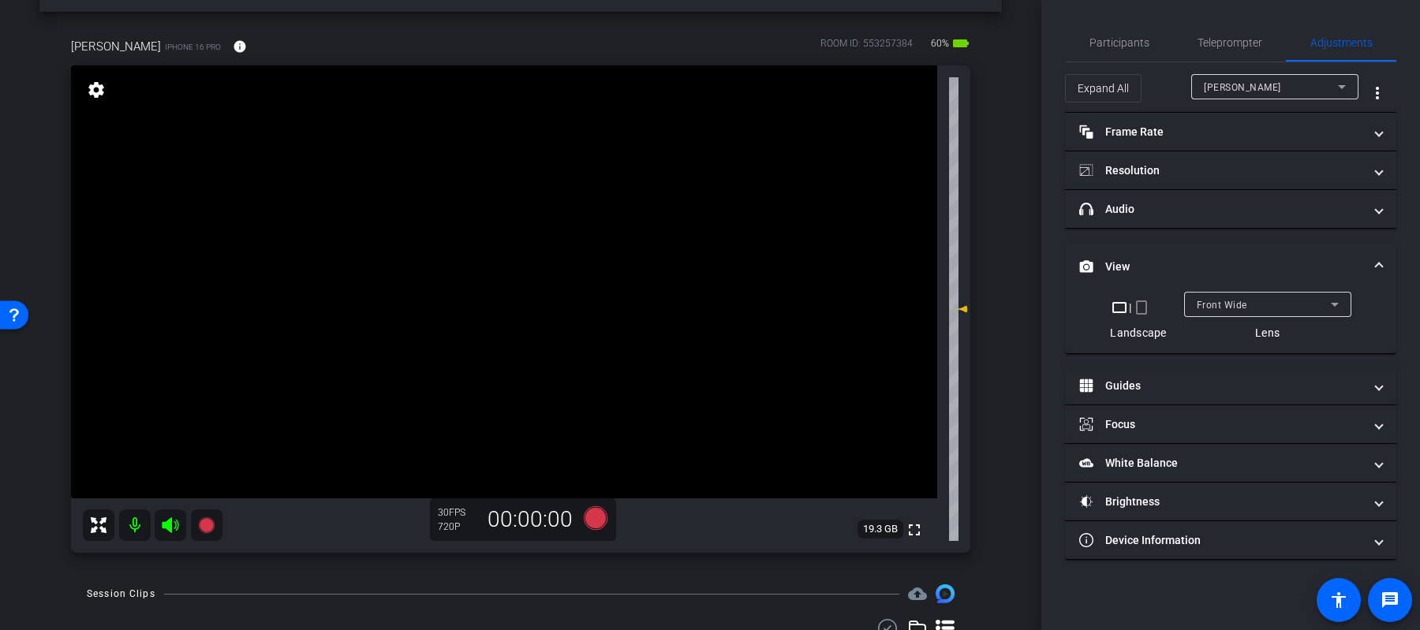
click at [1220, 324] on div at bounding box center [1267, 325] width 167 height 17
click at [1221, 282] on mat-expansion-panel-header "View" at bounding box center [1230, 266] width 331 height 50
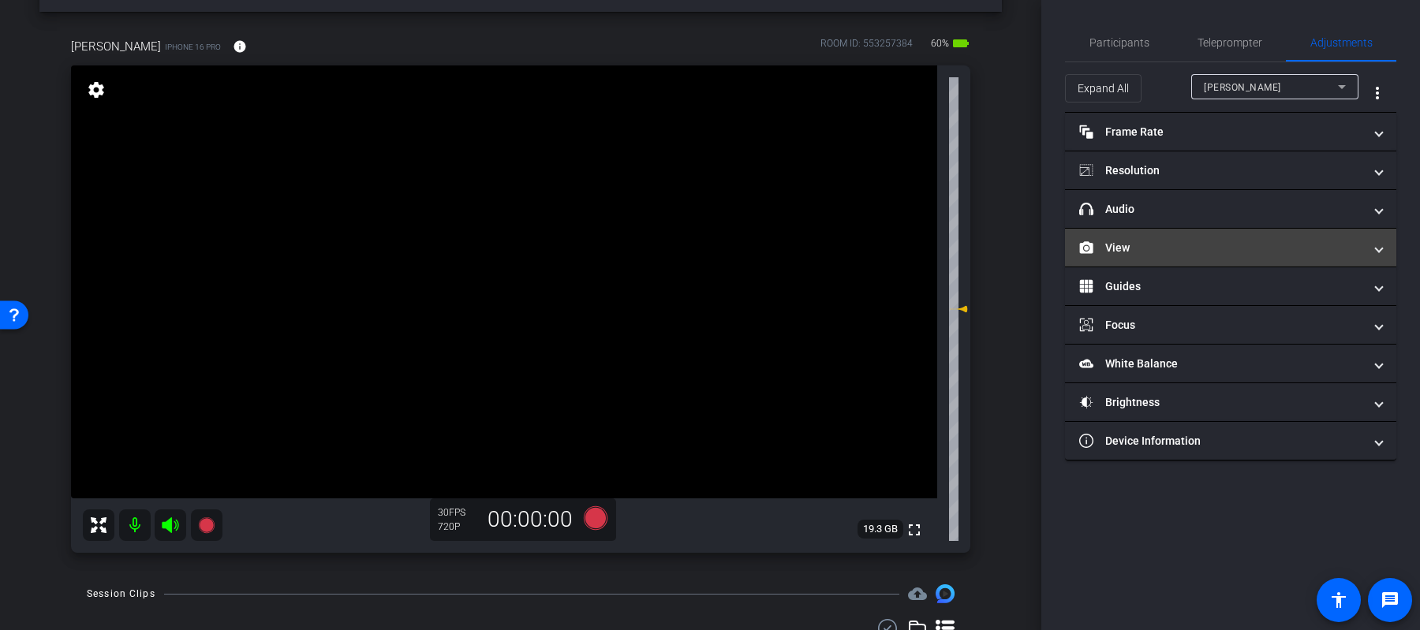
click at [1224, 253] on mat-panel-title "View" at bounding box center [1221, 248] width 284 height 17
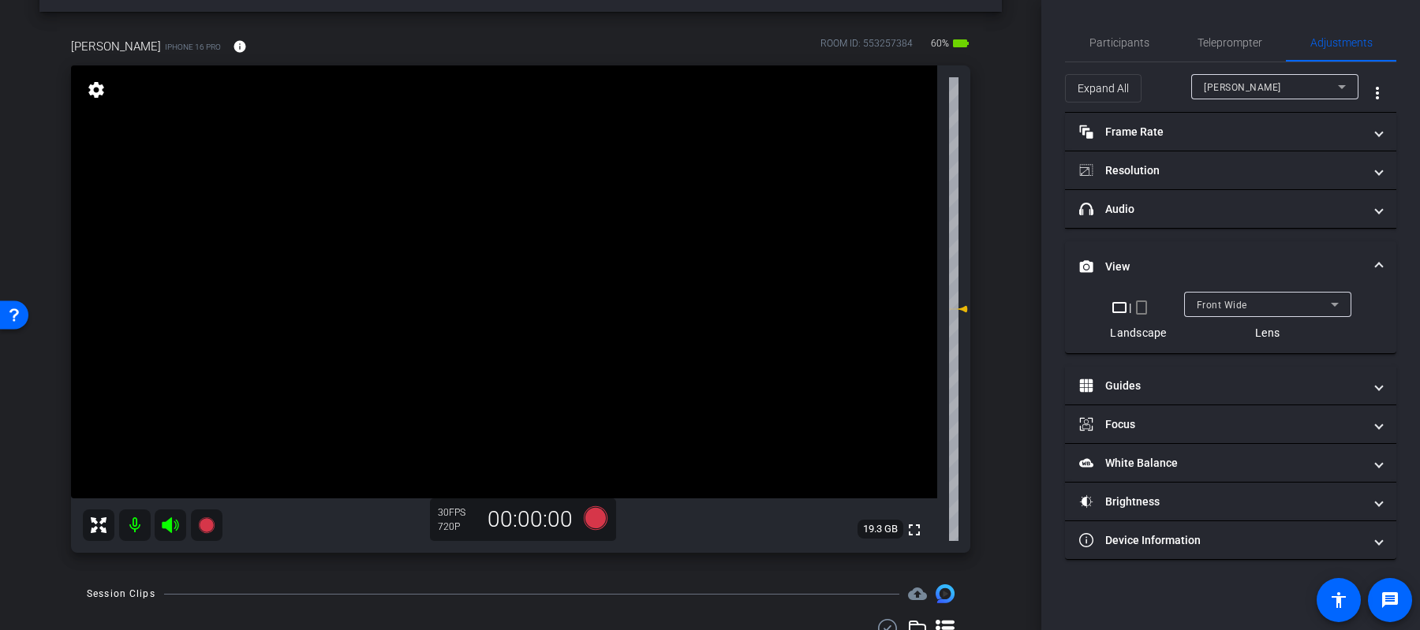
click at [1243, 301] on span "Front Wide" at bounding box center [1222, 305] width 50 height 11
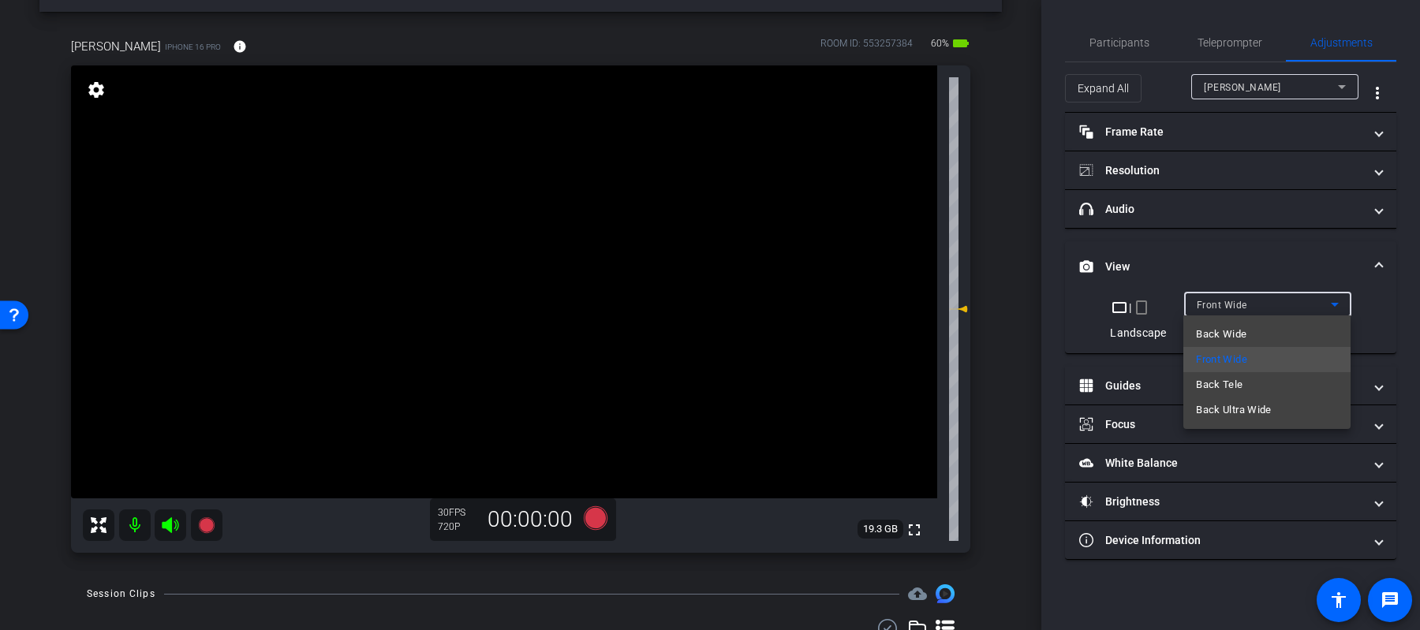
click at [1240, 266] on div at bounding box center [710, 315] width 1420 height 630
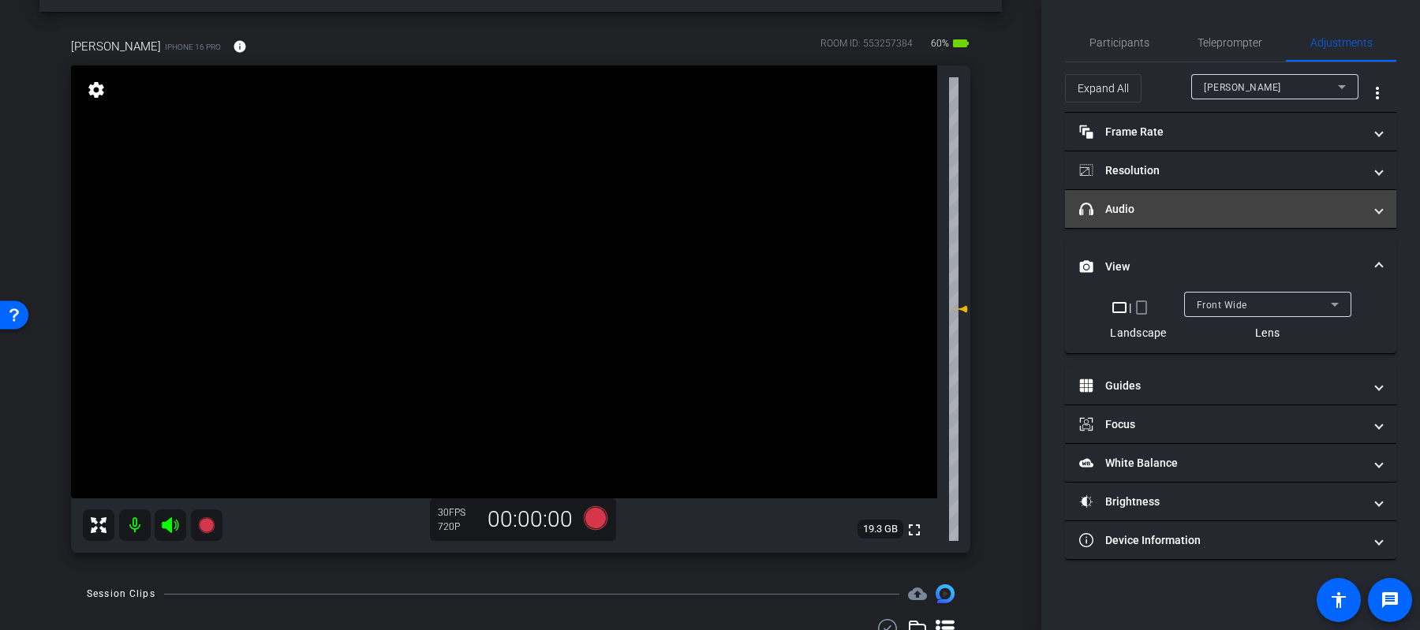
click at [1205, 215] on mat-panel-title "headphone icon Audio" at bounding box center [1221, 209] width 284 height 17
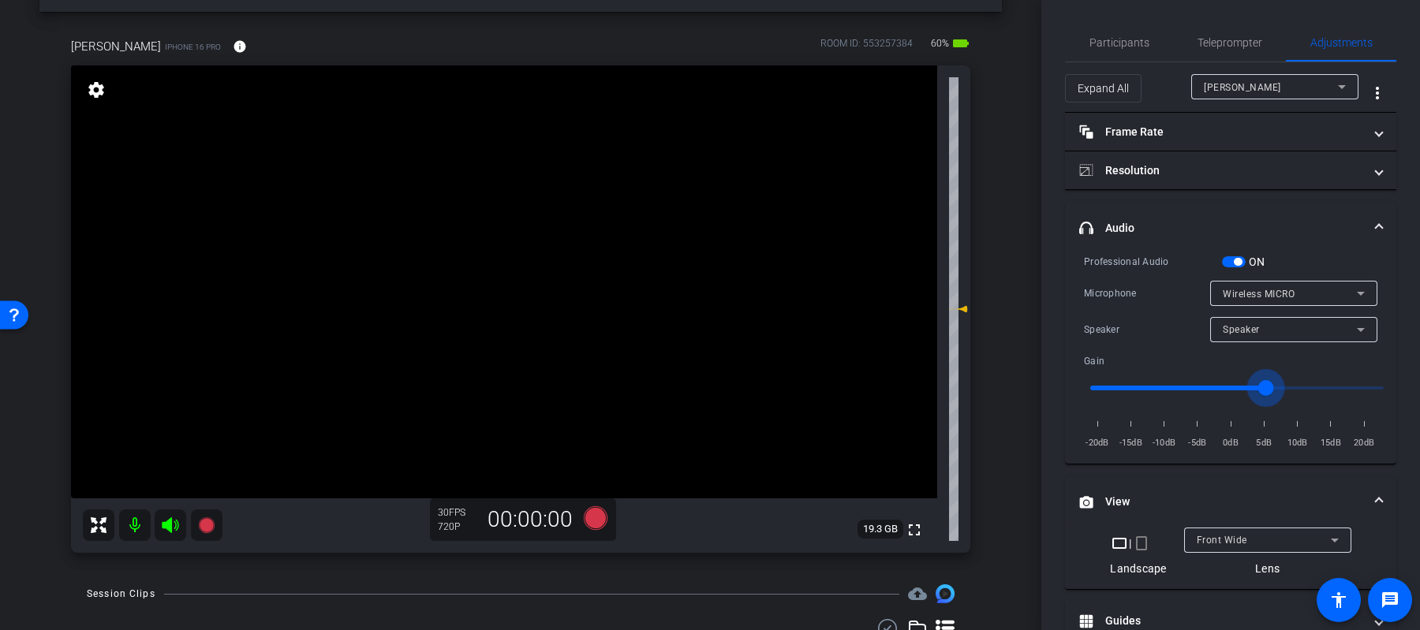
drag, startPoint x: 1243, startPoint y: 387, endPoint x: 1272, endPoint y: 387, distance: 29.2
type input "5"
click at [1270, 387] on input "range" at bounding box center [1237, 388] width 327 height 35
click at [1152, 47] on div "Participants" at bounding box center [1119, 43] width 108 height 38
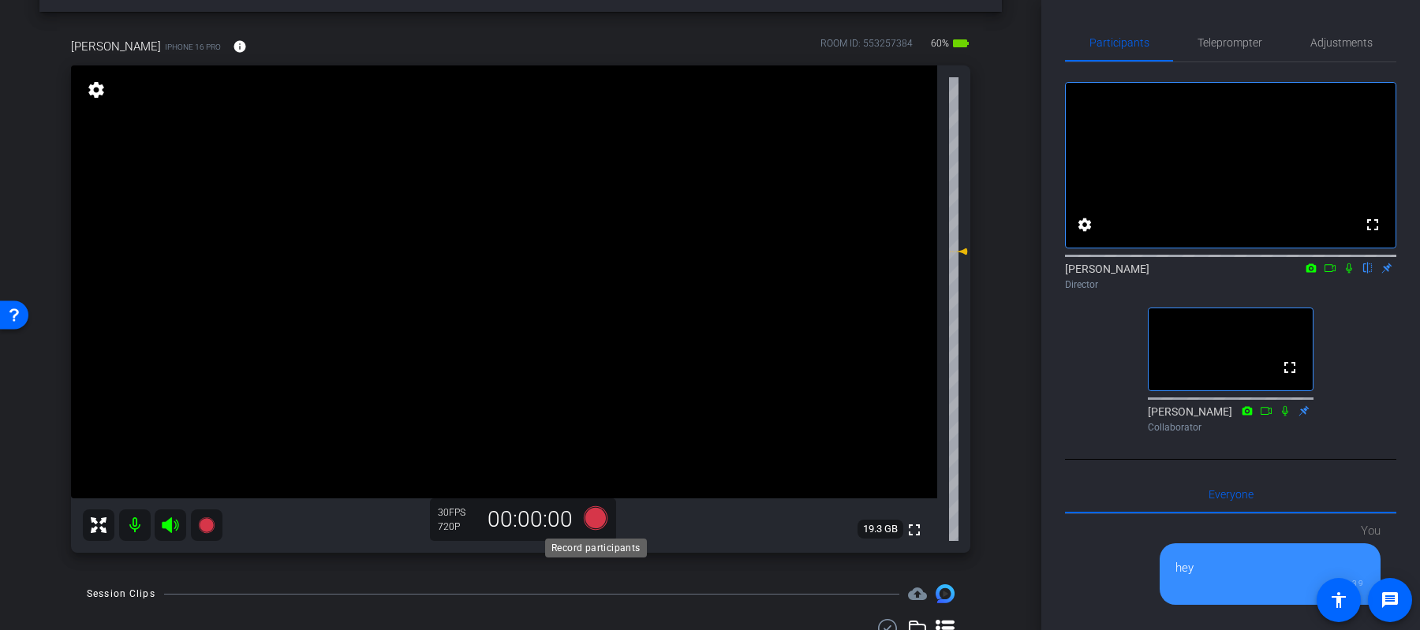
click at [593, 517] on icon at bounding box center [596, 519] width 24 height 24
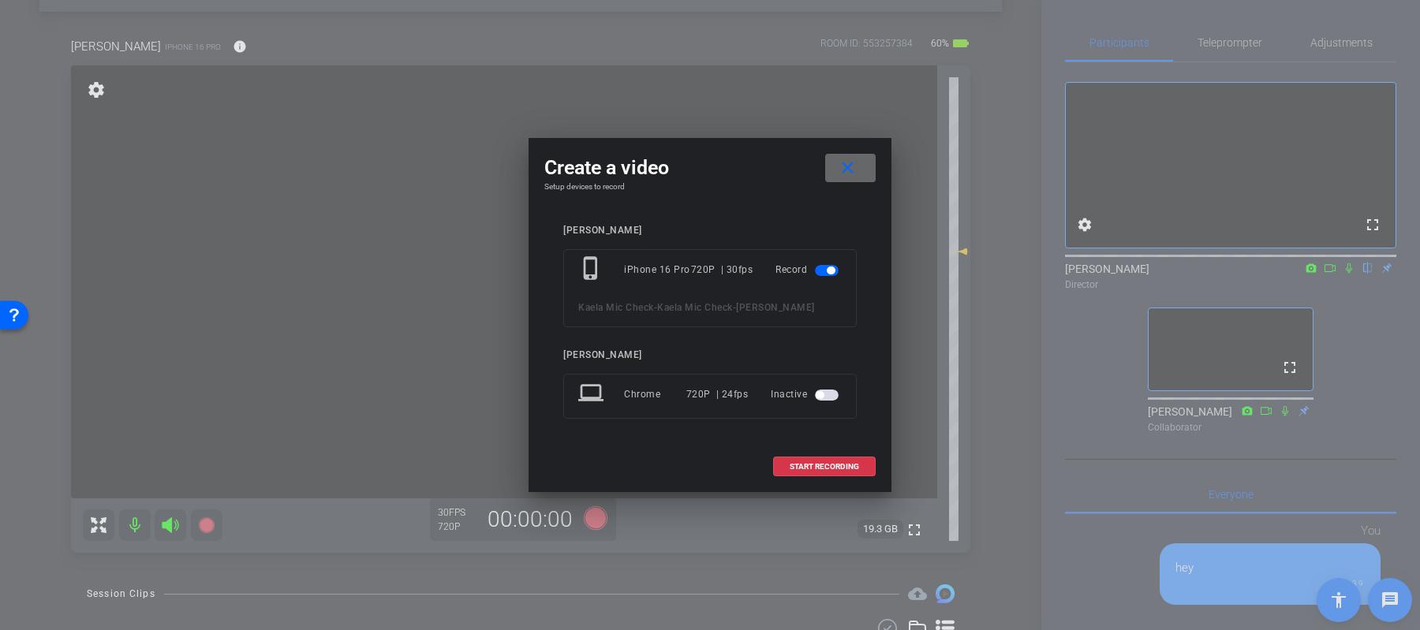
click at [858, 178] on span at bounding box center [850, 168] width 50 height 38
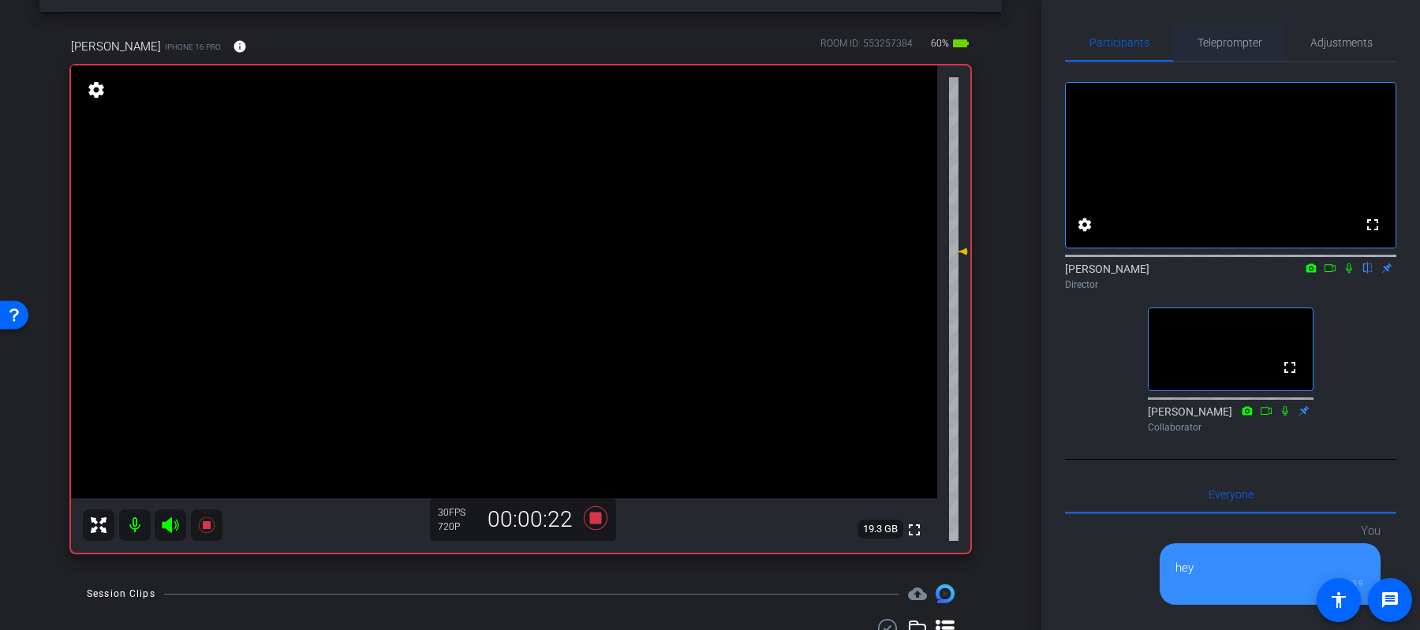
click at [1240, 39] on span "Teleprompter" at bounding box center [1230, 42] width 65 height 11
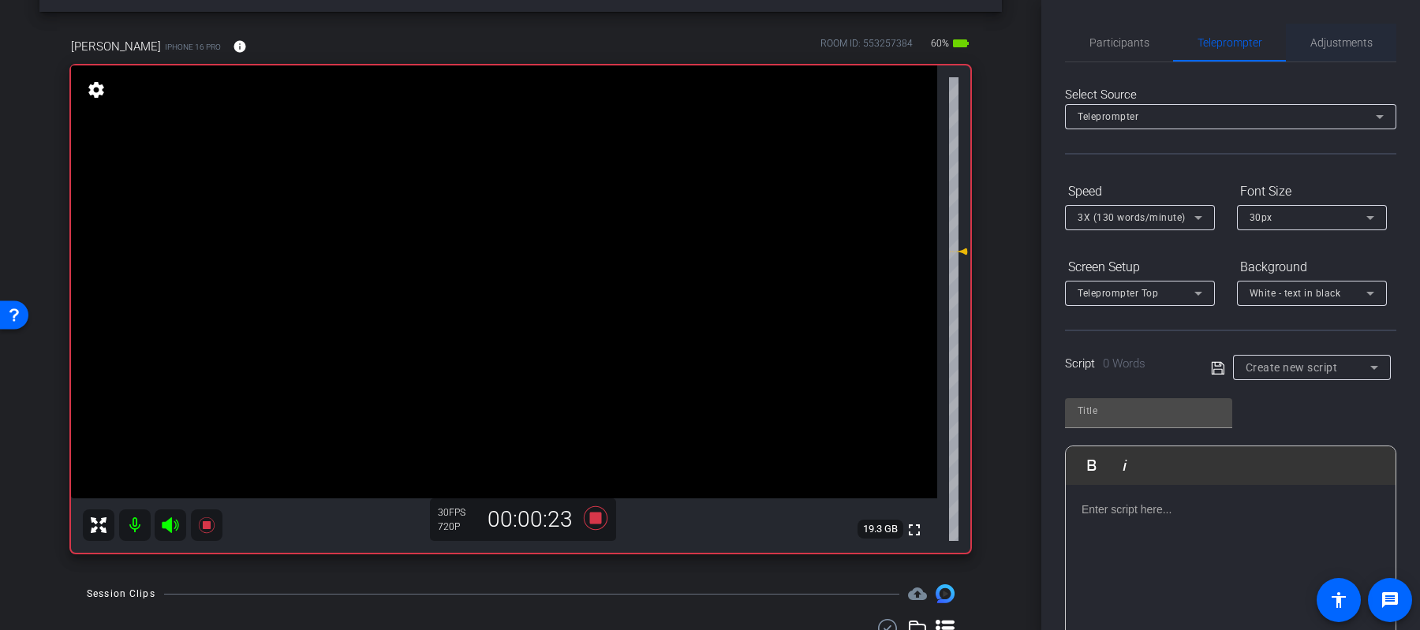
click at [1345, 35] on span "Adjustments" at bounding box center [1342, 43] width 62 height 38
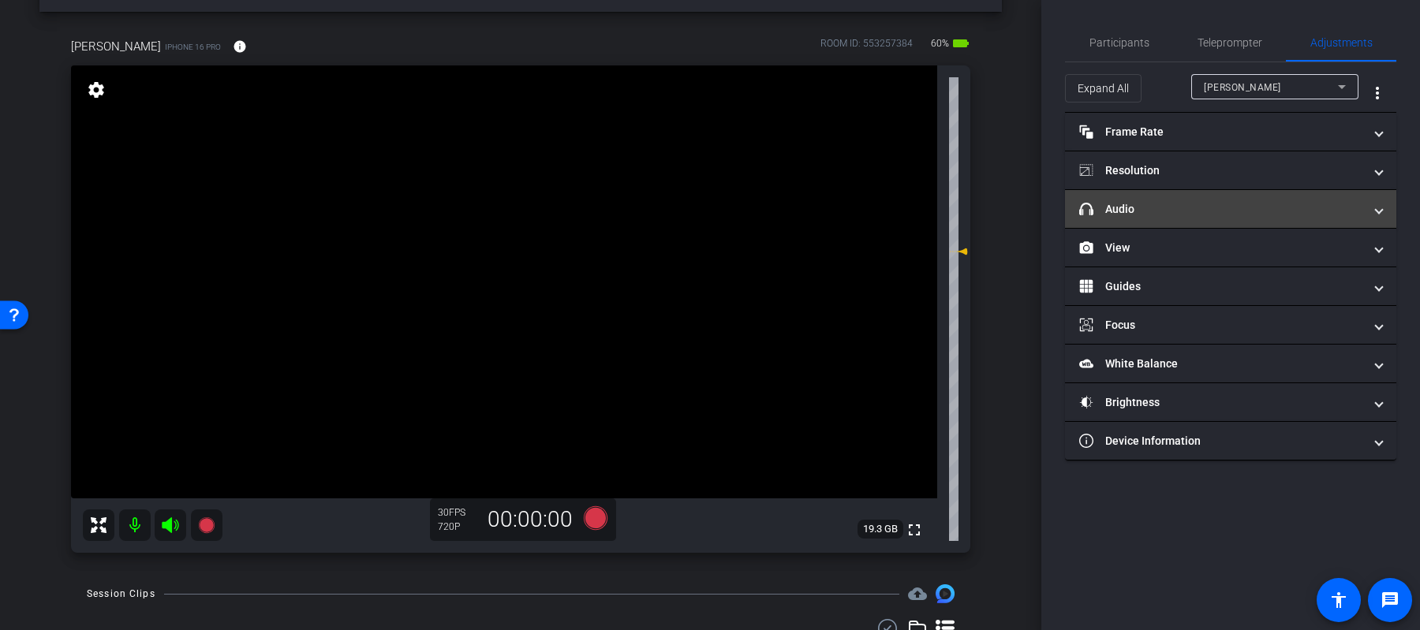
click at [1184, 223] on mat-expansion-panel-header "headphone icon Audio" at bounding box center [1230, 209] width 331 height 38
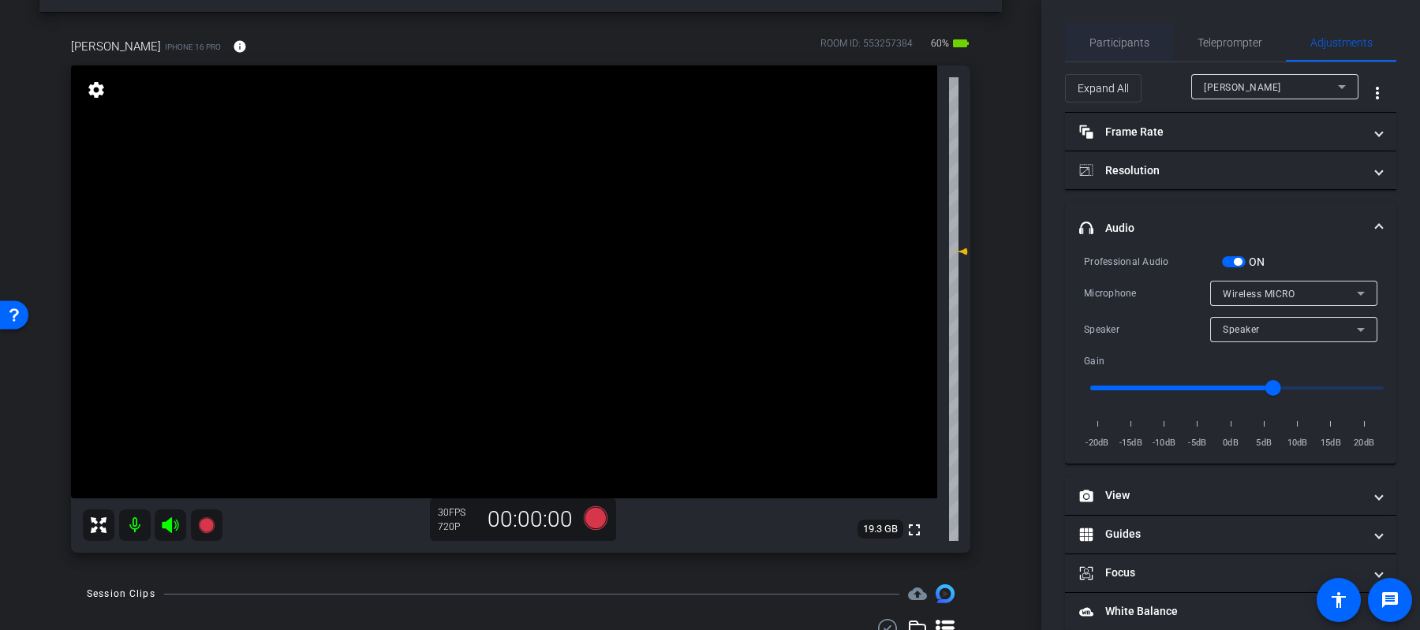
click at [1142, 41] on span "Participants" at bounding box center [1120, 42] width 60 height 11
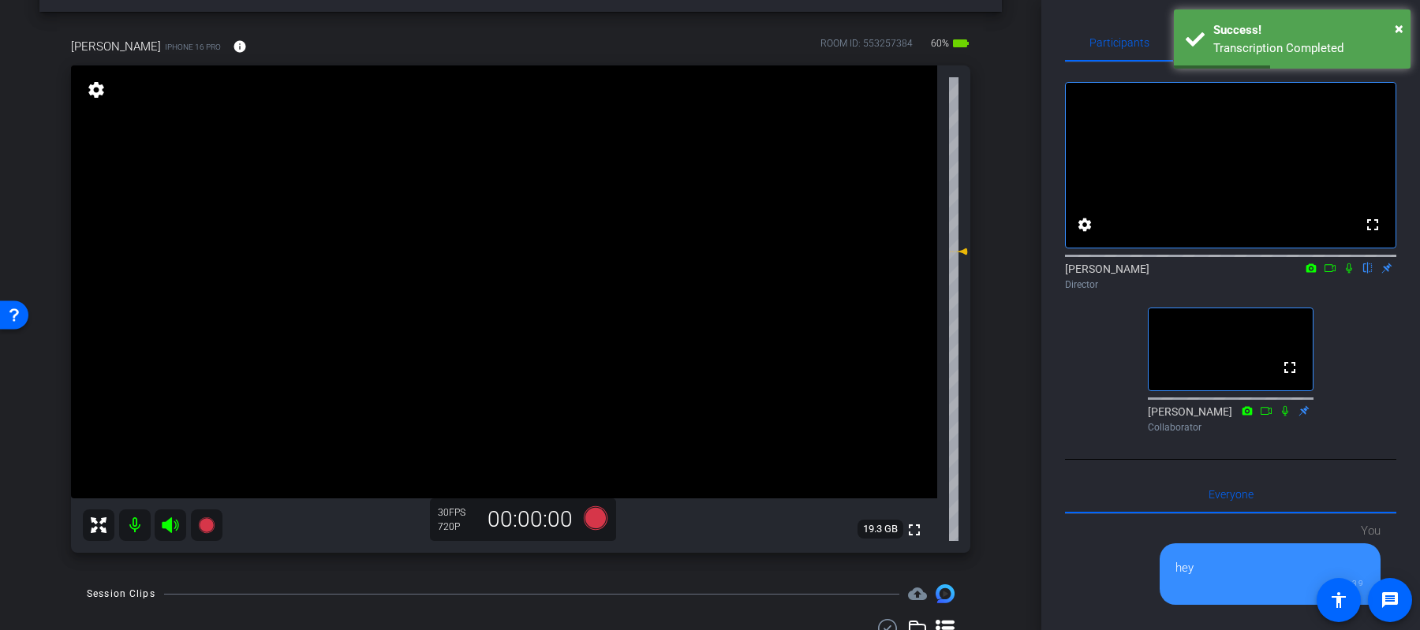
scroll to position [156, 0]
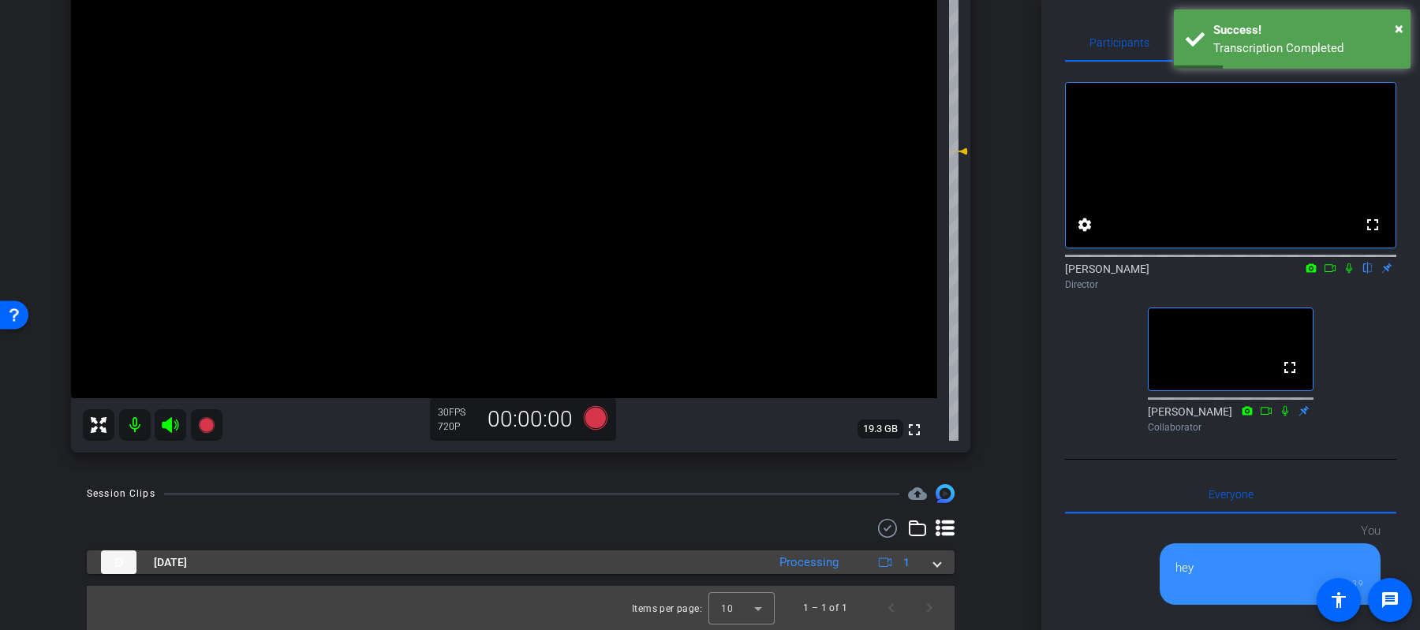
click at [840, 562] on div "Processing" at bounding box center [809, 563] width 75 height 18
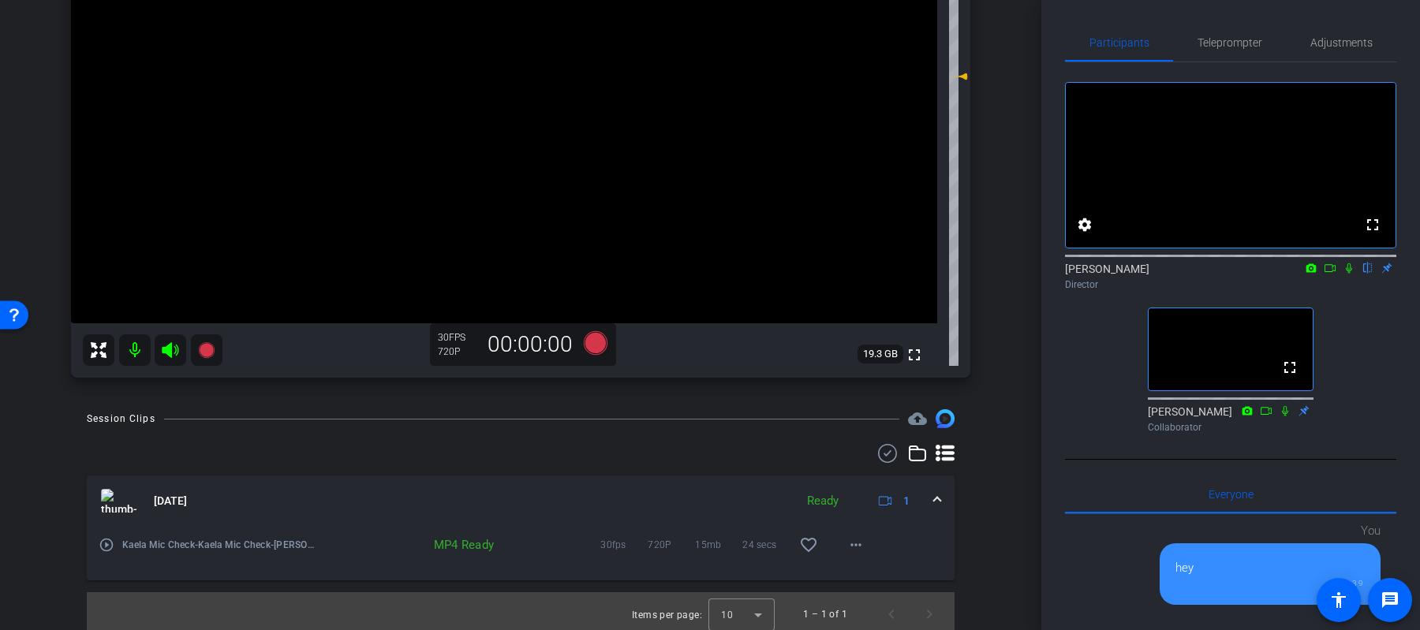
scroll to position [237, 0]
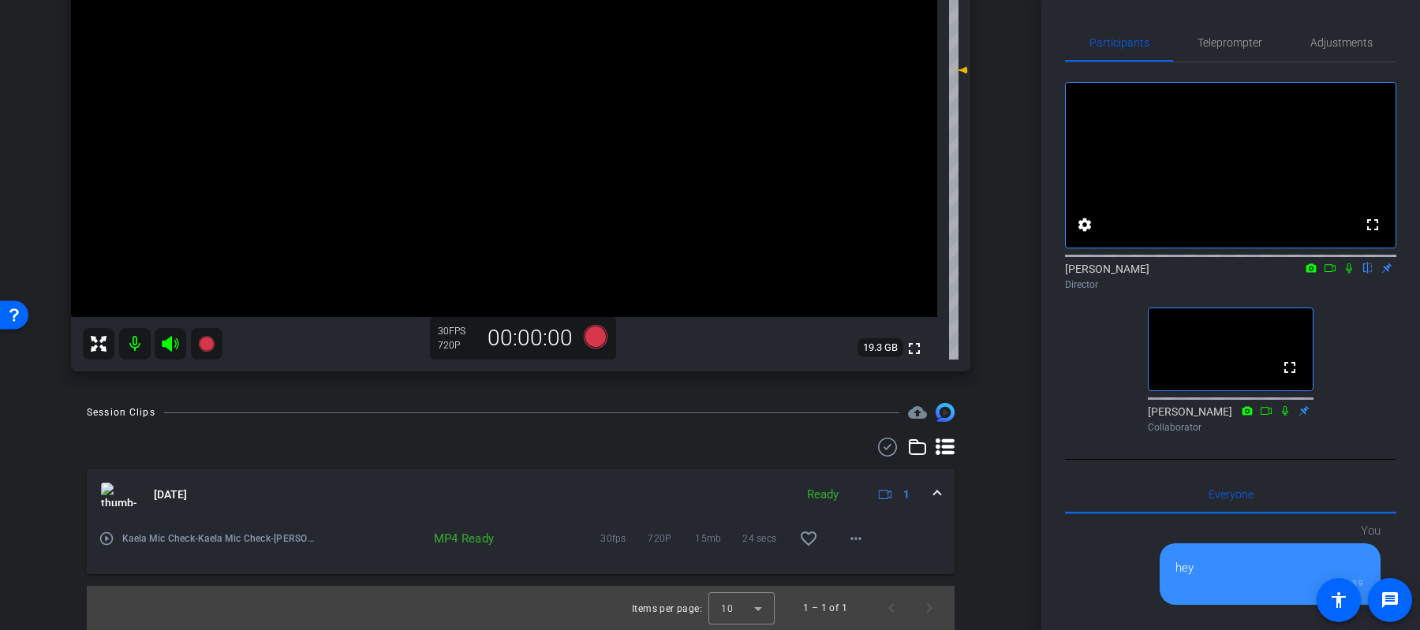
click at [109, 537] on mat-icon "play_circle_outline" at bounding box center [107, 539] width 16 height 16
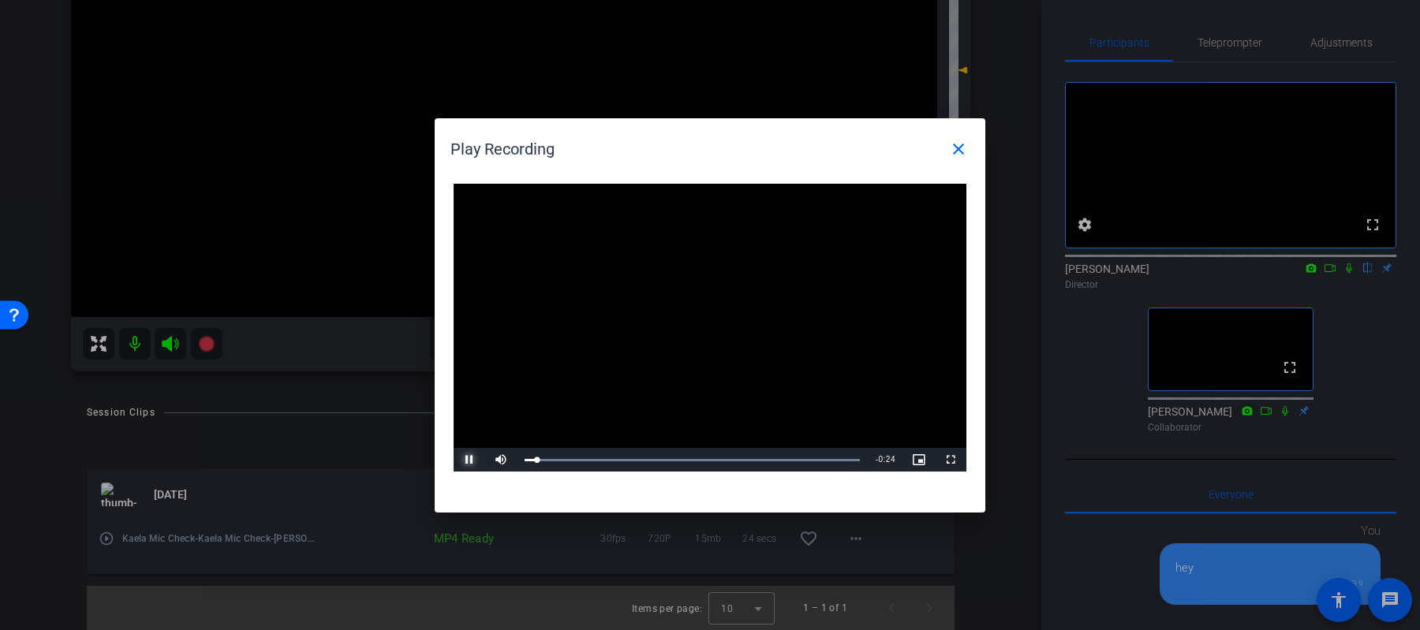
click at [458, 460] on span "Video Player" at bounding box center [470, 460] width 32 height 0
click at [963, 144] on mat-icon "close" at bounding box center [958, 149] width 19 height 19
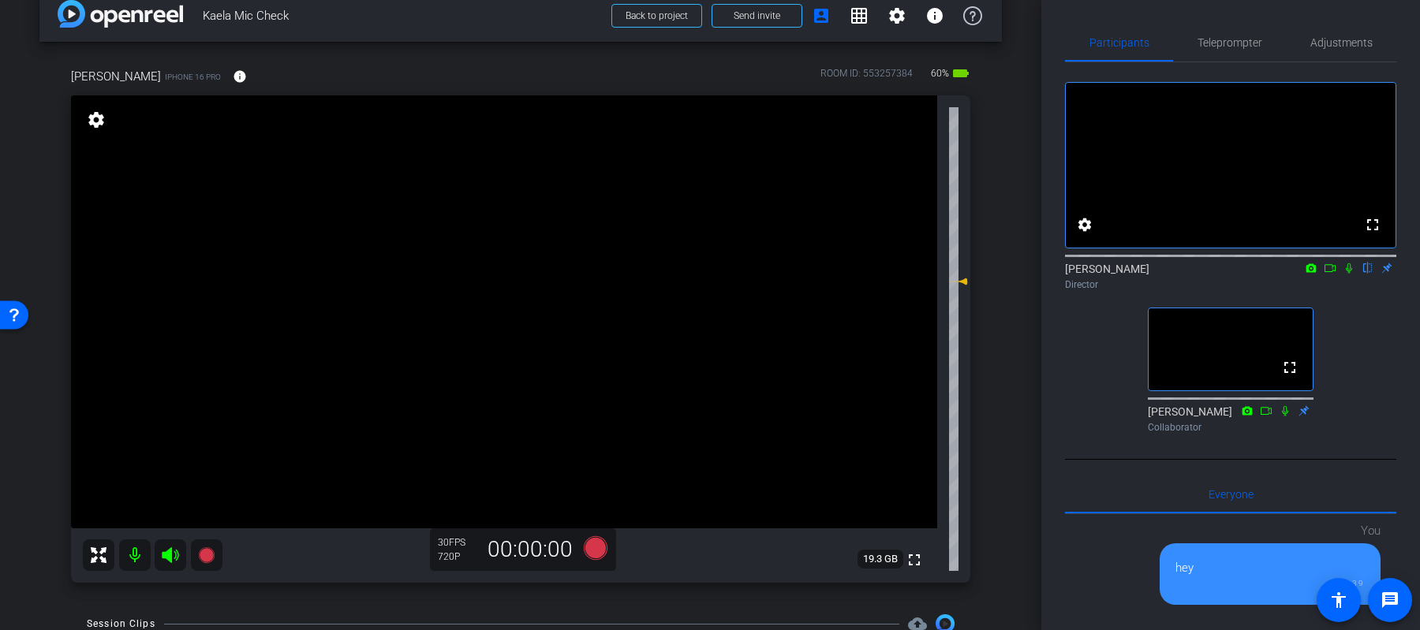
scroll to position [28, 0]
click at [1361, 35] on span "Adjustments" at bounding box center [1342, 43] width 62 height 38
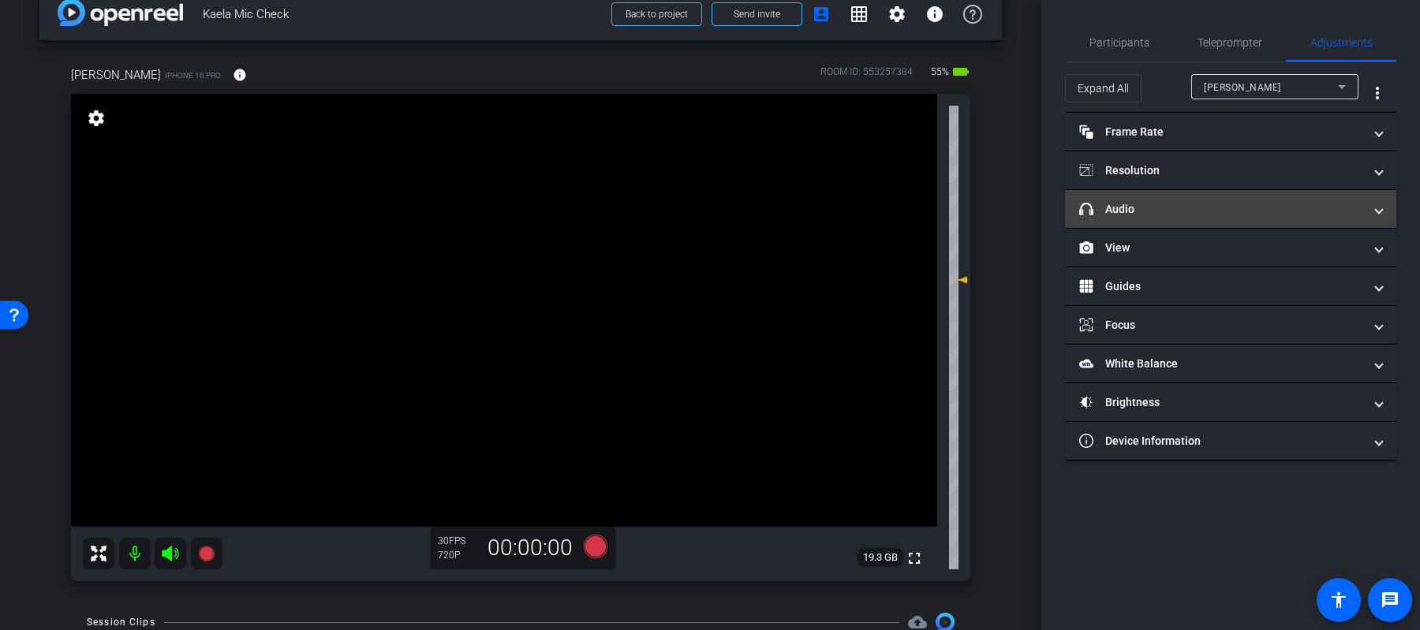
click at [1236, 210] on mat-panel-title "headphone icon Audio" at bounding box center [1221, 209] width 284 height 17
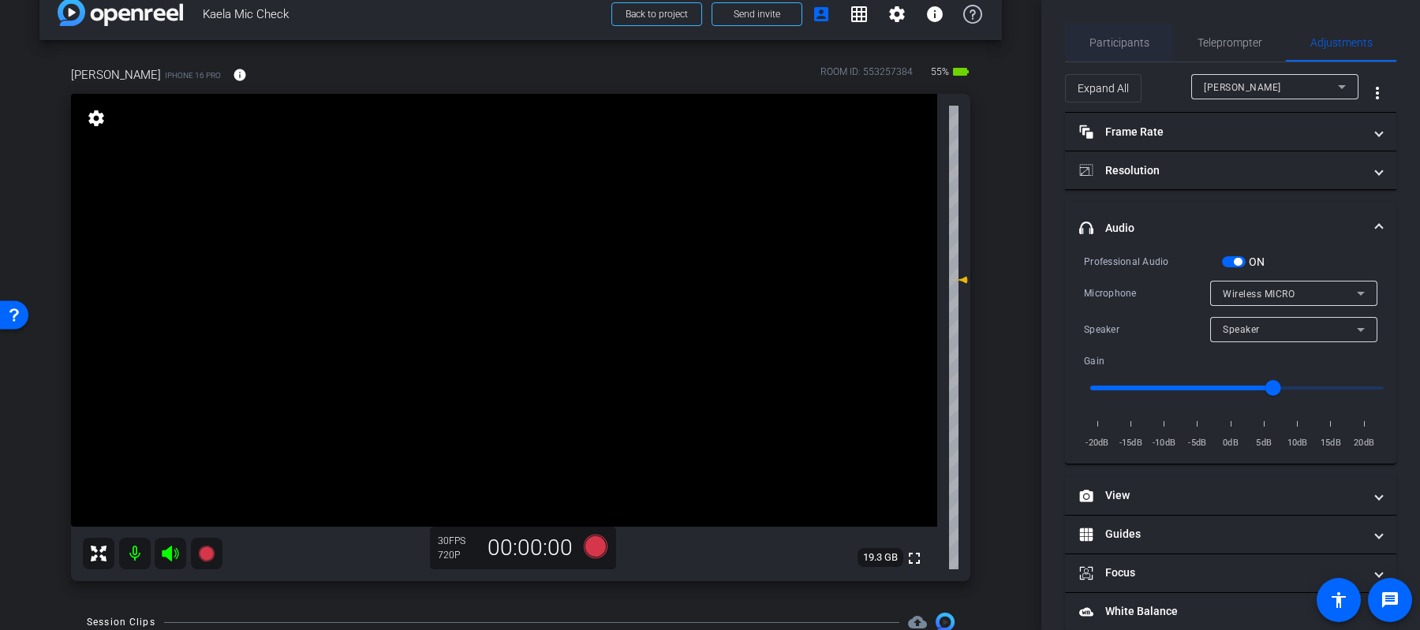
click at [1146, 52] on span "Participants" at bounding box center [1120, 43] width 60 height 38
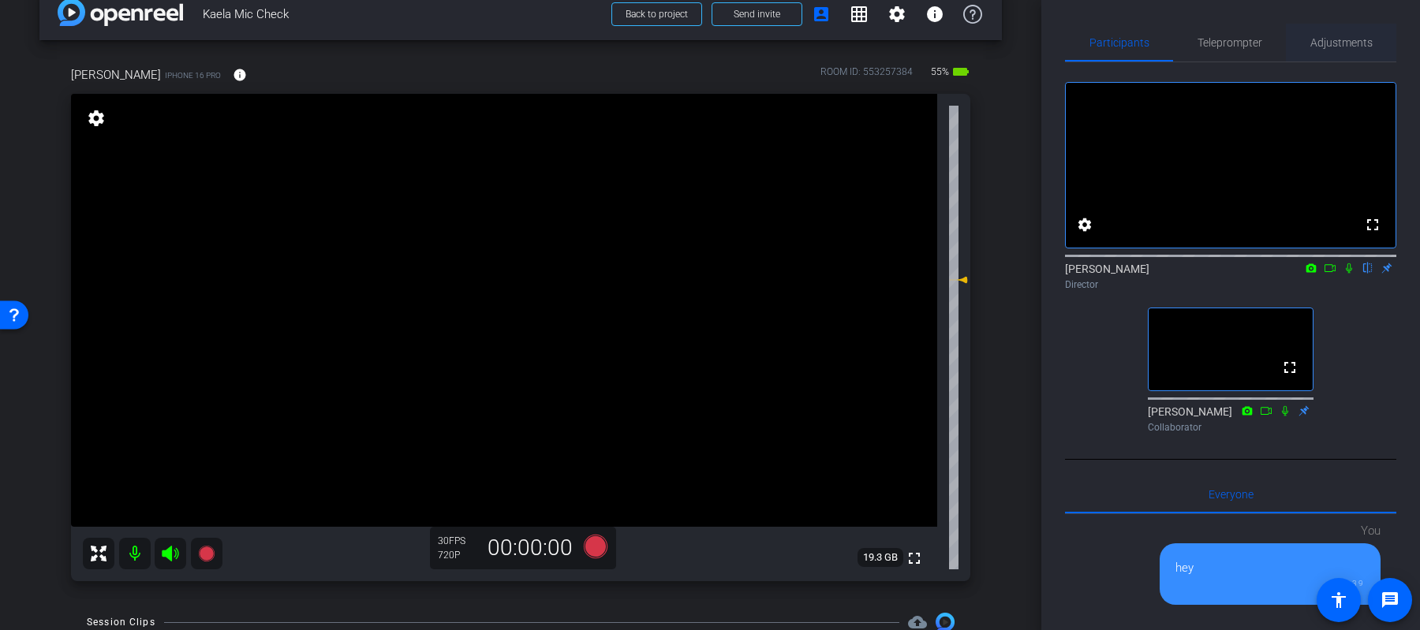
click at [1321, 53] on span "Adjustments" at bounding box center [1342, 43] width 62 height 38
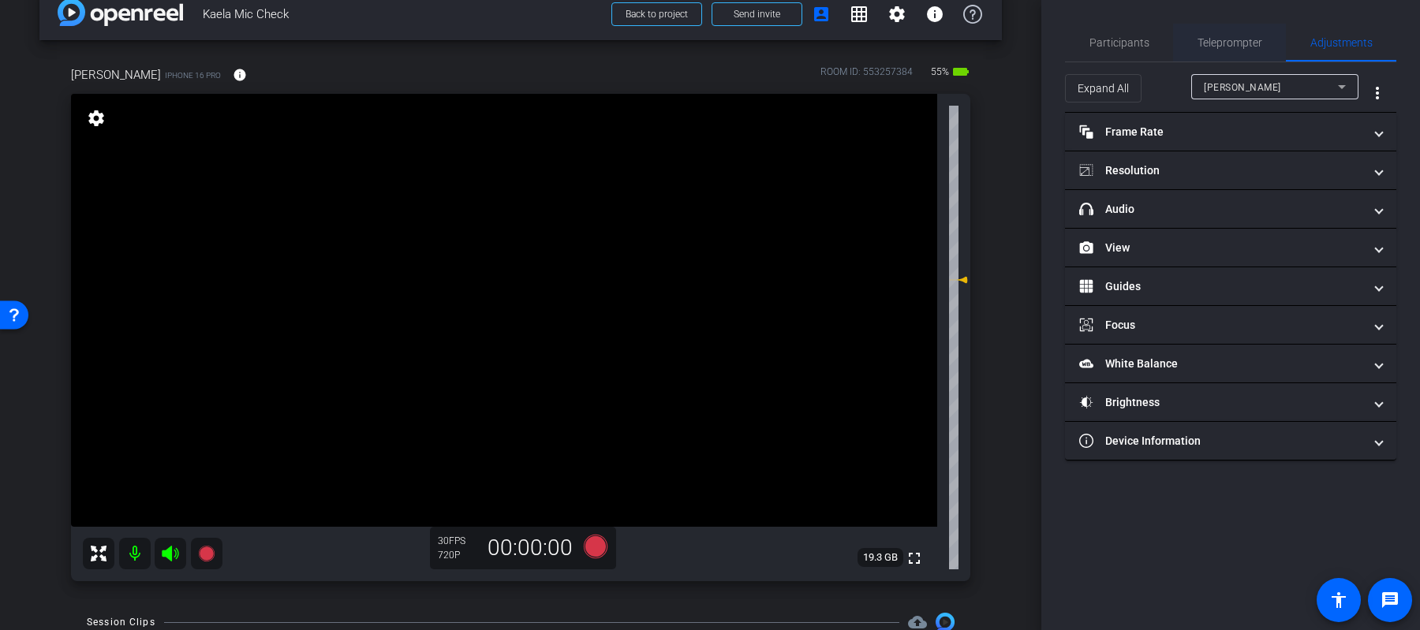
click at [1239, 55] on span "Teleprompter" at bounding box center [1230, 43] width 65 height 38
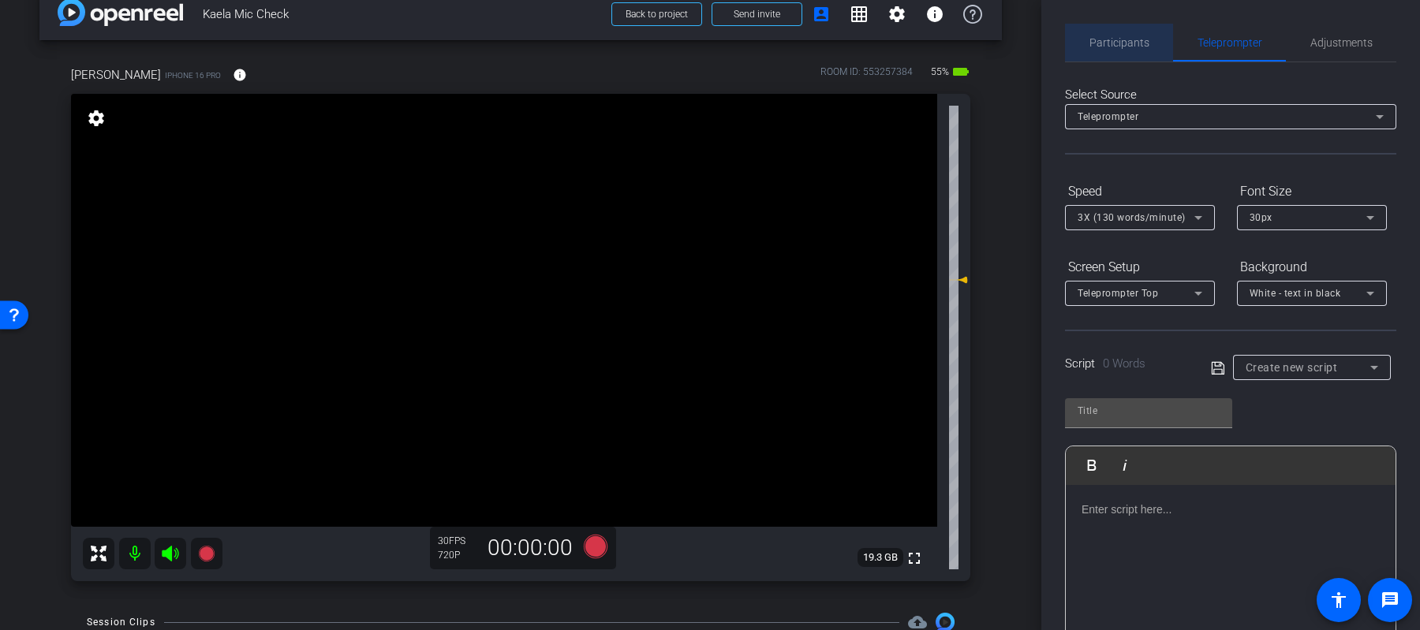
click at [1138, 46] on span "Participants" at bounding box center [1120, 42] width 60 height 11
